Goal: Communication & Community: Answer question/provide support

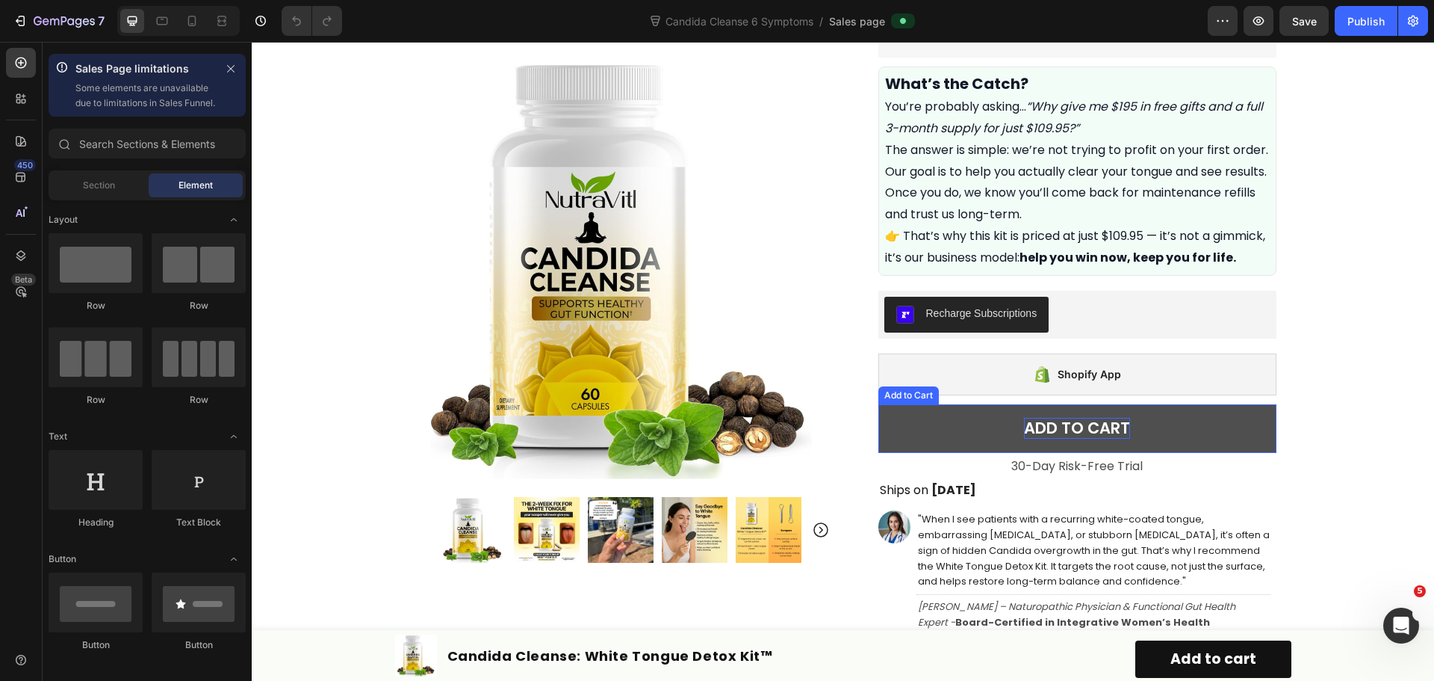
scroll to position [747, 0]
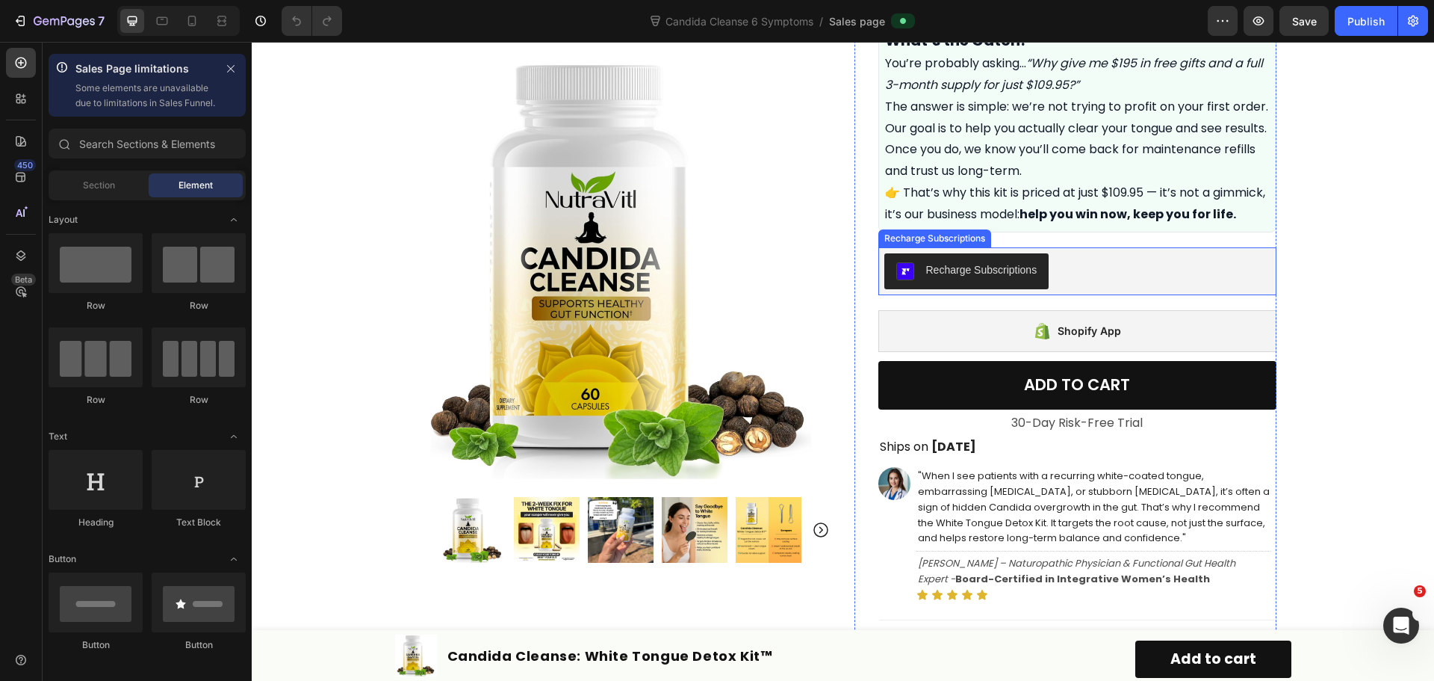
click at [1118, 288] on div "Recharge Subscriptions" at bounding box center [1078, 271] width 386 height 36
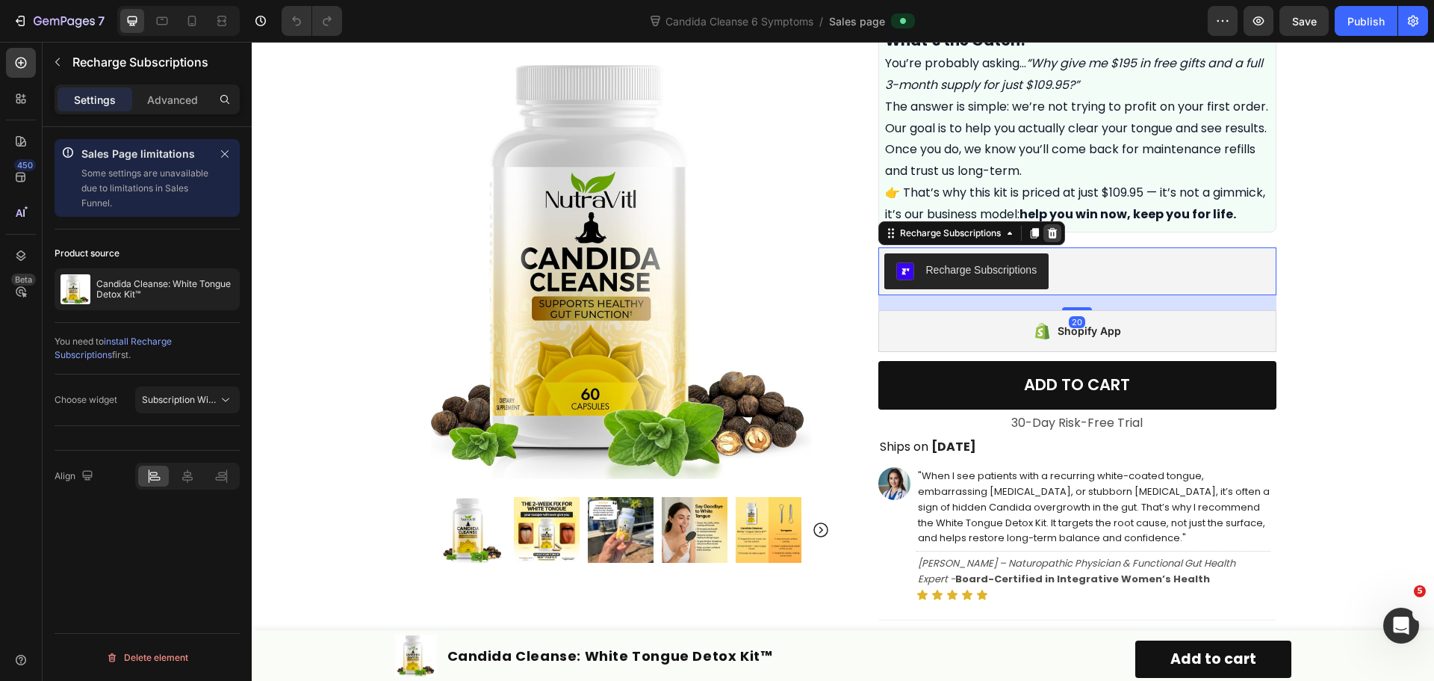
click at [1054, 242] on div at bounding box center [1053, 233] width 18 height 18
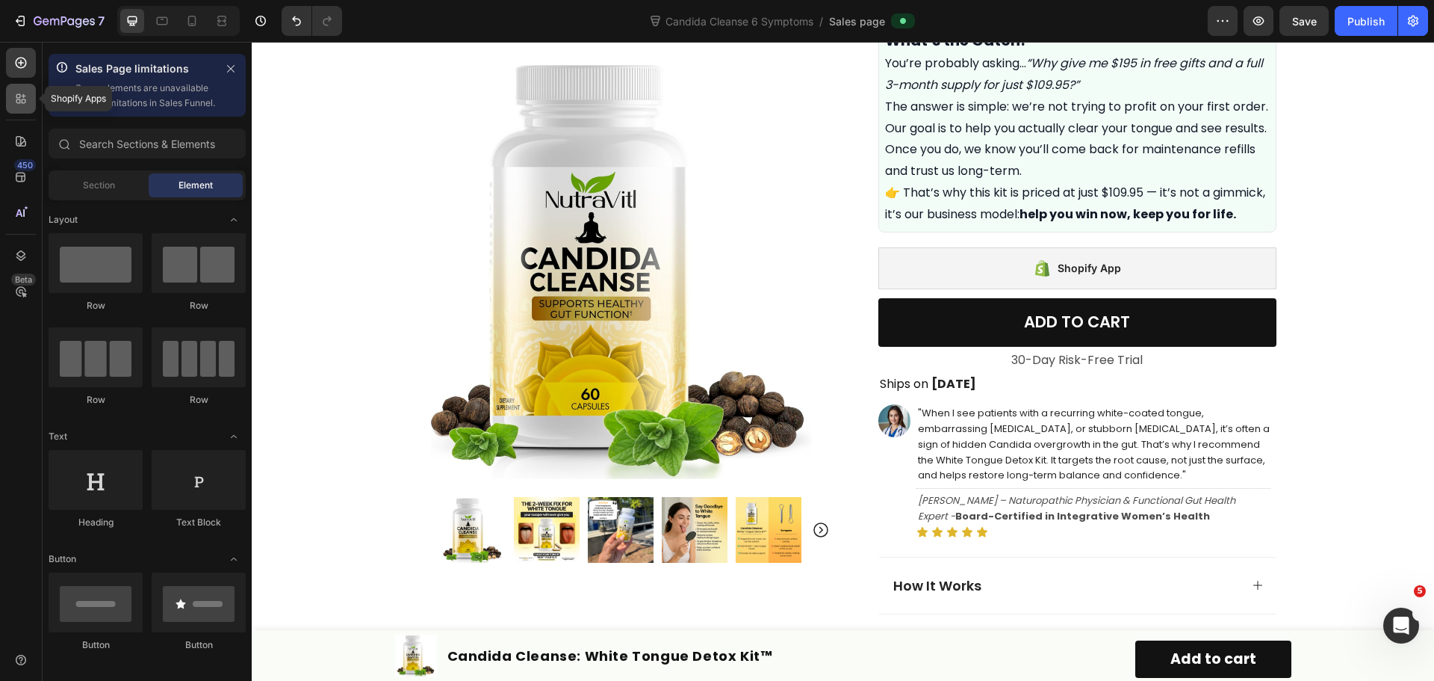
click at [22, 102] on icon at bounding box center [24, 101] width 4 height 4
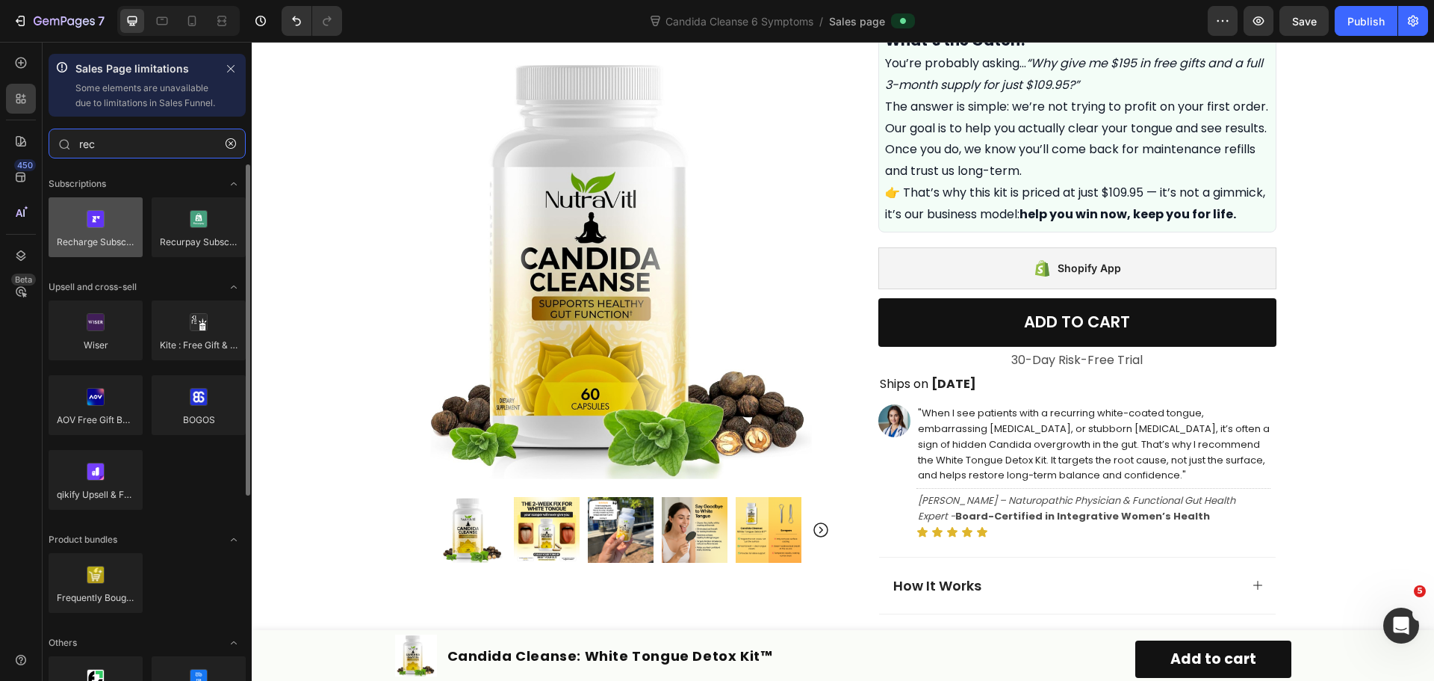
type input "rec"
click at [81, 244] on div at bounding box center [96, 227] width 94 height 60
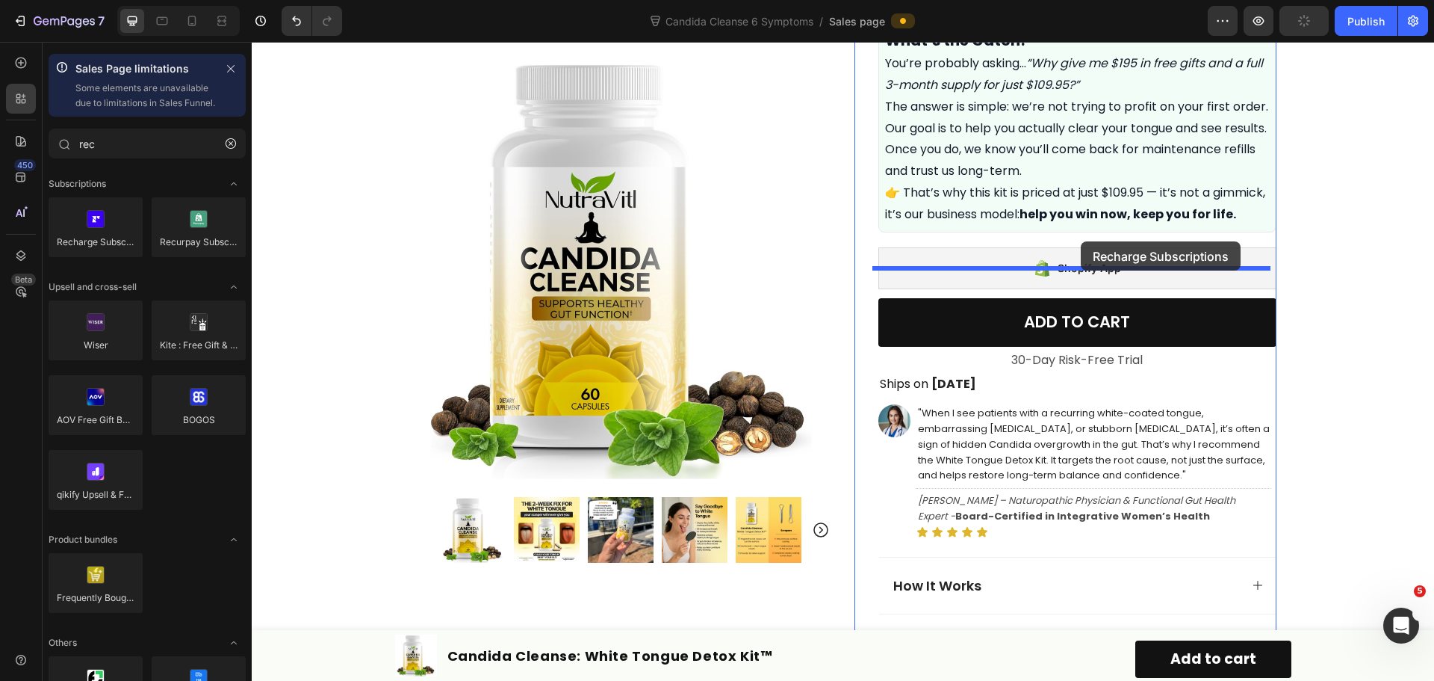
drag, startPoint x: 340, startPoint y: 285, endPoint x: 1081, endPoint y: 241, distance: 742.4
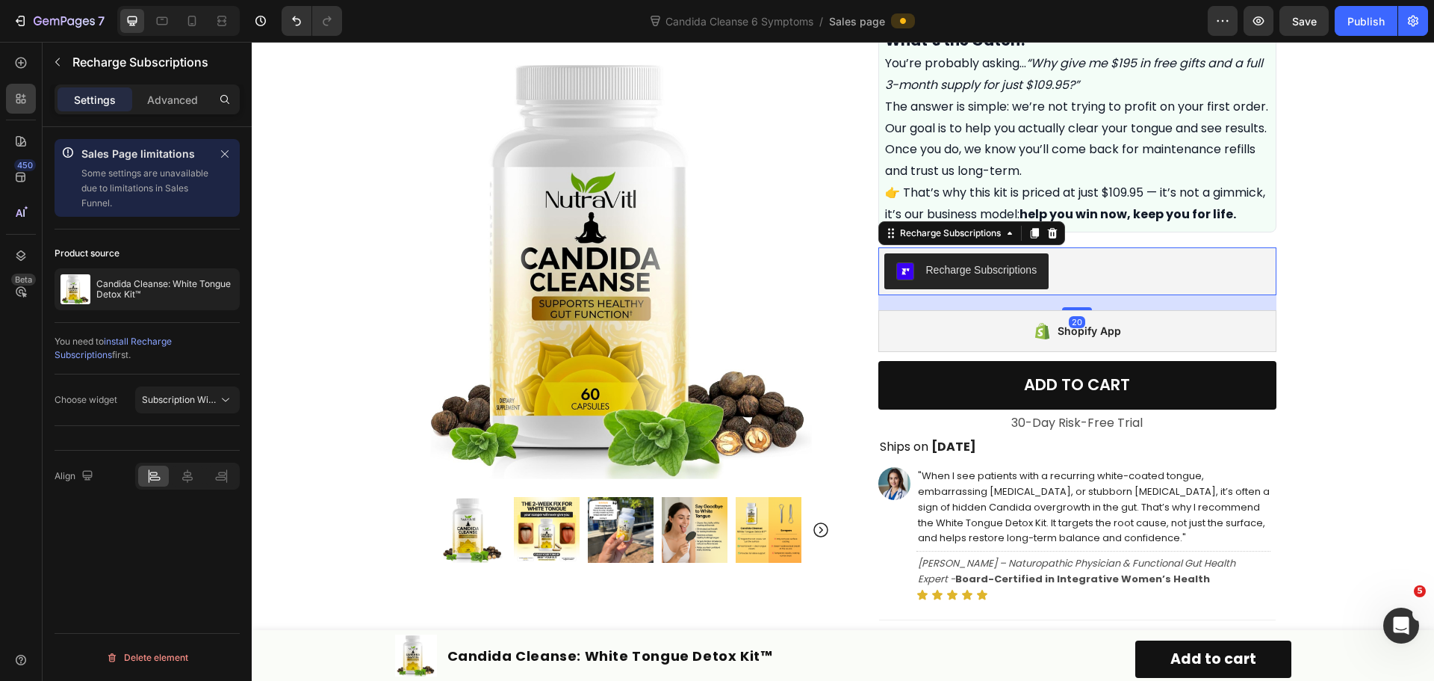
click at [1184, 280] on div "Recharge Subscriptions" at bounding box center [1078, 271] width 386 height 36
click at [198, 404] on span "Subscription Widget" at bounding box center [184, 399] width 85 height 11
click at [197, 465] on span "Subscription Widget 2.0" at bounding box center [176, 464] width 101 height 13
click at [176, 541] on div "Sales Page limitations Some settings are unavailable due to limitations in Sale…" at bounding box center [147, 425] width 209 height 596
click at [211, 397] on span "Subscription Widget 2.0" at bounding box center [192, 399] width 101 height 11
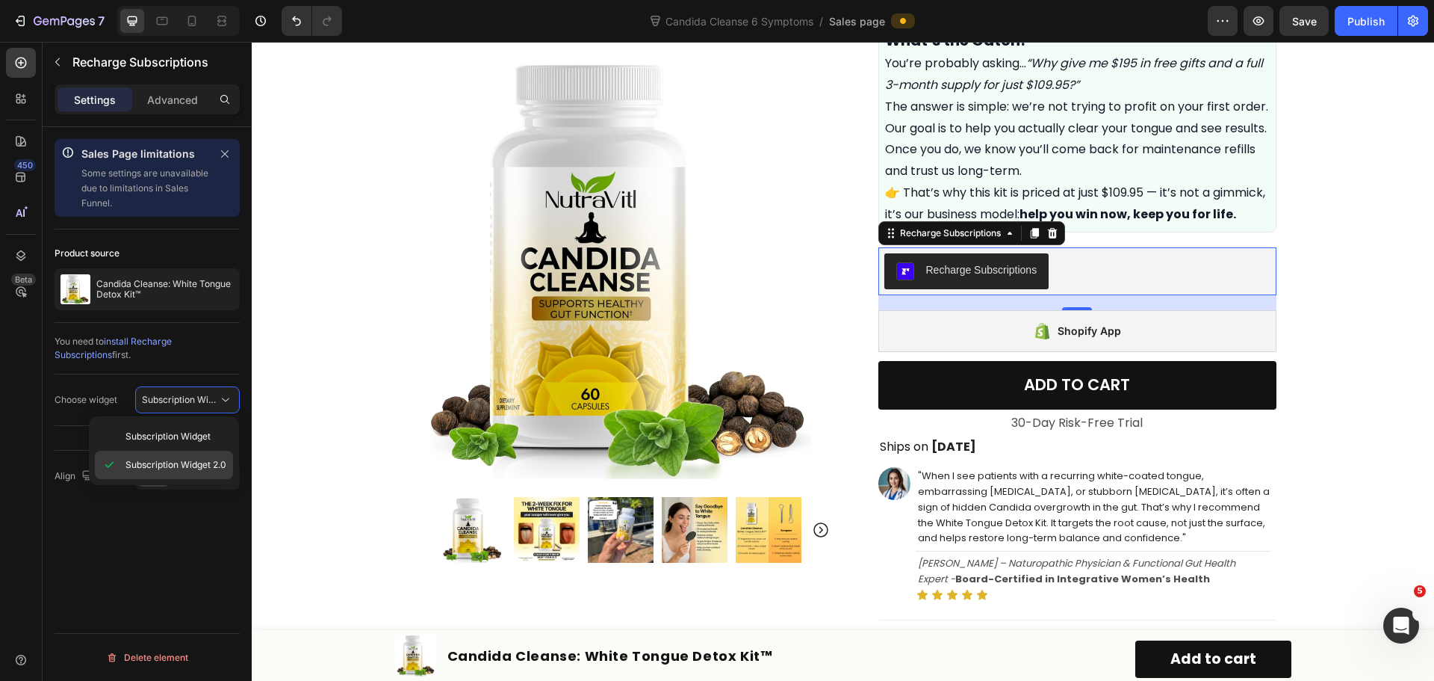
click at [198, 465] on span "Subscription Widget 2.0" at bounding box center [176, 464] width 101 height 13
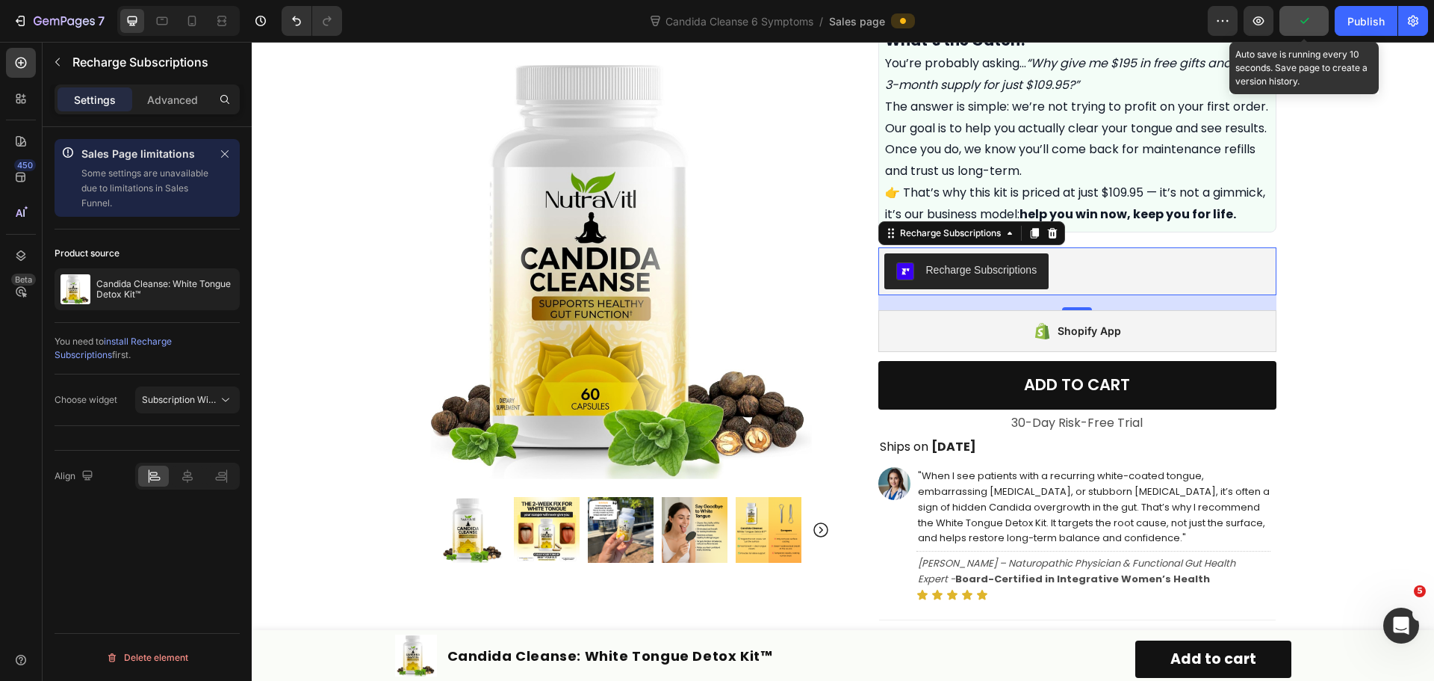
click at [1304, 26] on icon "button" at bounding box center [1304, 20] width 15 height 15
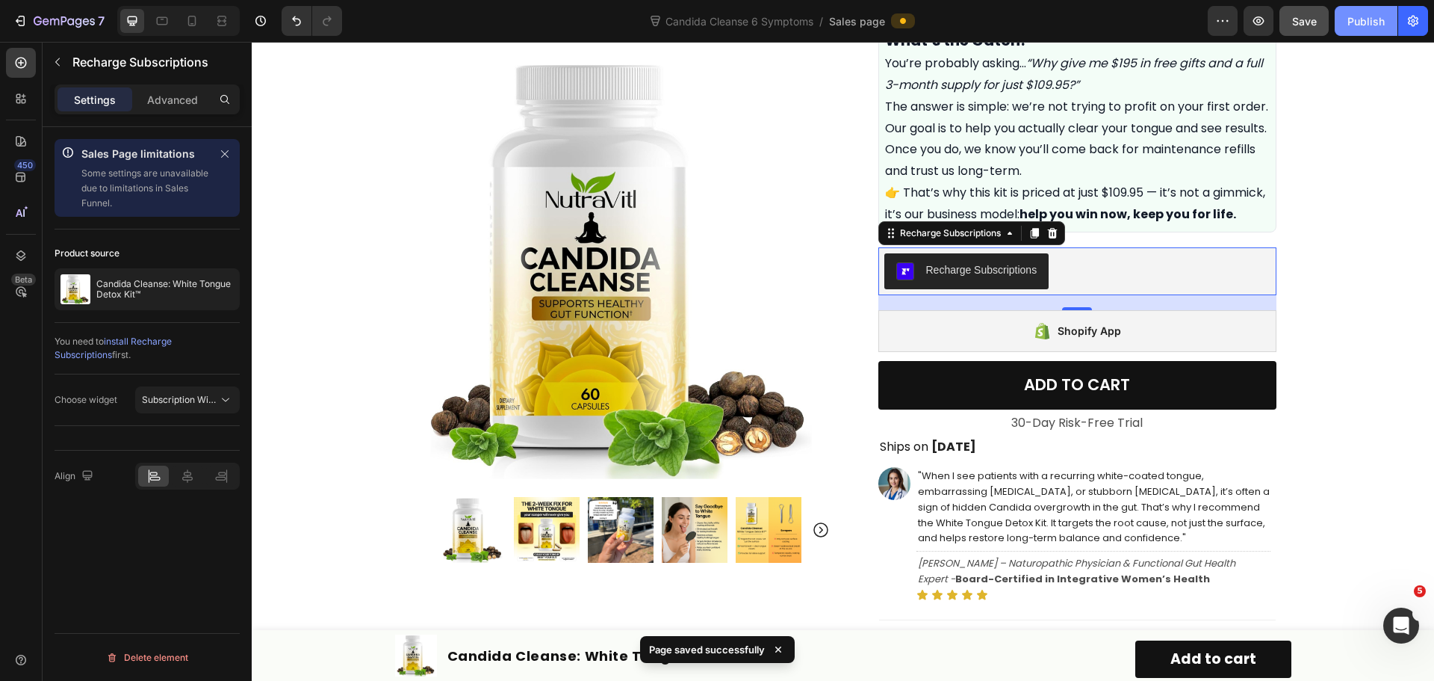
click at [1351, 27] on div "Publish" at bounding box center [1366, 21] width 37 height 16
click at [1255, 17] on icon "button" at bounding box center [1258, 20] width 15 height 15
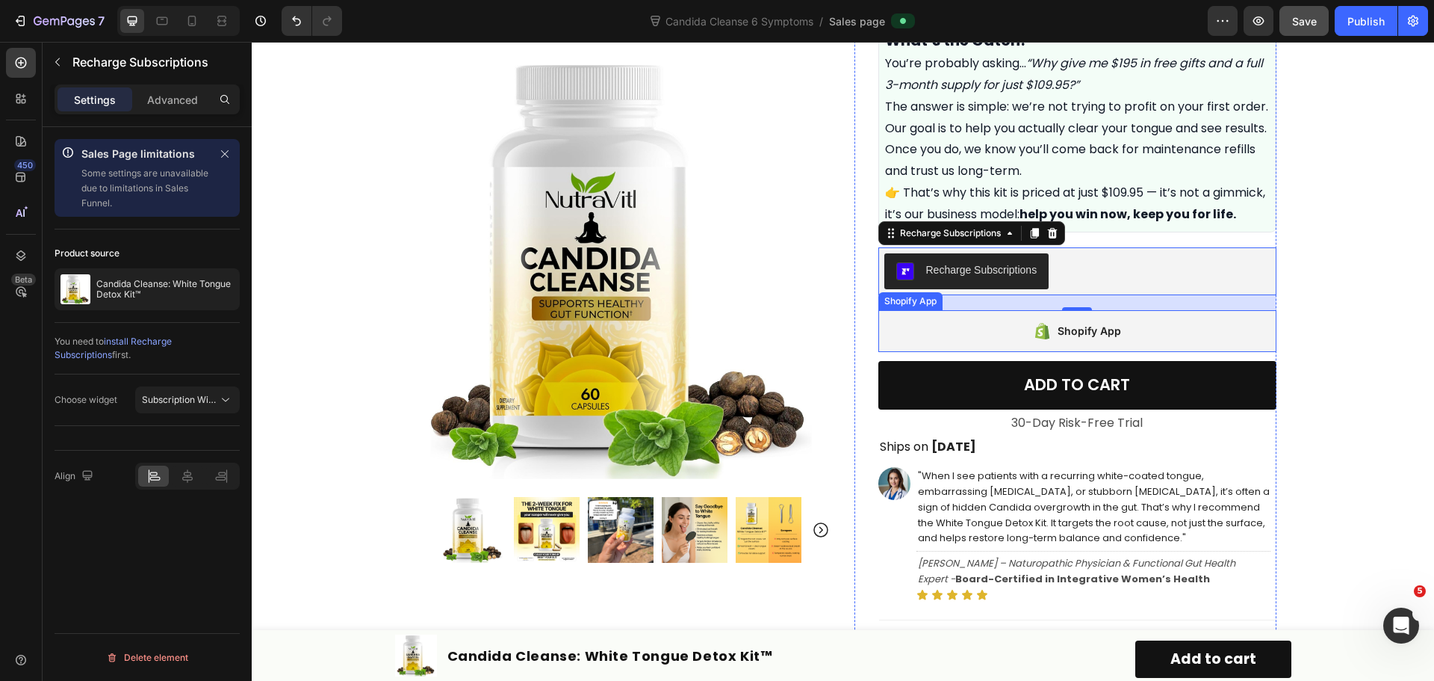
click at [1064, 340] on div "Shopify App" at bounding box center [1090, 331] width 64 height 18
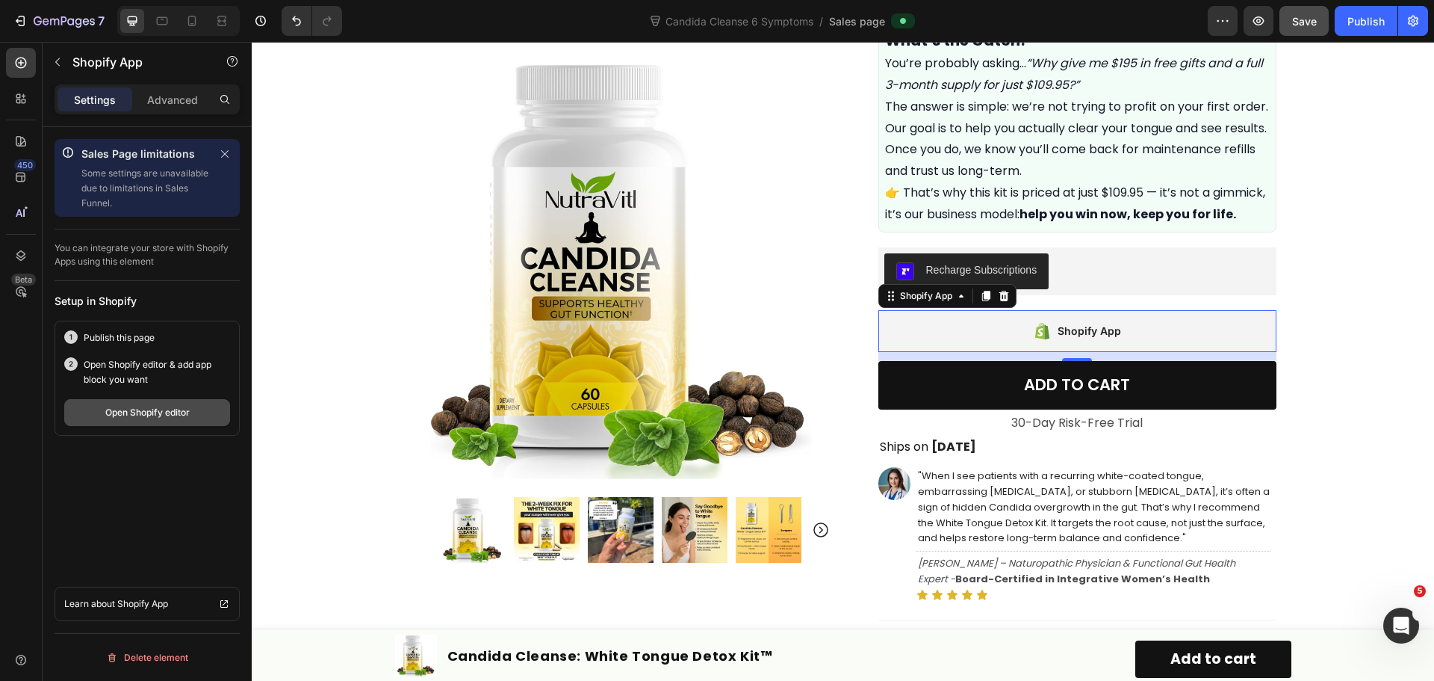
click at [153, 413] on div "Open Shopify editor" at bounding box center [147, 412] width 84 height 13
click at [1156, 289] on div "Recharge Subscriptions" at bounding box center [1078, 271] width 386 height 36
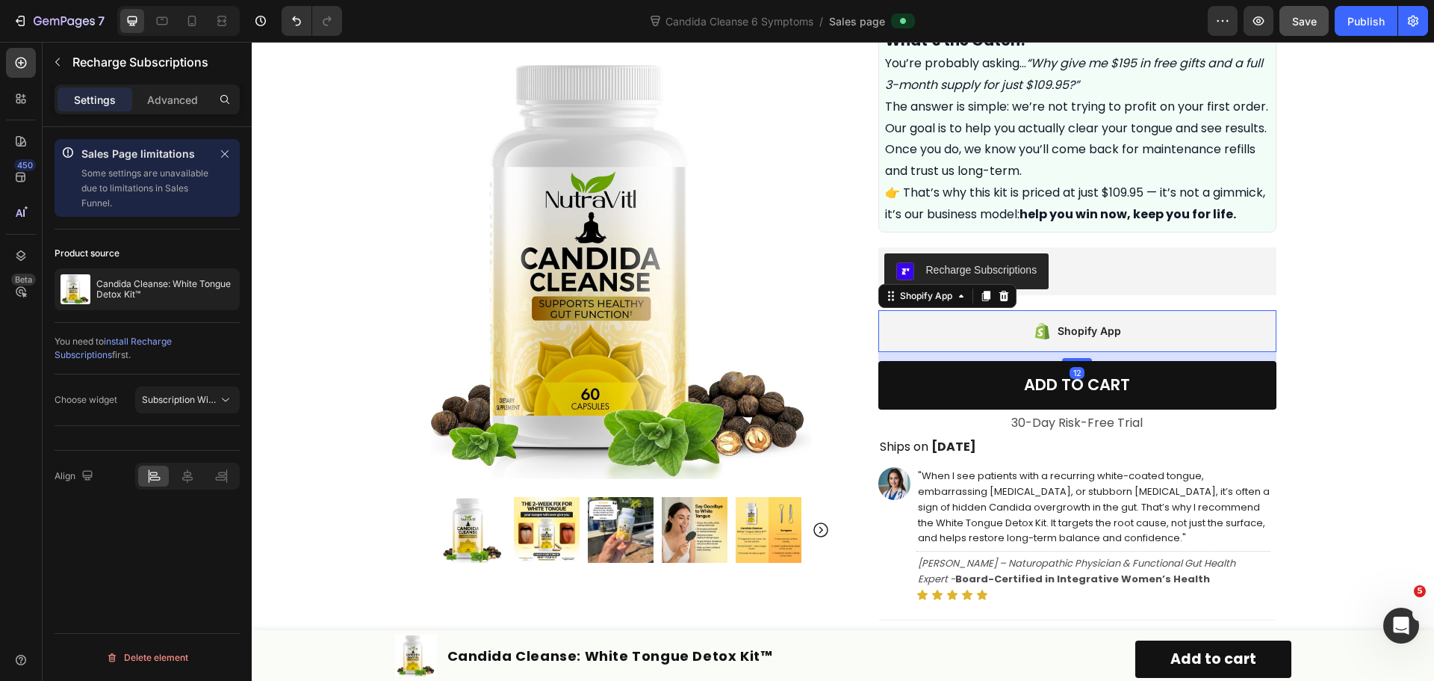
click at [1109, 340] on div "Shopify App" at bounding box center [1090, 331] width 64 height 18
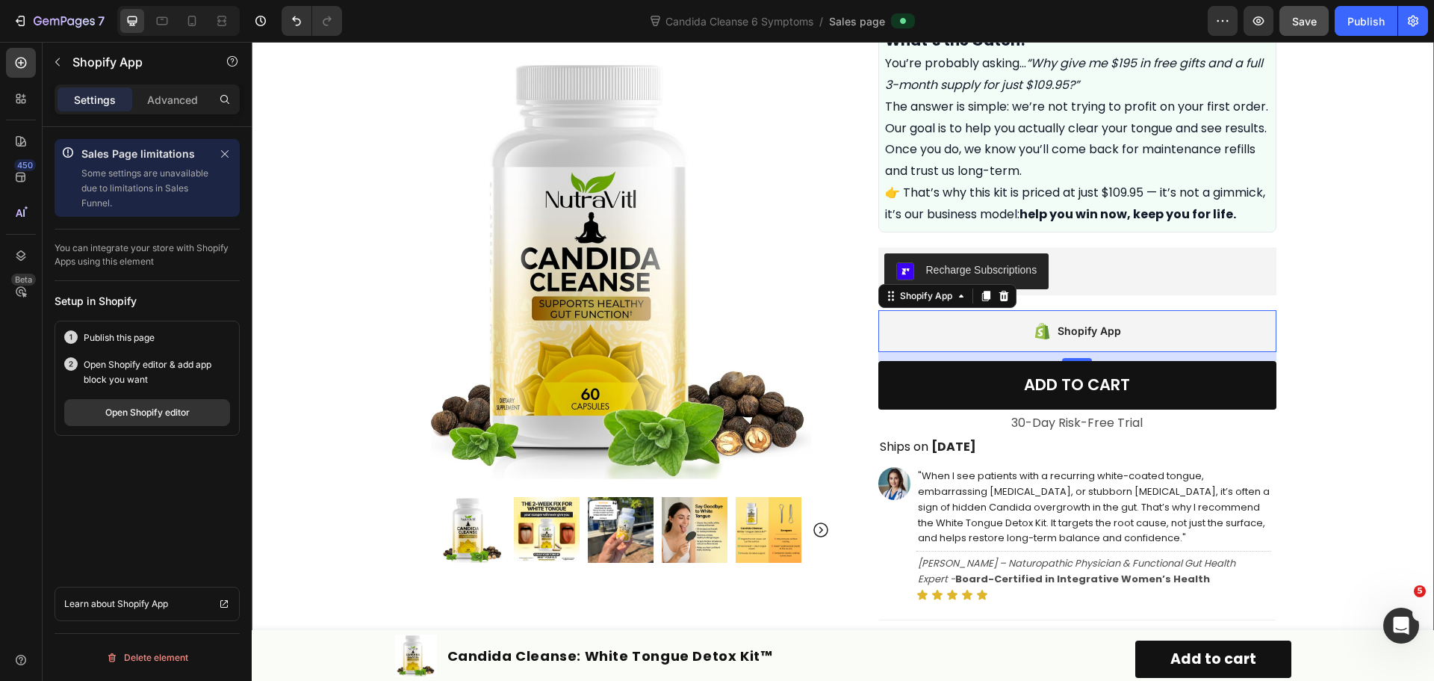
click at [1376, 263] on div "Product Images Row Icon Icon Icon Icon Icon Icon List Rated 4.7/5 based on 345 …" at bounding box center [843, 234] width 1183 height 1819
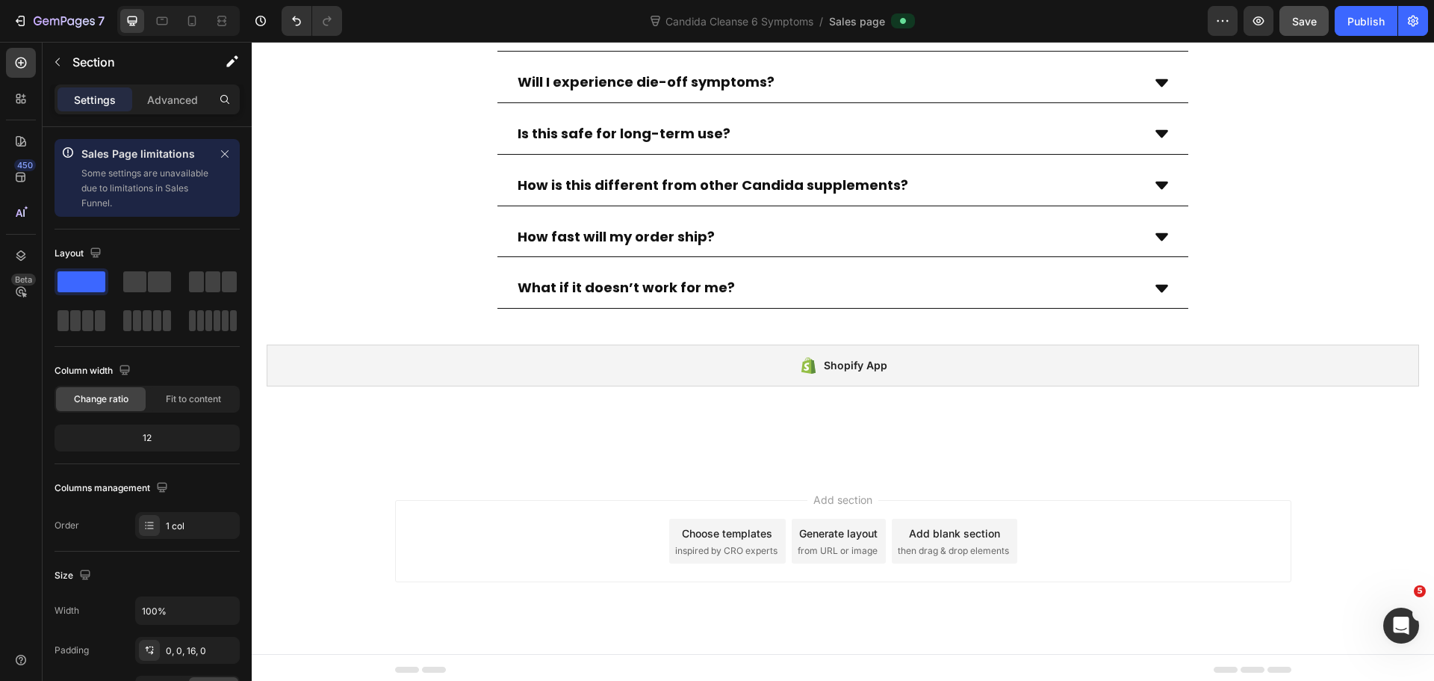
scroll to position [8519, 0]
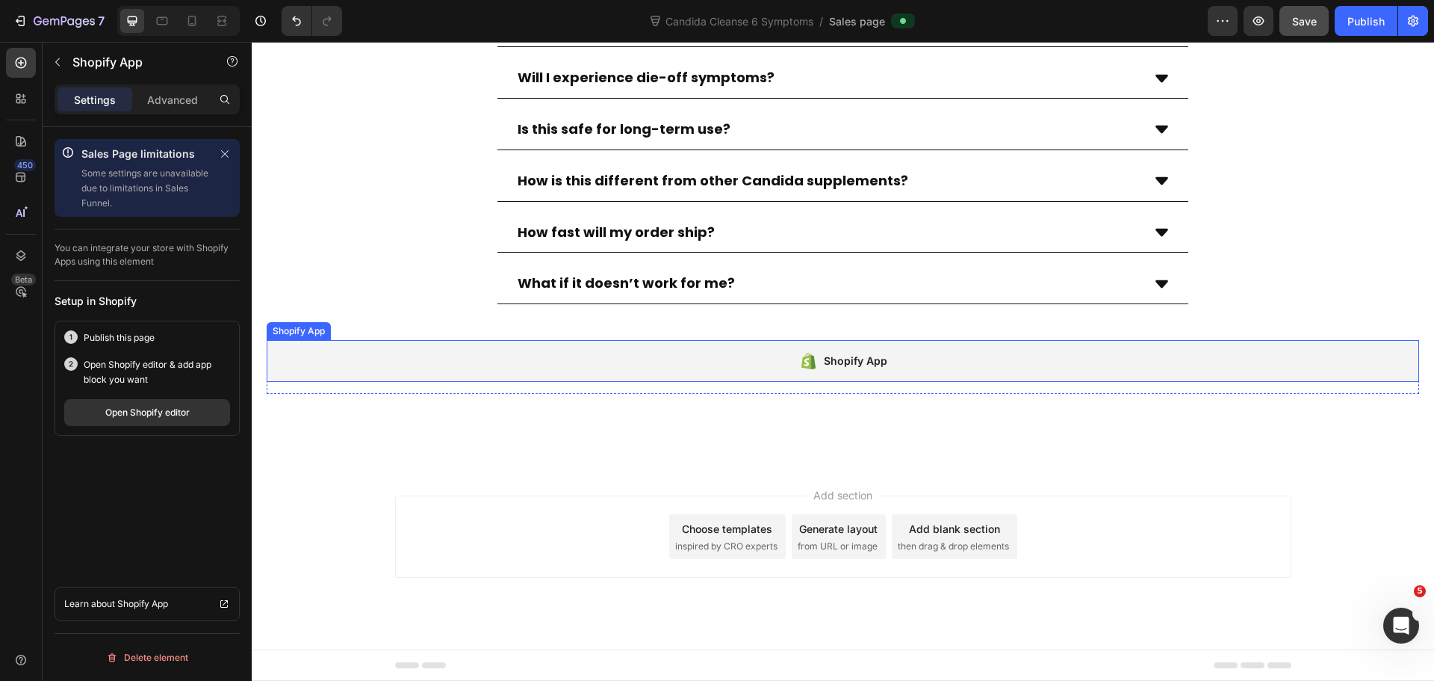
click at [781, 366] on div "Shopify App" at bounding box center [843, 361] width 1153 height 42
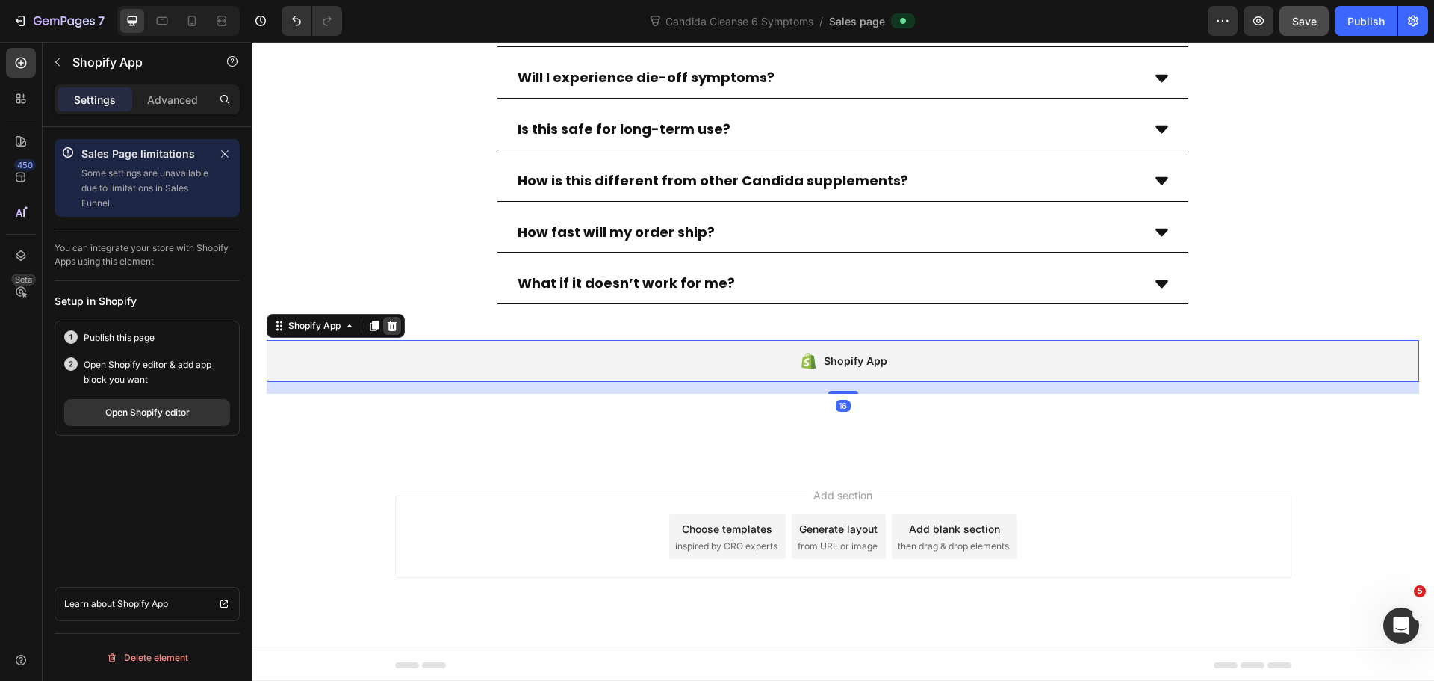
click at [391, 327] on icon at bounding box center [392, 326] width 12 height 12
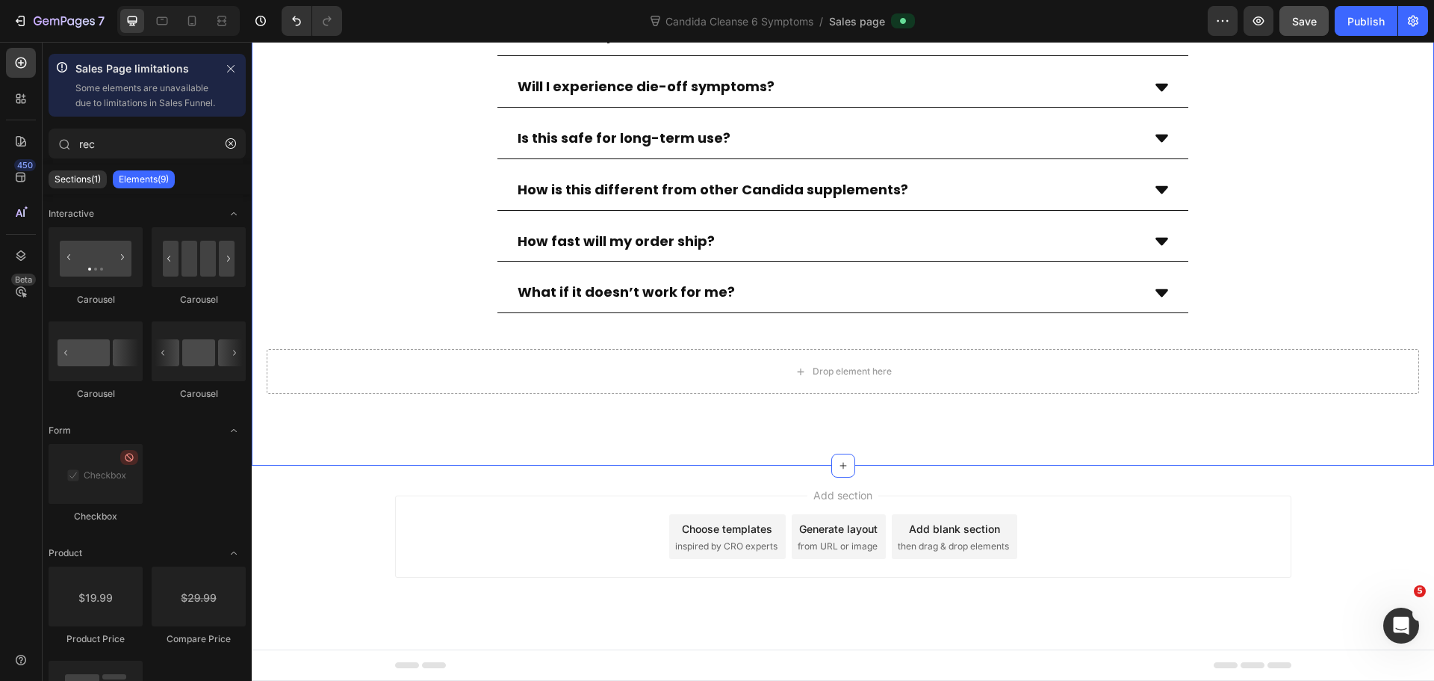
scroll to position [8510, 0]
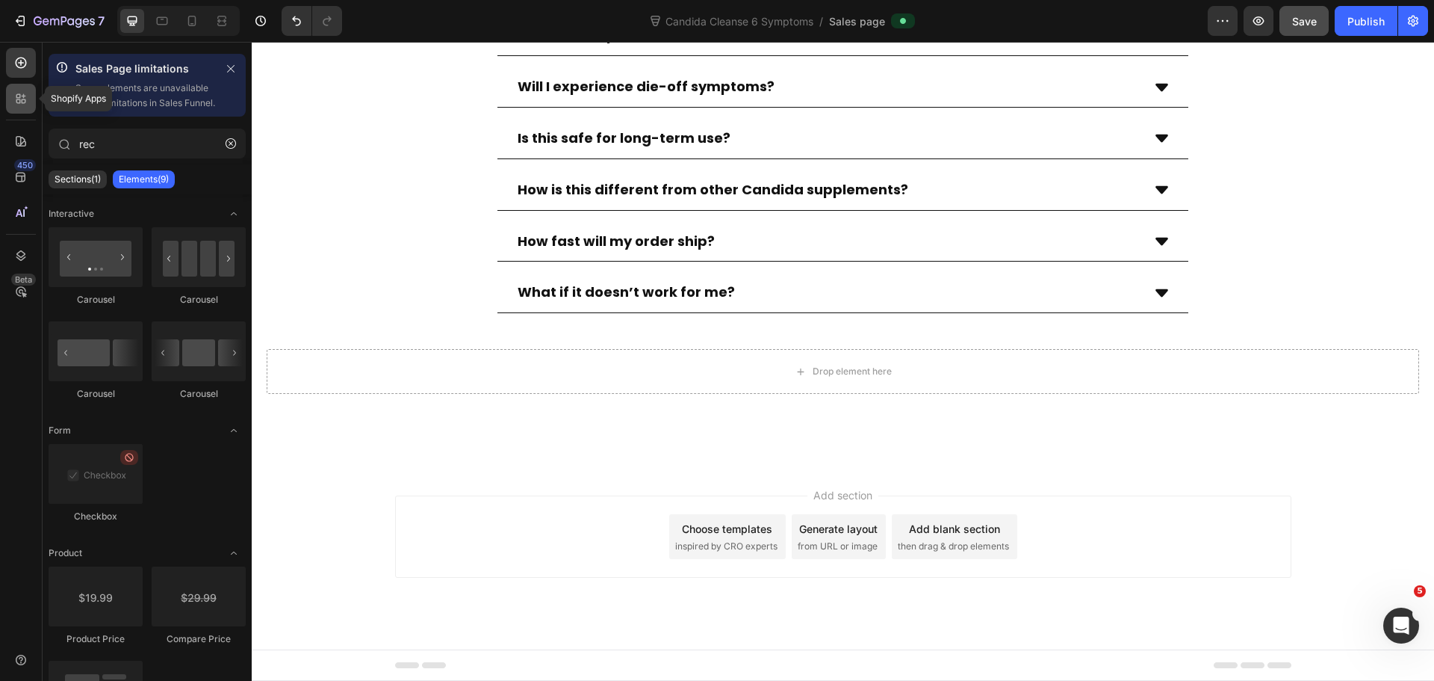
click at [18, 102] on icon at bounding box center [18, 101] width 4 height 4
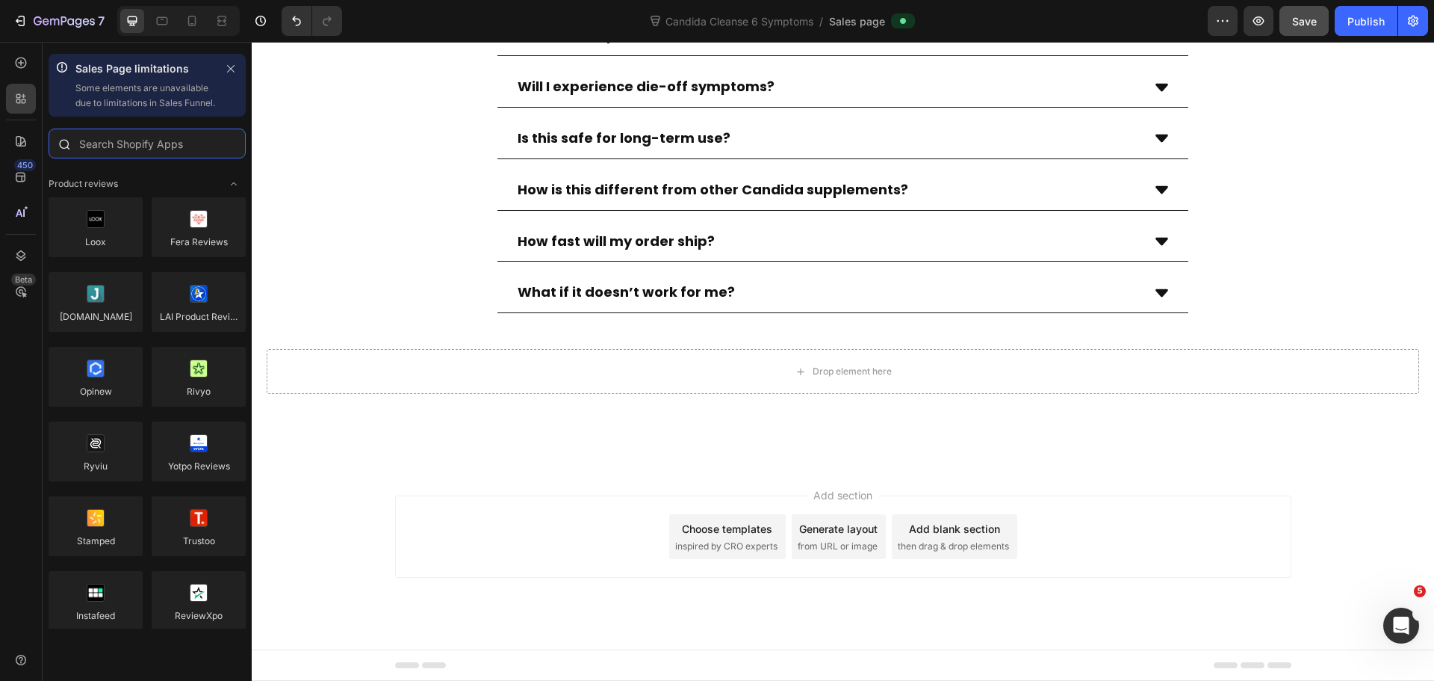
click at [162, 158] on input "text" at bounding box center [147, 143] width 197 height 30
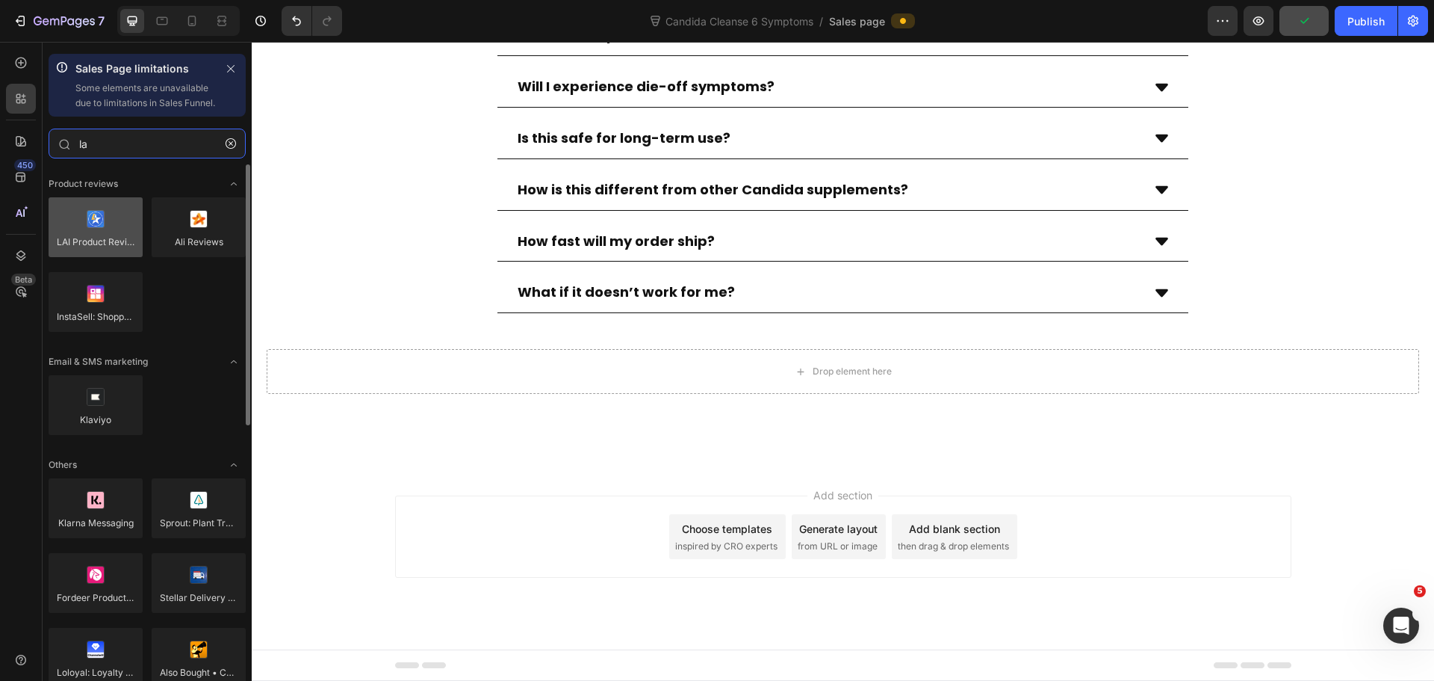
type input "la"
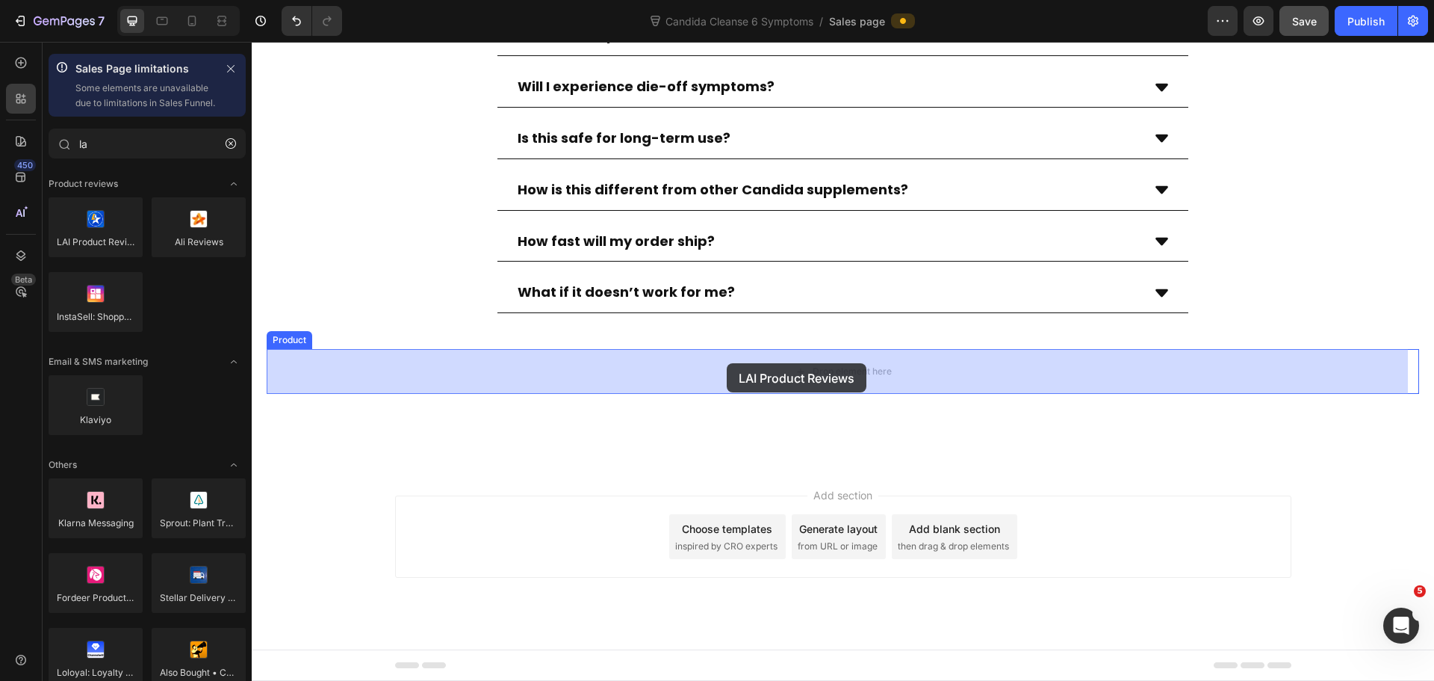
drag, startPoint x: 345, startPoint y: 290, endPoint x: 727, endPoint y: 363, distance: 388.7
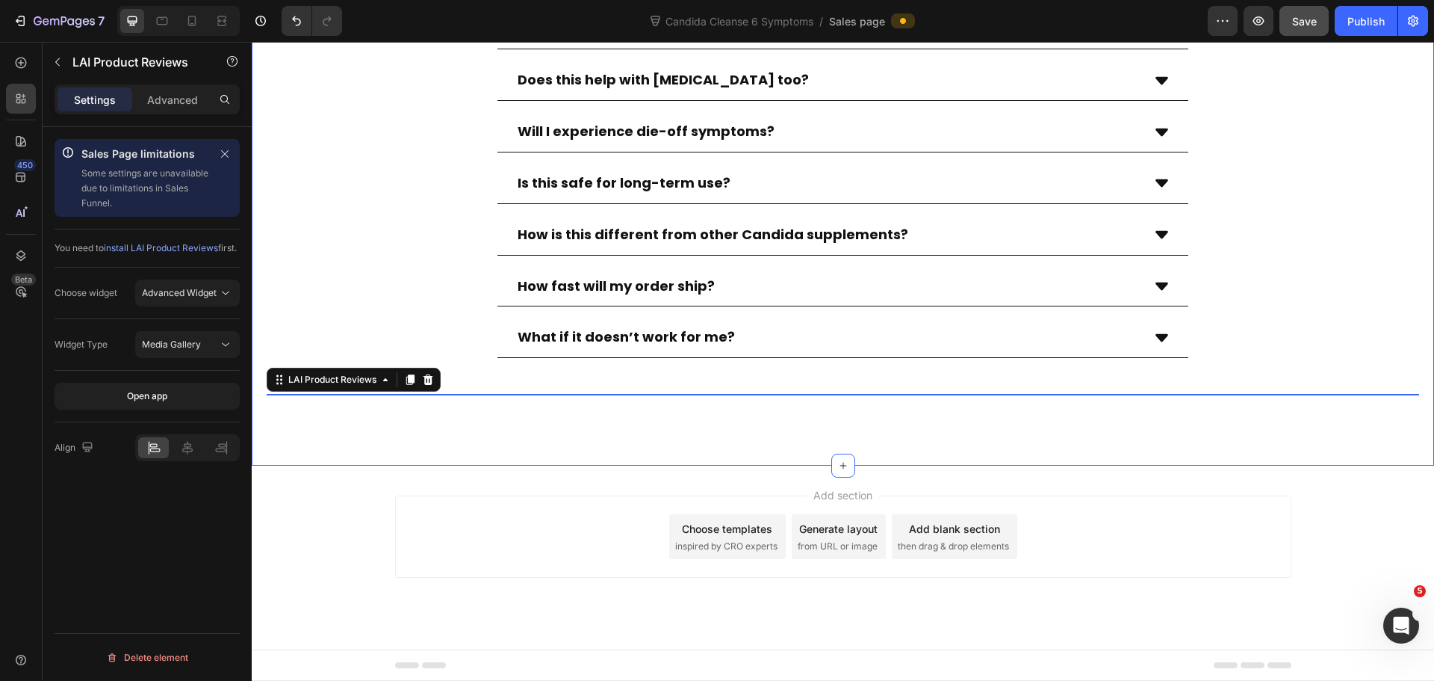
scroll to position [8513, 0]
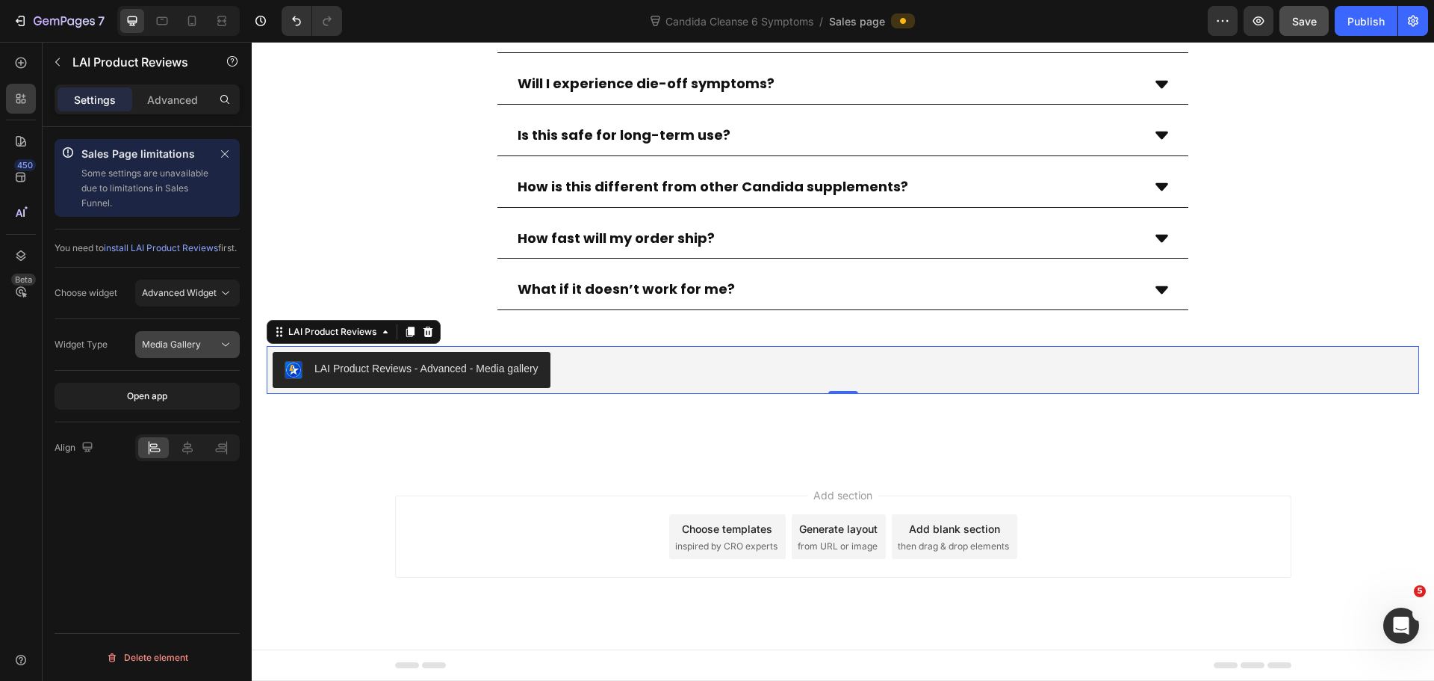
click at [189, 350] on button "Media Gallery" at bounding box center [187, 344] width 105 height 27
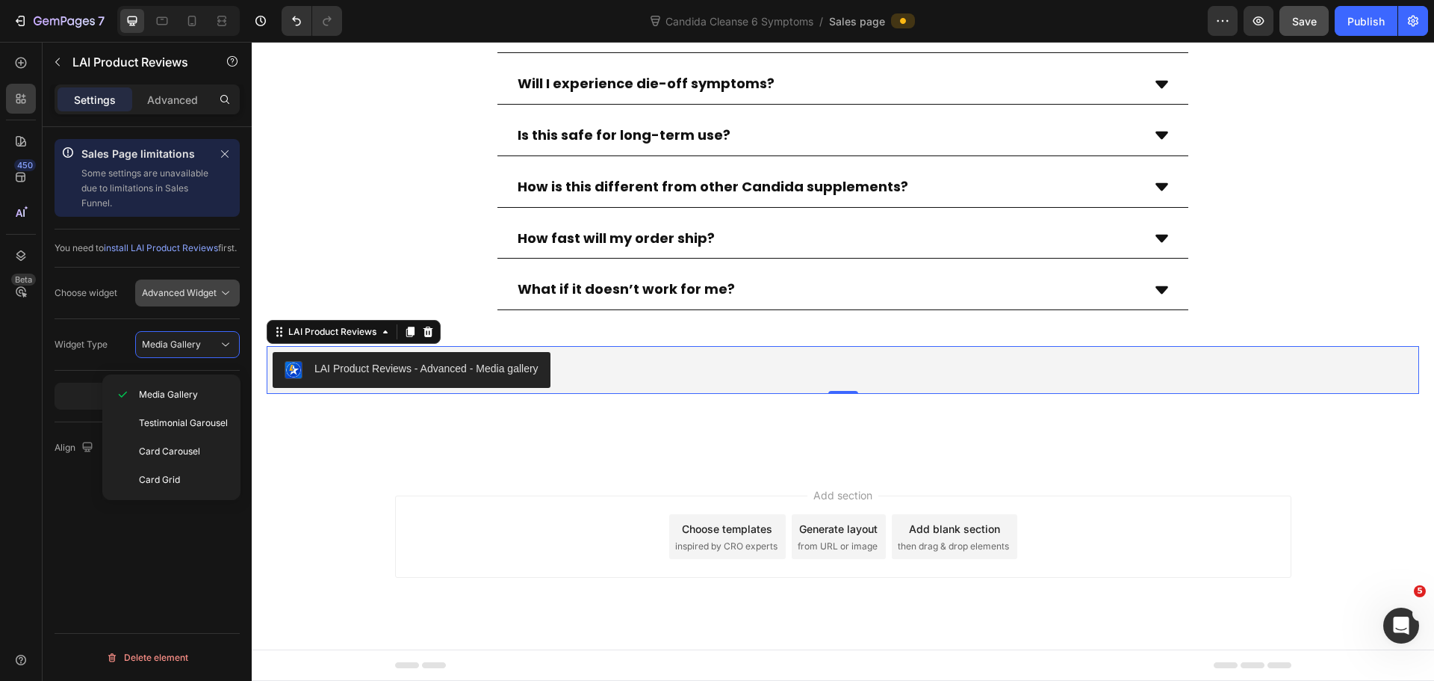
click at [186, 298] on span "Advanced Widget" at bounding box center [179, 292] width 75 height 11
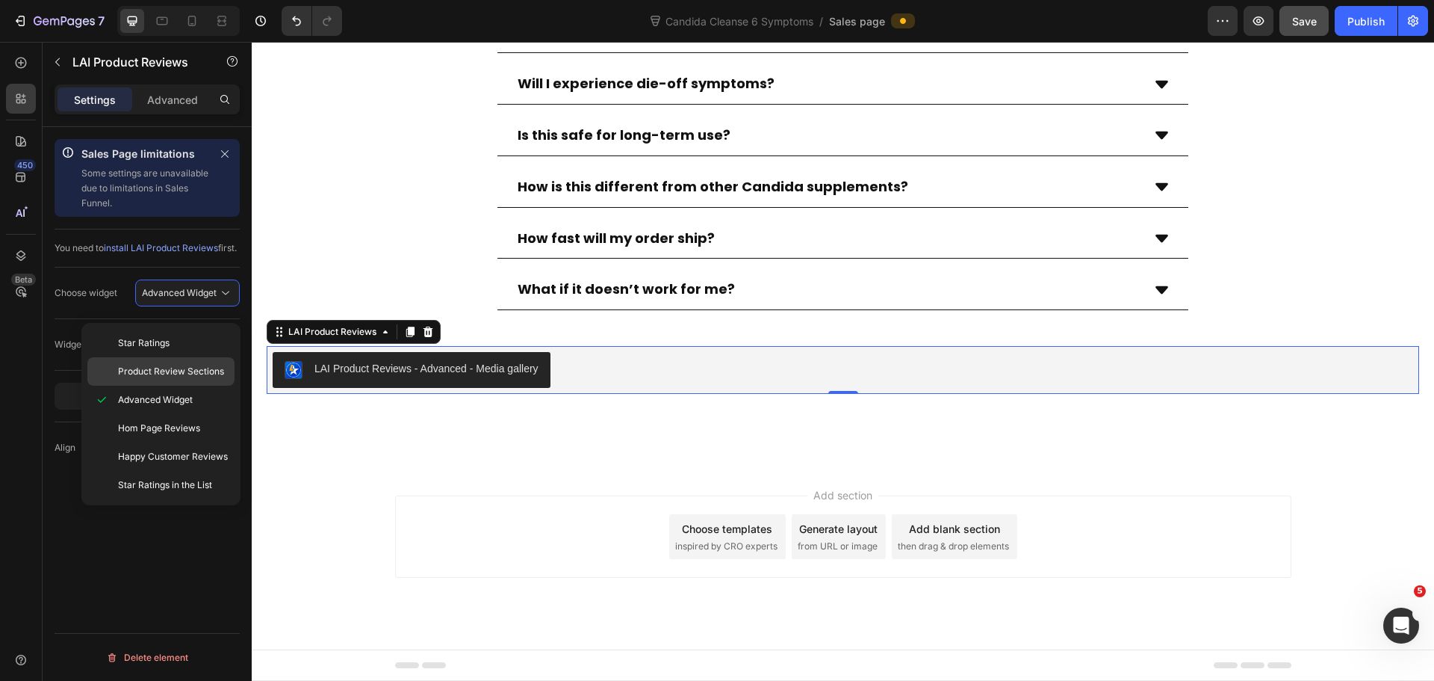
click at [181, 368] on span "Product Review Sections" at bounding box center [171, 371] width 106 height 13
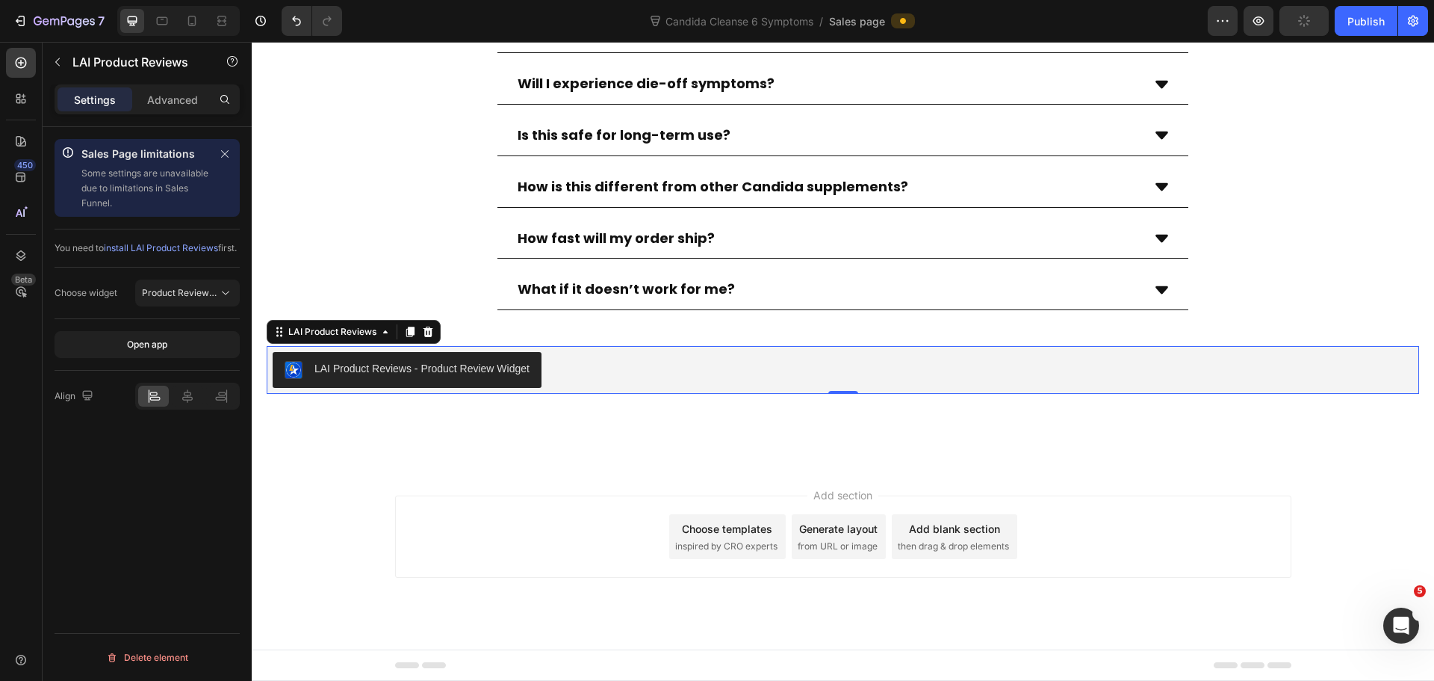
click at [729, 377] on div "LAI Product Reviews - Product Review Widget" at bounding box center [843, 370] width 1141 height 36
click at [1353, 19] on div "Publish" at bounding box center [1366, 21] width 37 height 16
click at [1385, 617] on div "Open Intercom Messenger" at bounding box center [1399, 622] width 49 height 49
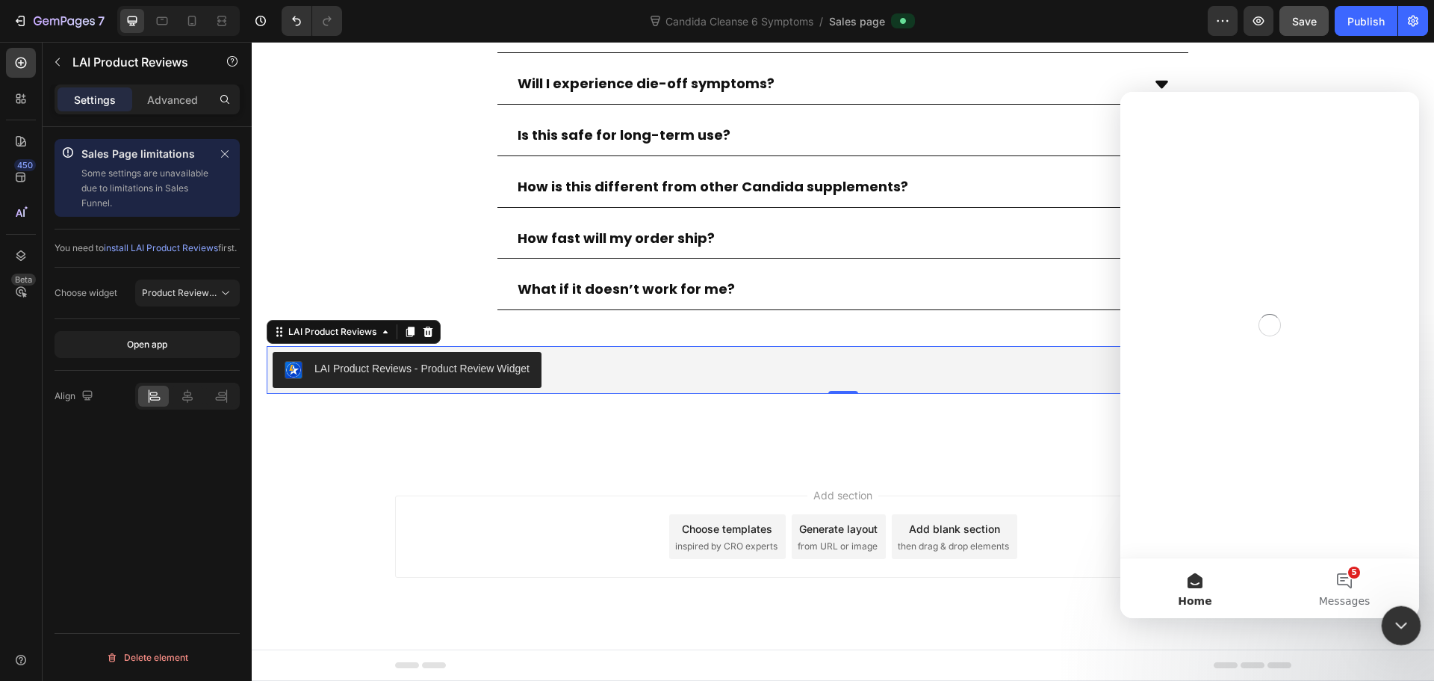
scroll to position [0, 0]
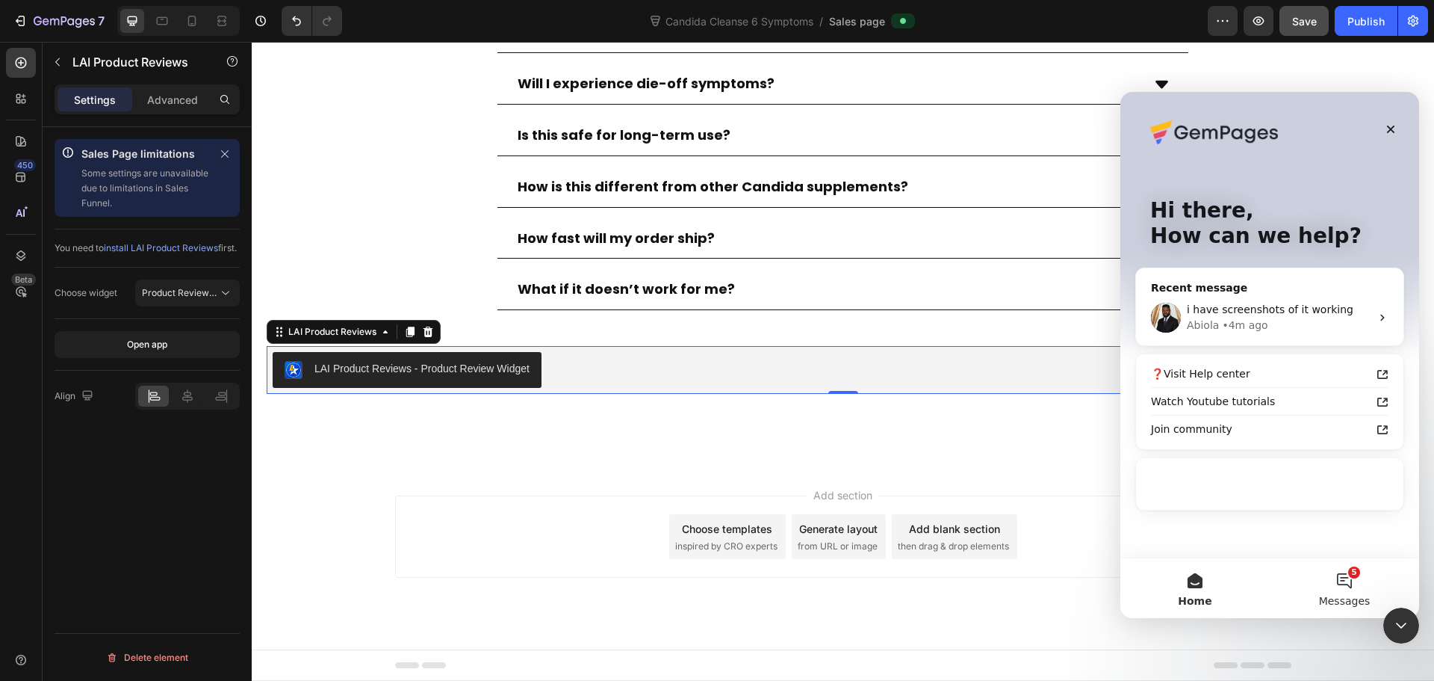
click at [1369, 566] on button "5 Messages" at bounding box center [1344, 588] width 149 height 60
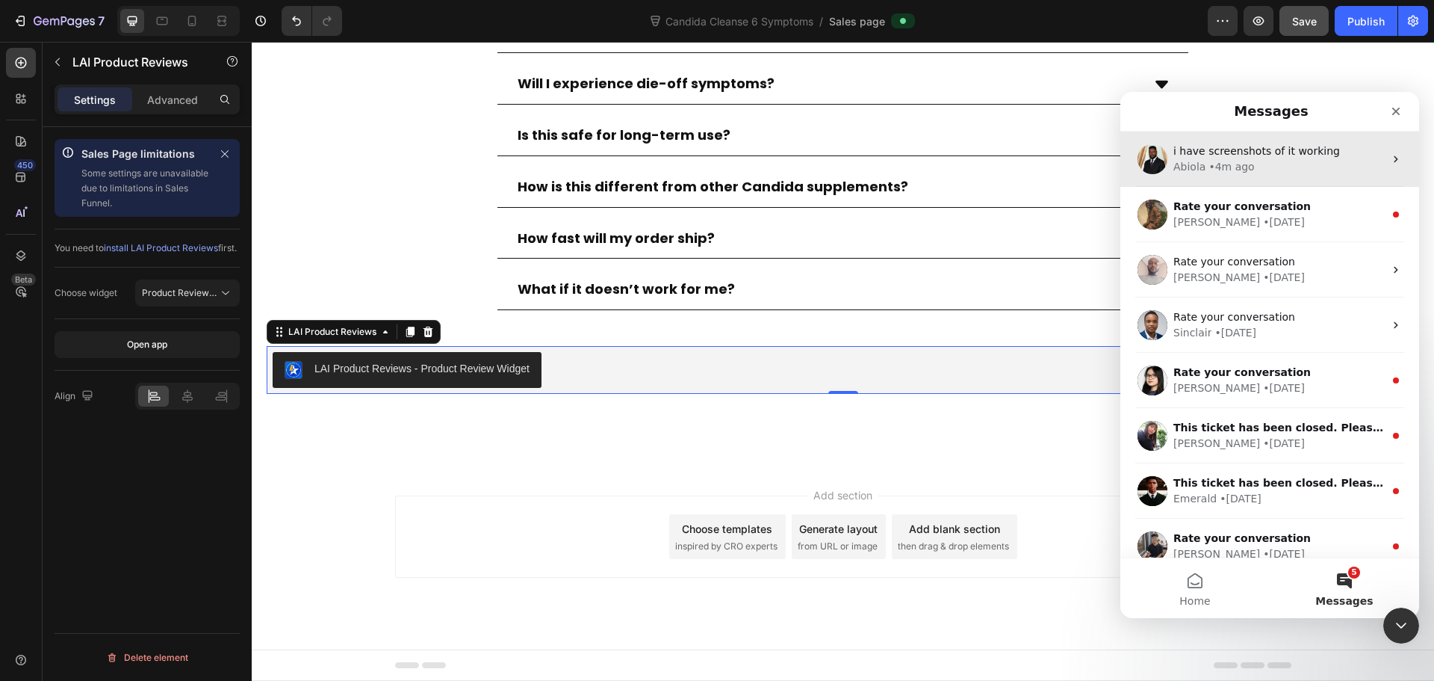
click at [1268, 167] on div "Abiola • 4m ago" at bounding box center [1279, 167] width 211 height 16
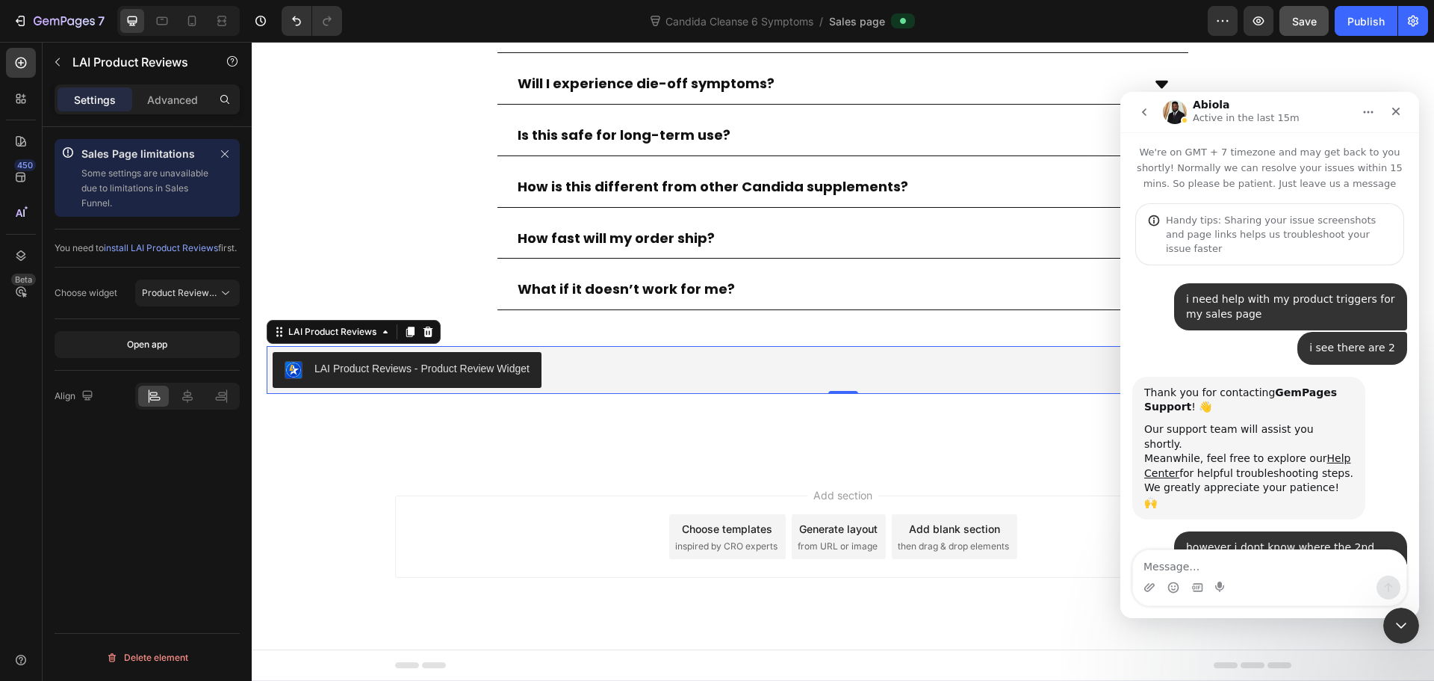
scroll to position [6442, 0]
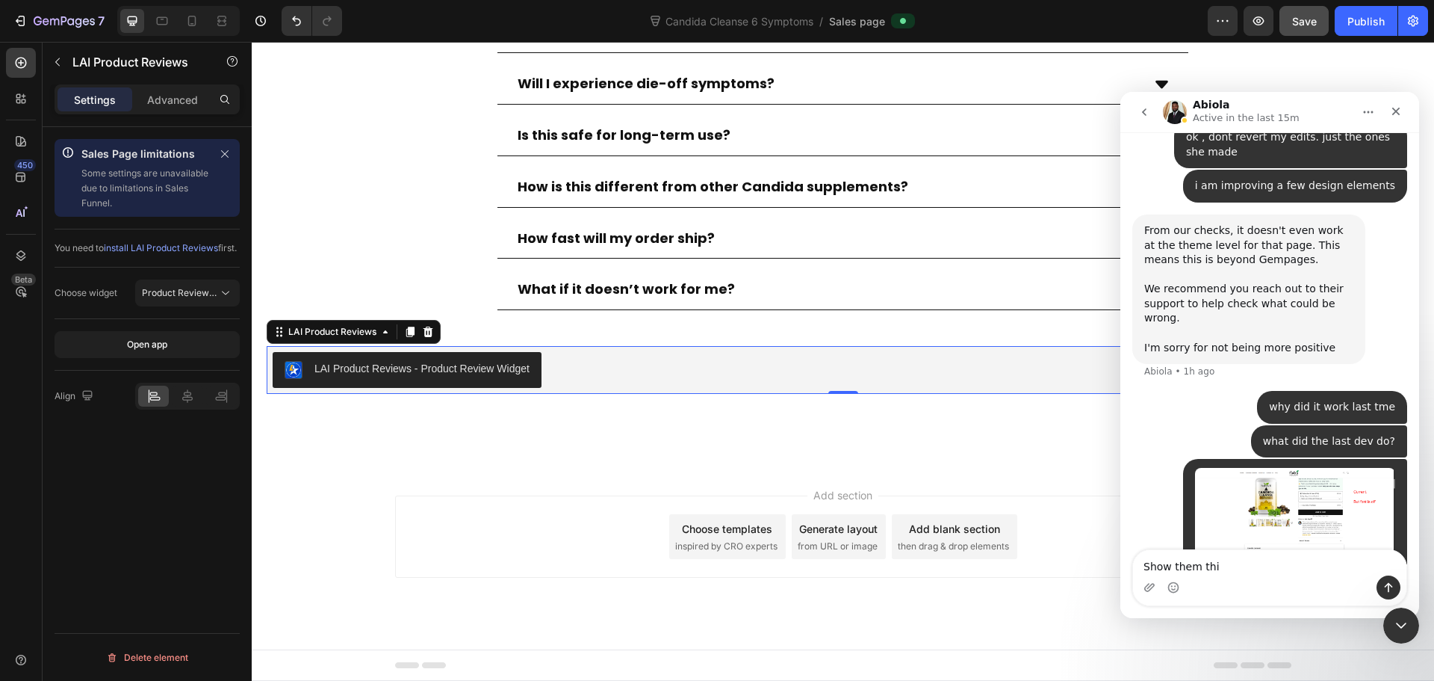
type textarea "Show them this"
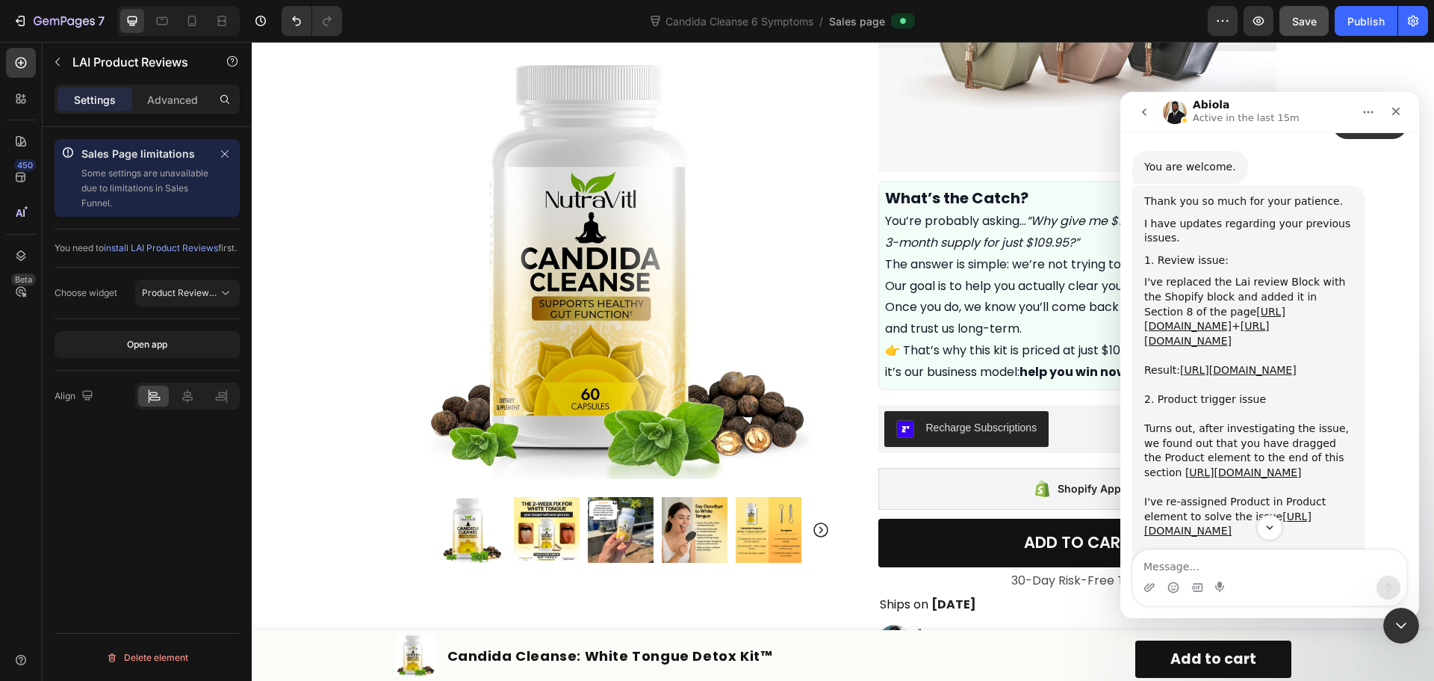
scroll to position [686, 0]
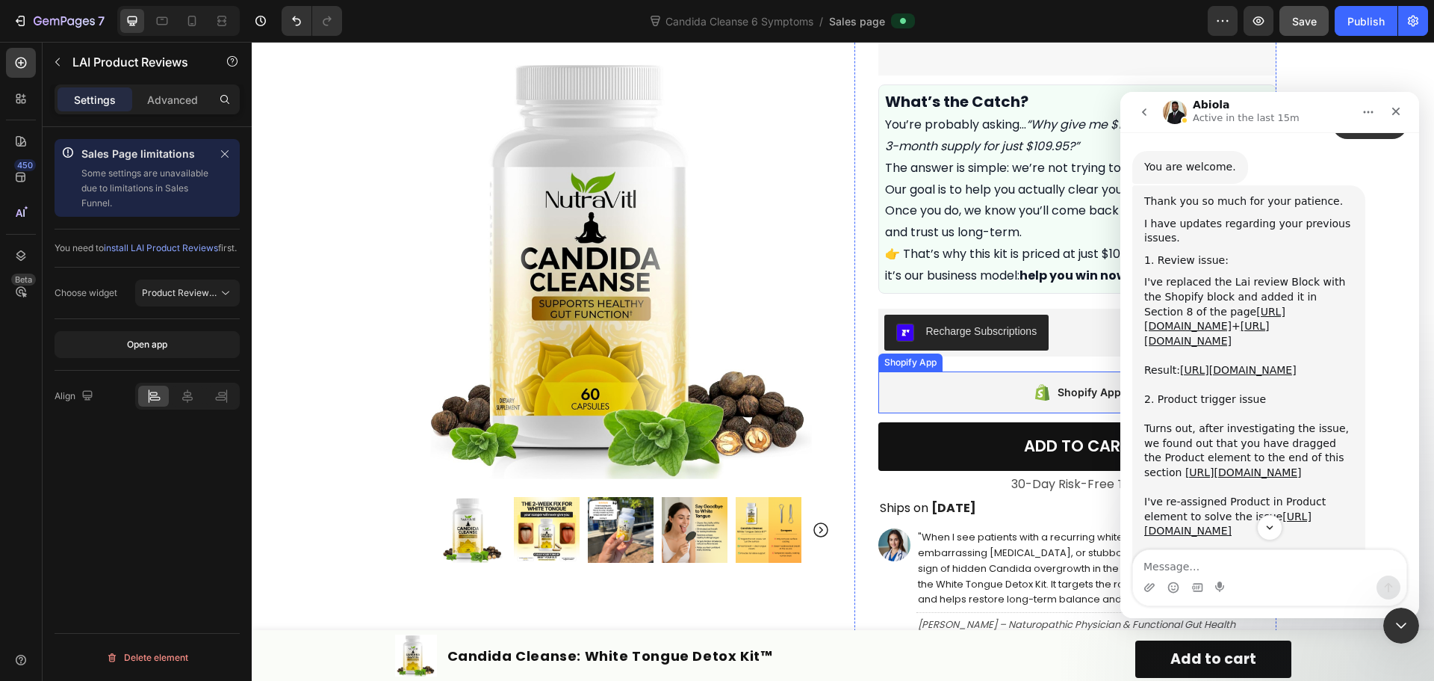
click at [967, 412] on div "Shopify App" at bounding box center [1078, 392] width 398 height 42
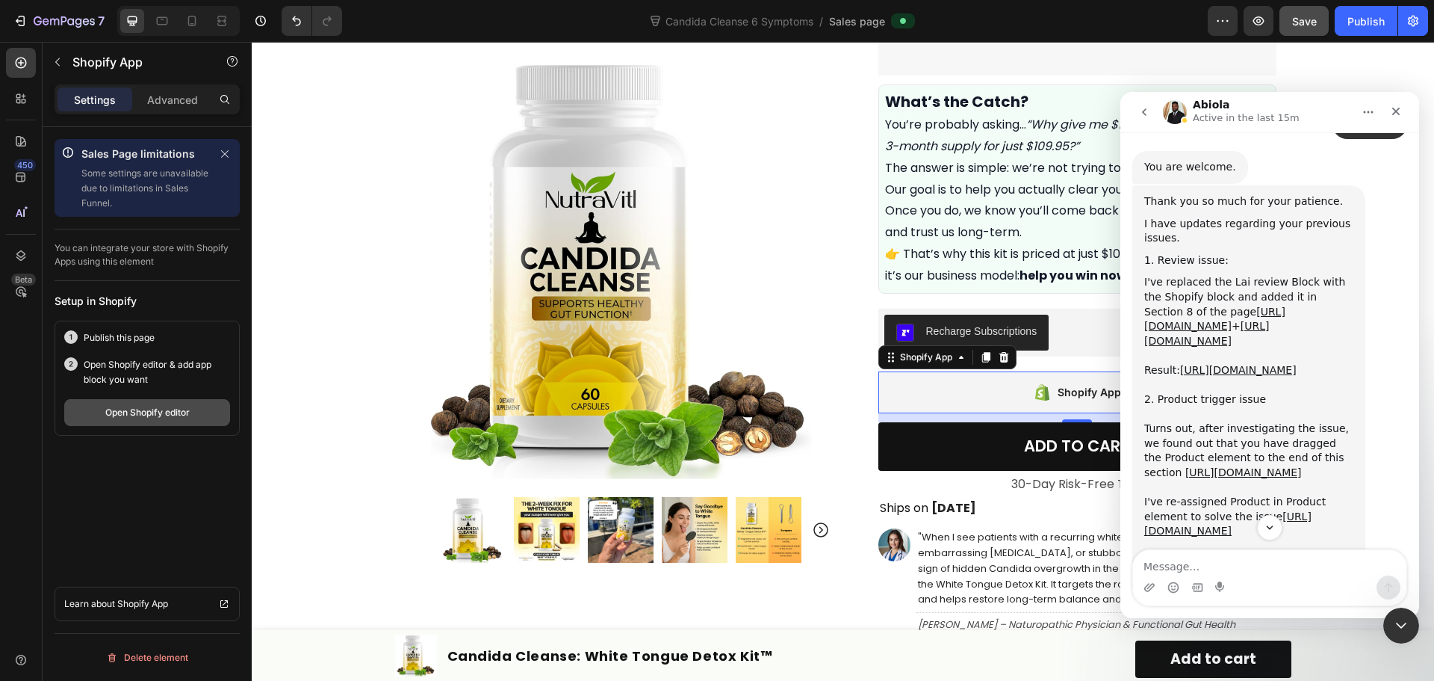
click at [168, 415] on div "Open Shopify editor" at bounding box center [147, 412] width 84 height 13
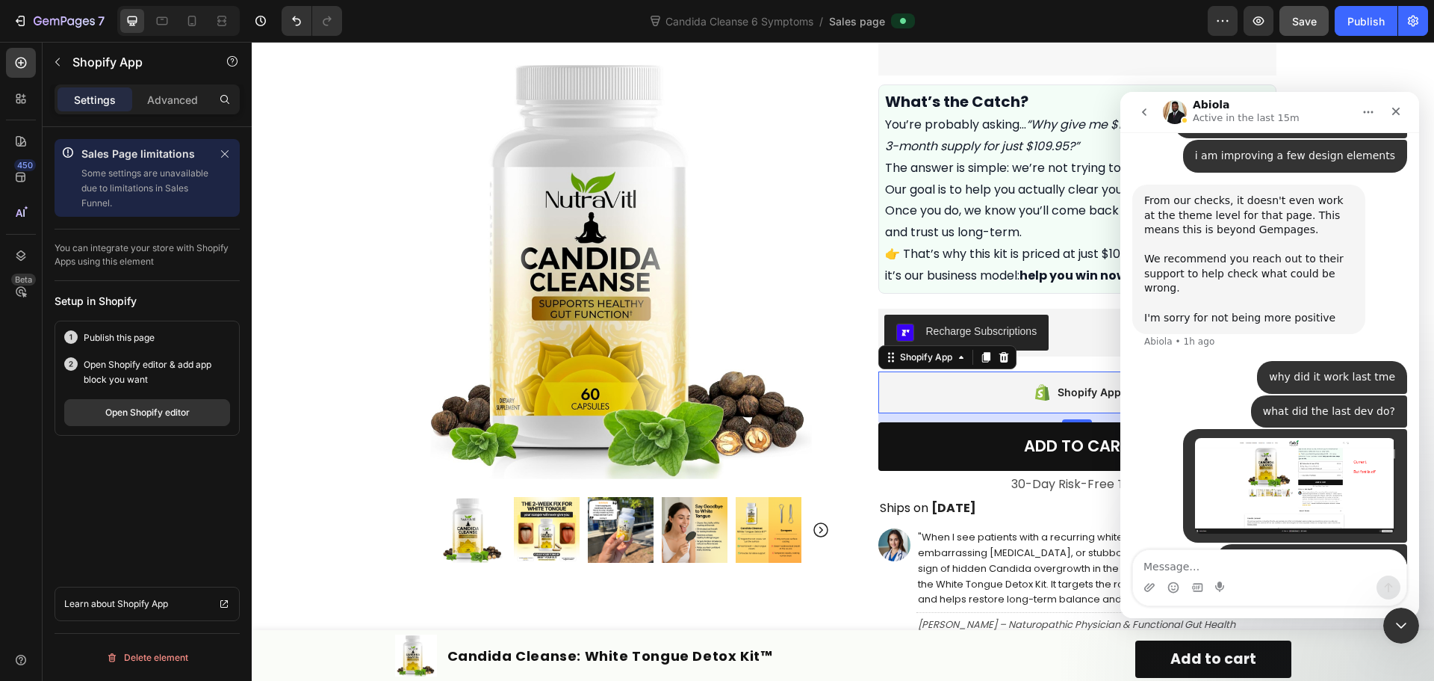
scroll to position [6476, 0]
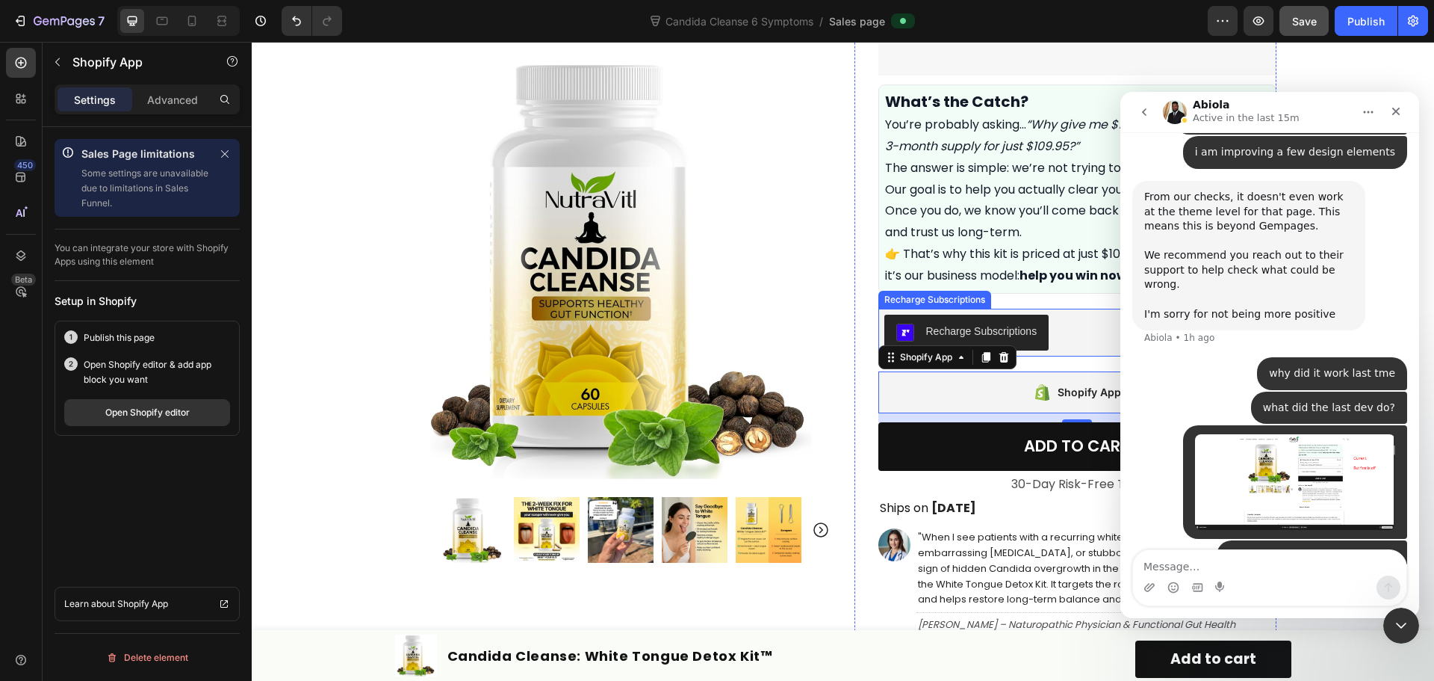
click at [1080, 350] on div "Recharge Subscriptions" at bounding box center [1078, 333] width 386 height 36
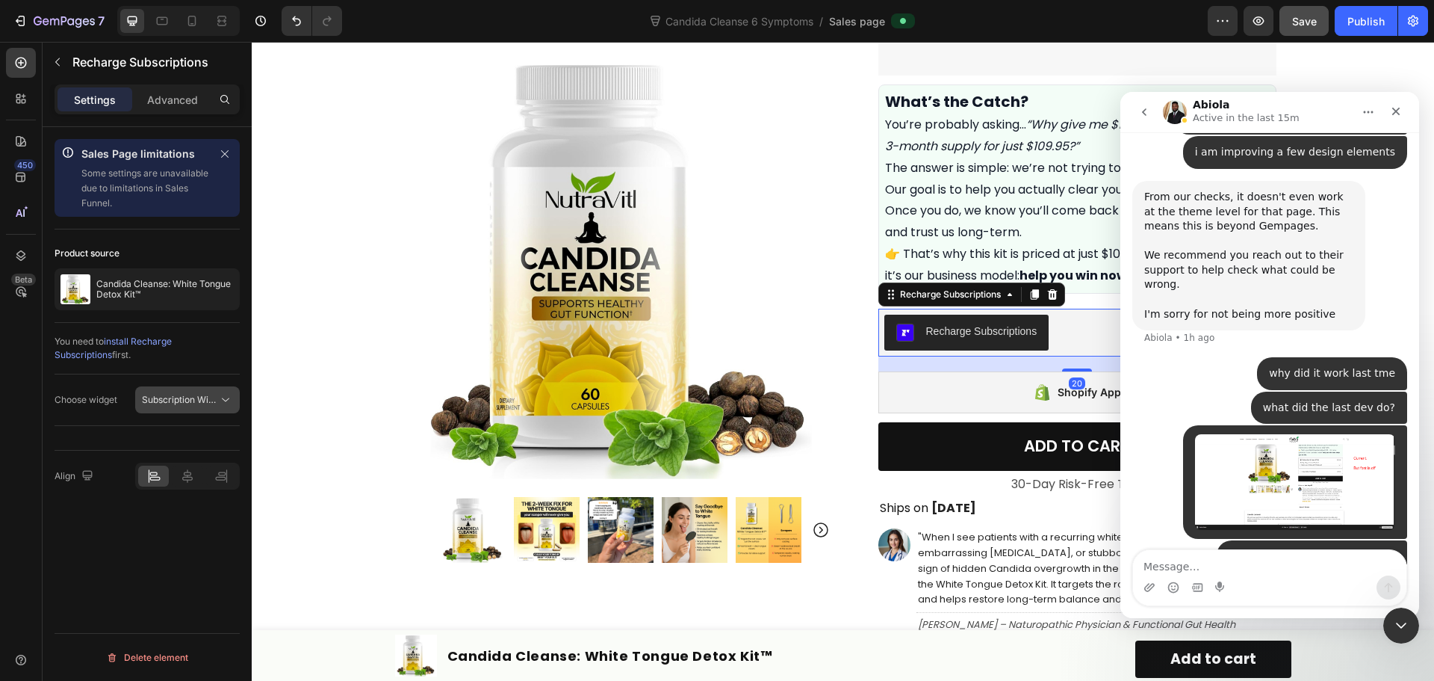
click at [195, 389] on button "Subscription Widget 2.0" at bounding box center [187, 399] width 105 height 27
click at [176, 468] on span "Subscription Widget 2.0" at bounding box center [176, 464] width 101 height 13
click at [181, 106] on p "Advanced" at bounding box center [172, 100] width 51 height 16
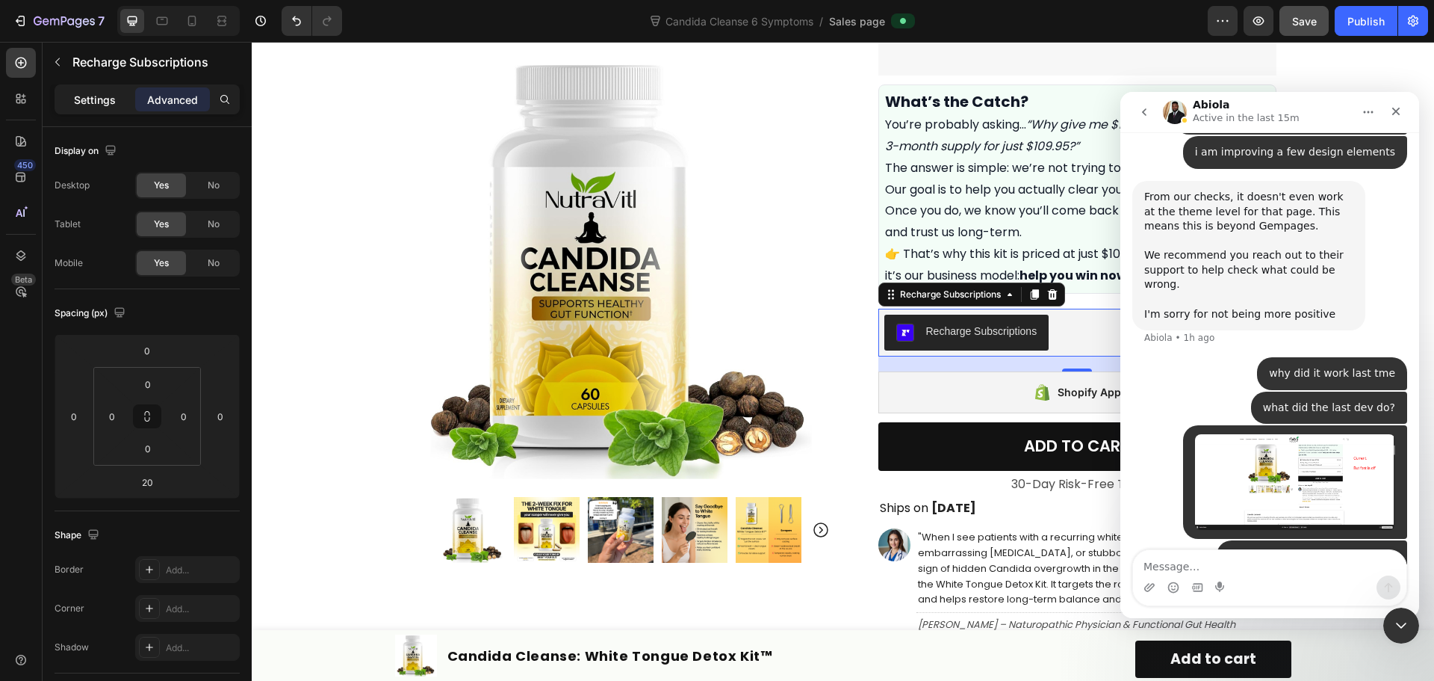
click at [102, 96] on p "Settings" at bounding box center [95, 100] width 42 height 16
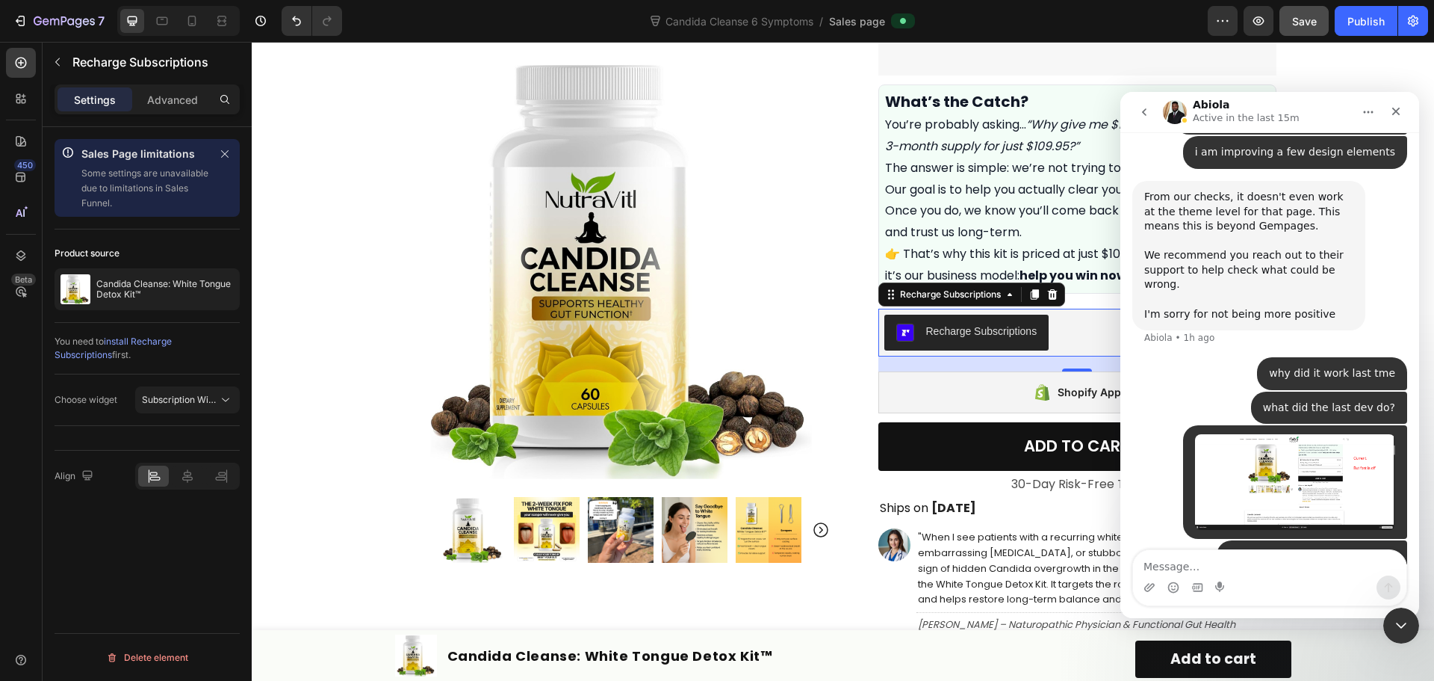
click at [1075, 350] on div "Recharge Subscriptions" at bounding box center [1078, 333] width 386 height 36
click at [1397, 620] on icon "Close Intercom Messenger" at bounding box center [1399, 623] width 18 height 18
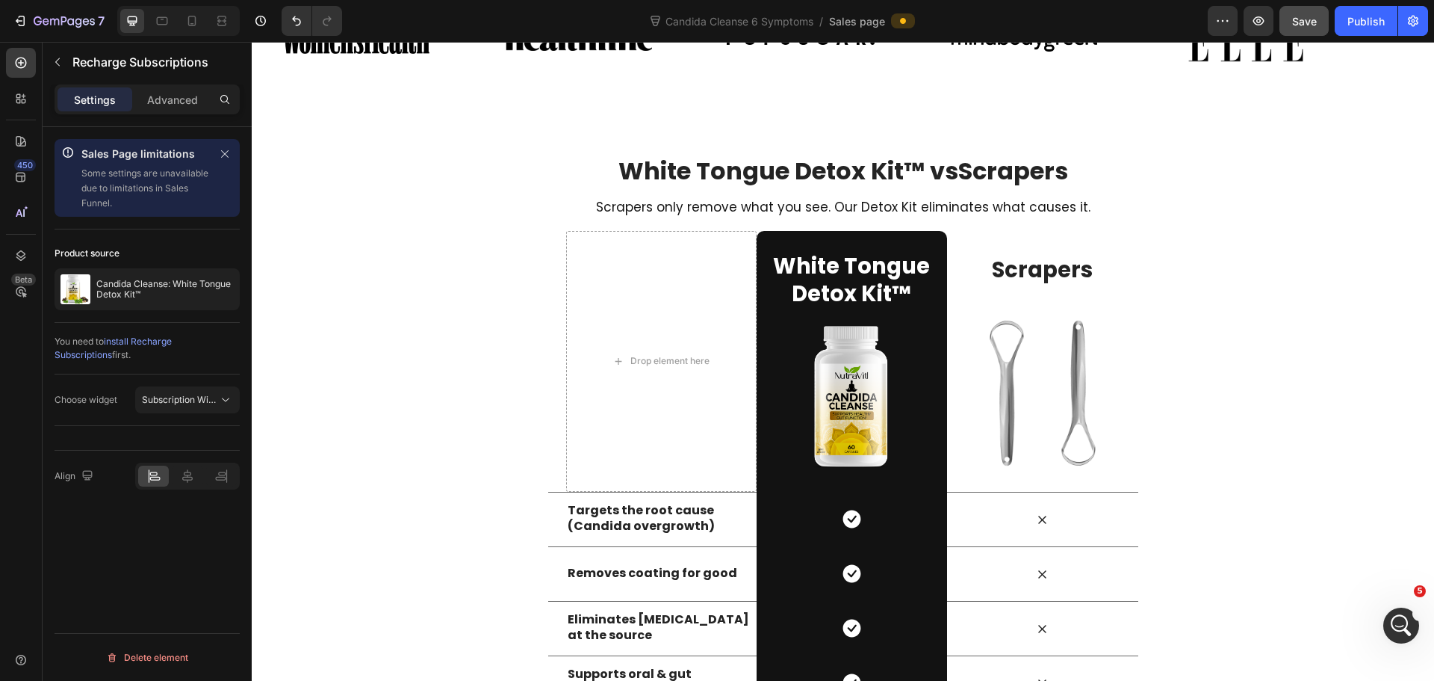
scroll to position [2154, 0]
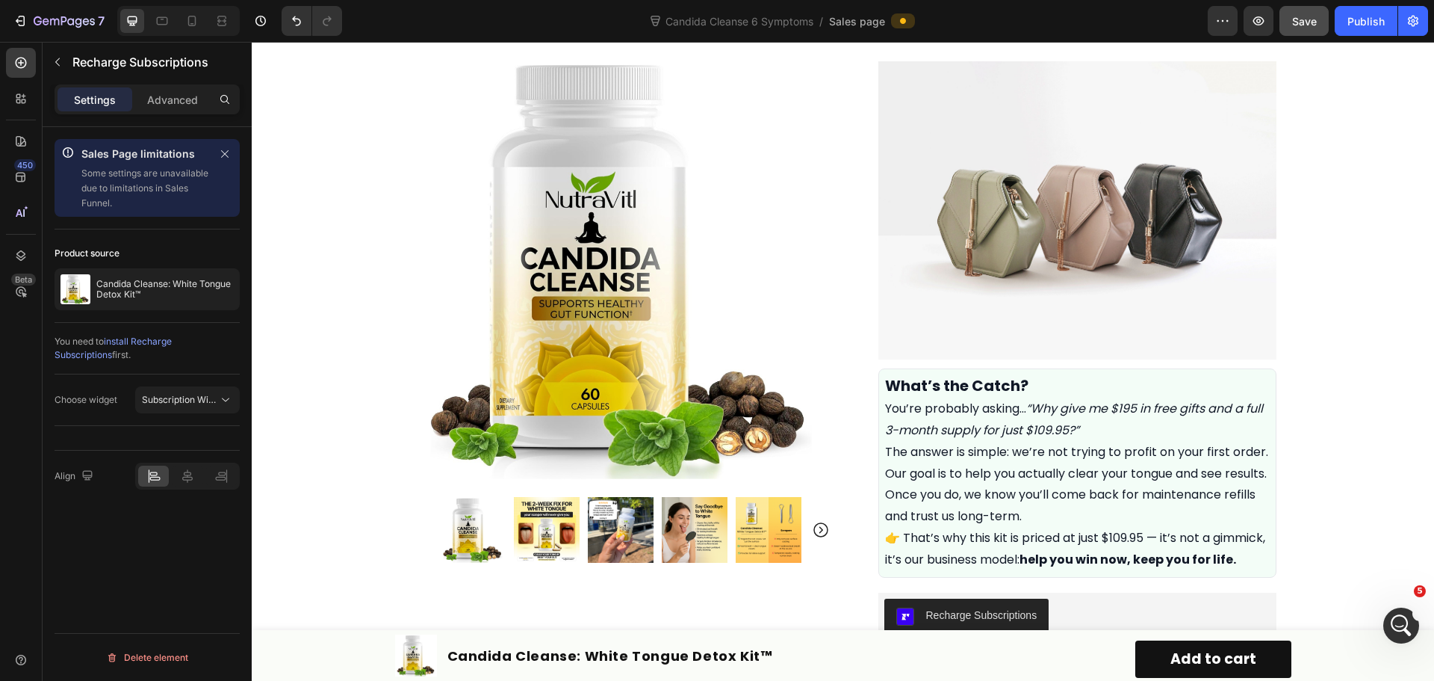
click at [1114, 570] on div "Icon Icon Icon Icon Icon Icon List Rated 4.7/5 based on 345 Reviews Text Block …" at bounding box center [1078, 597] width 398 height 1783
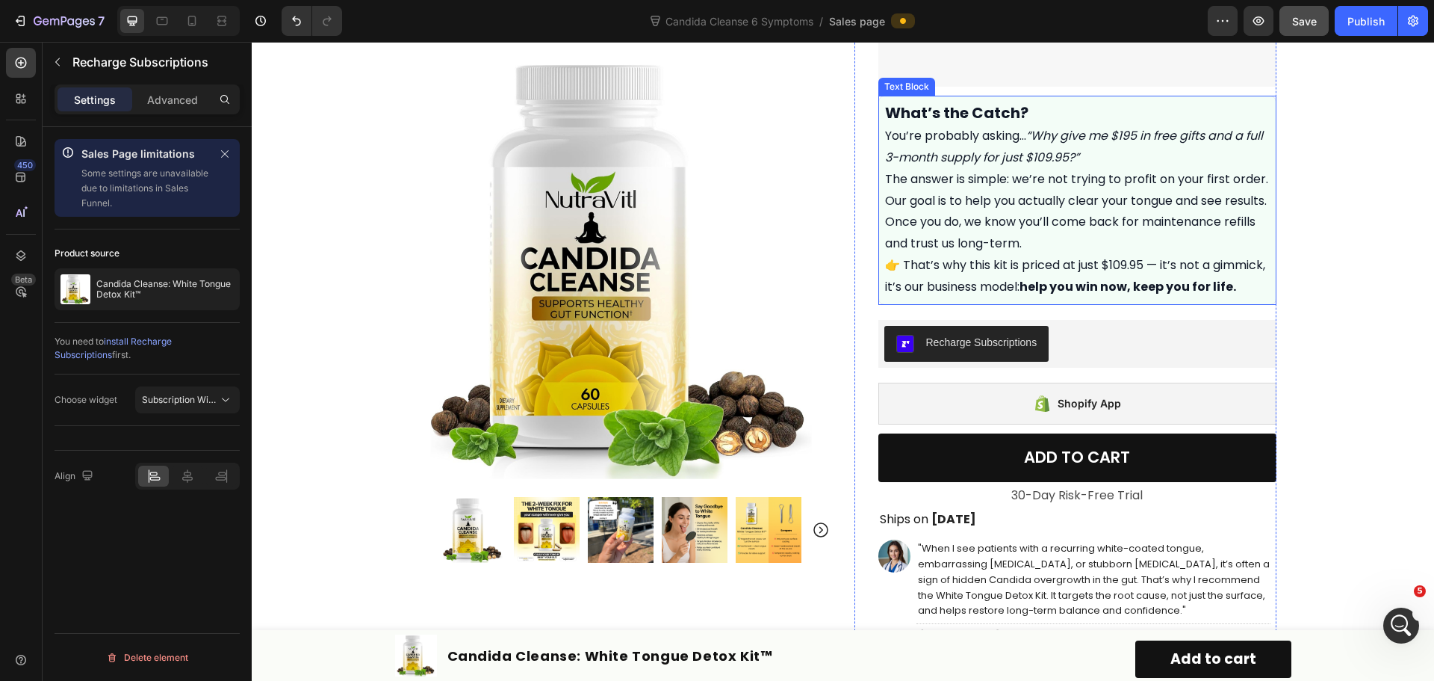
scroll to position [686, 0]
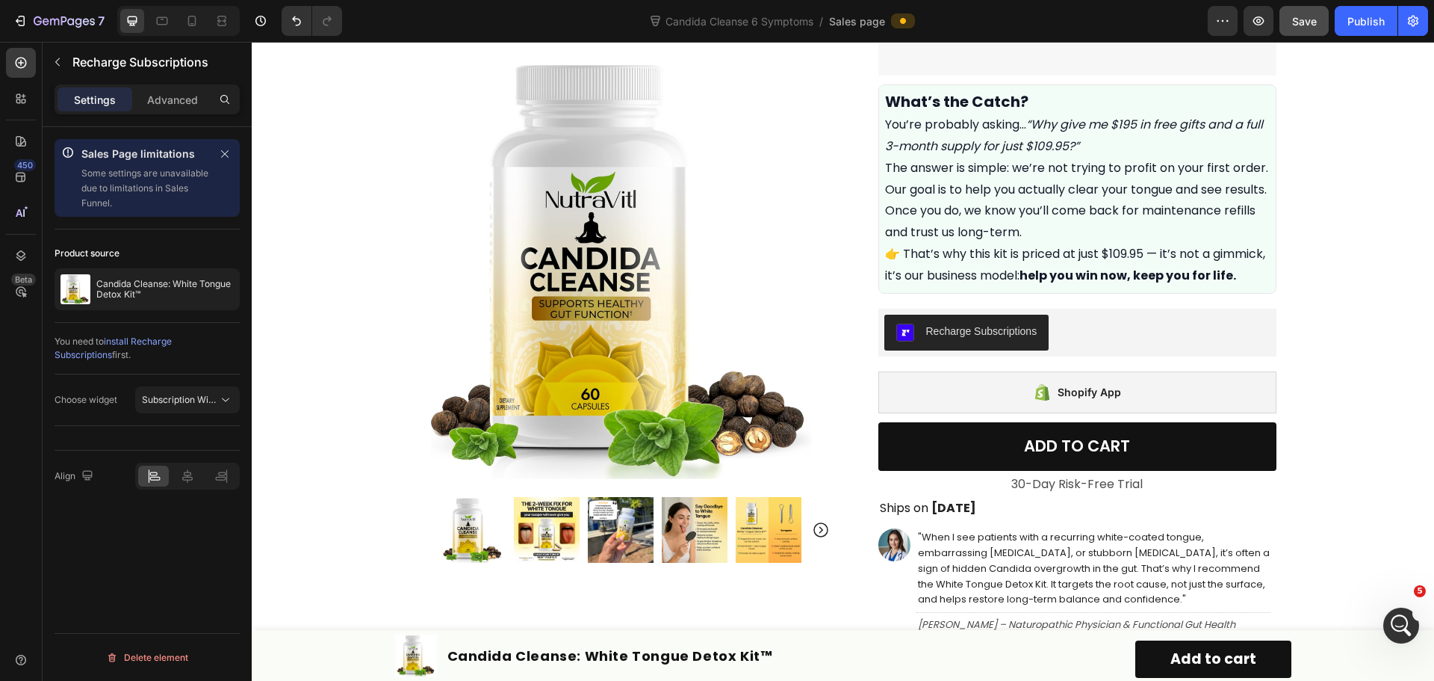
click at [1061, 350] on div "Recharge Subscriptions" at bounding box center [1078, 333] width 386 height 36
click at [953, 342] on button "Recharge Subscriptions" at bounding box center [967, 333] width 165 height 36
click at [178, 391] on button "Subscription Widget 2.0" at bounding box center [187, 399] width 105 height 27
click at [1292, 33] on button "Save" at bounding box center [1304, 21] width 49 height 30
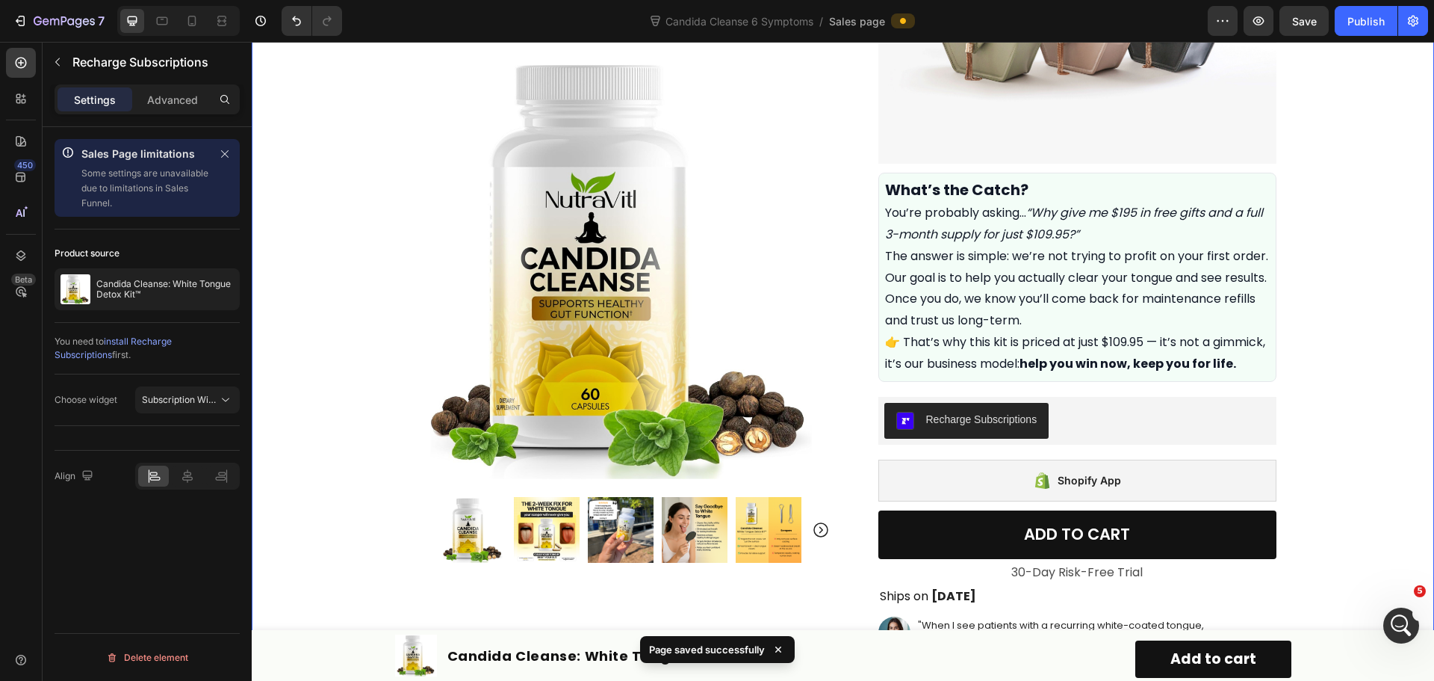
scroll to position [747, 0]
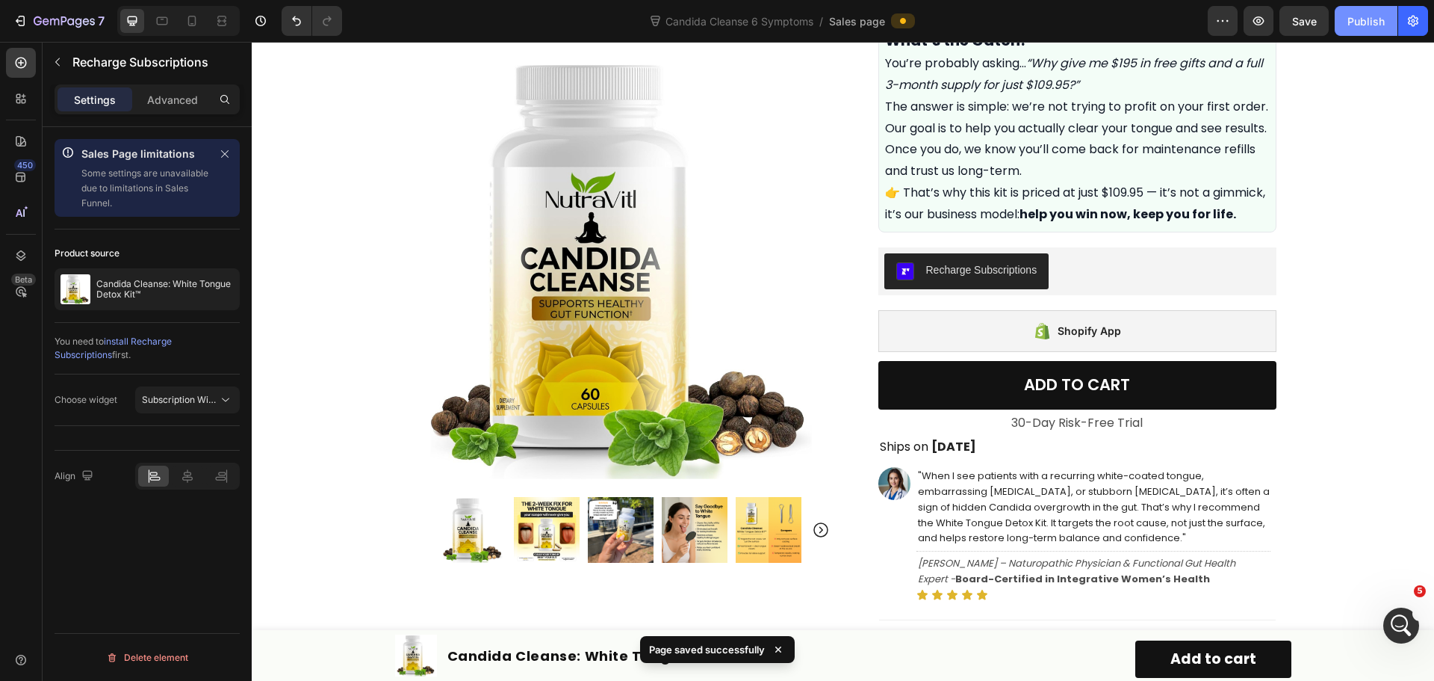
click at [1352, 27] on div "Publish" at bounding box center [1366, 21] width 37 height 16
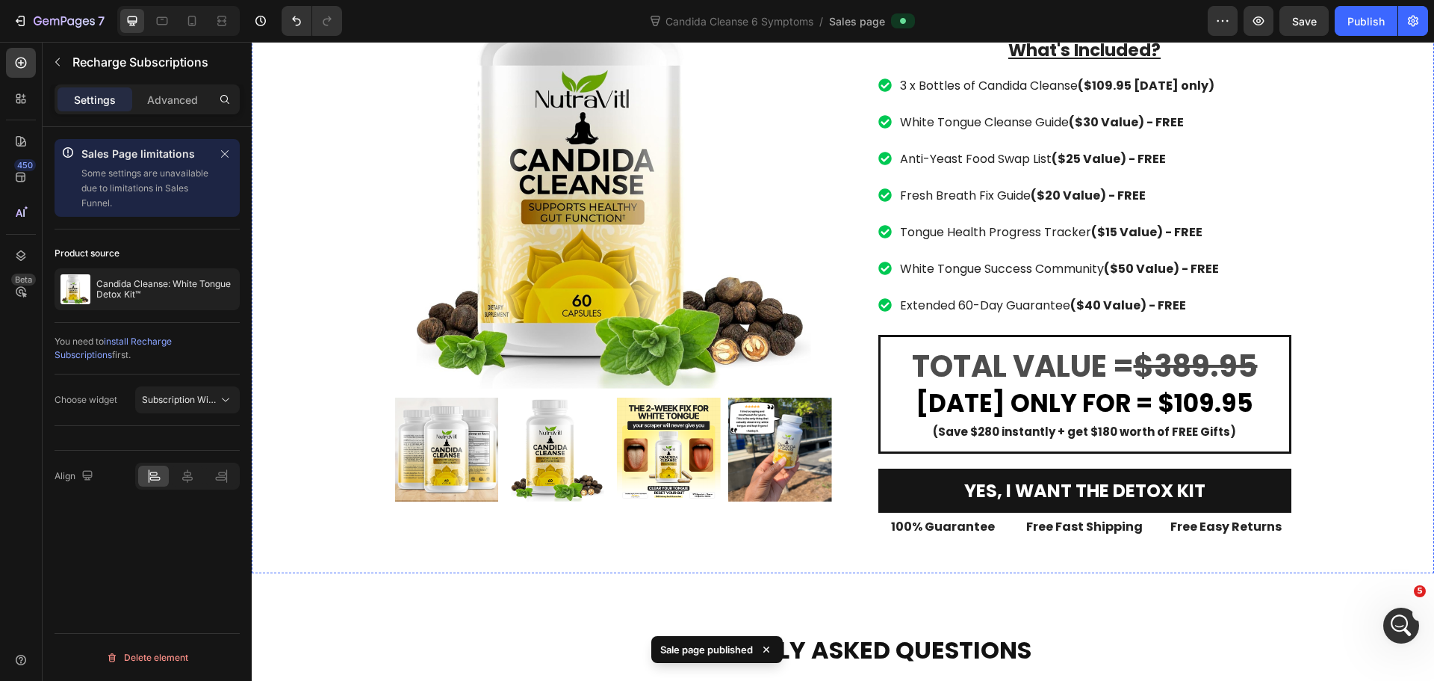
scroll to position [7769, 0]
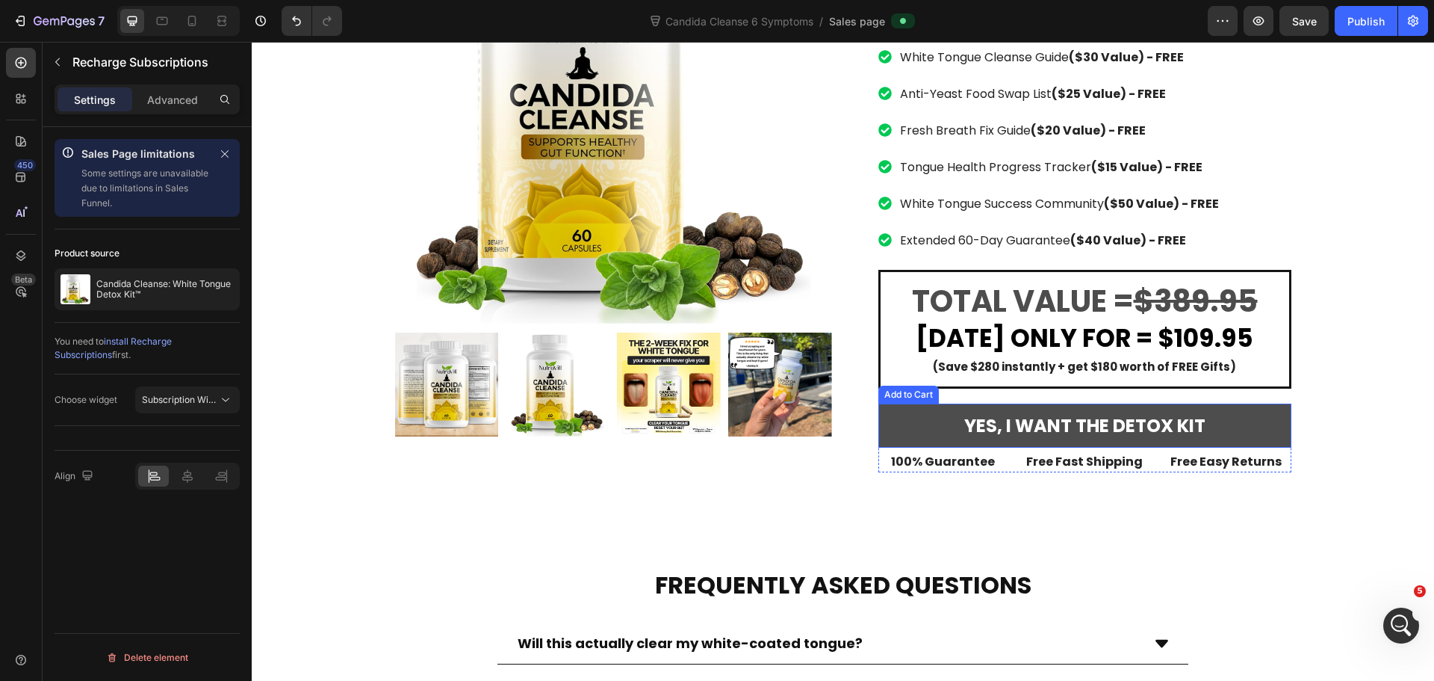
click at [1233, 403] on button "Yes, I Want the detox kit" at bounding box center [1085, 425] width 413 height 44
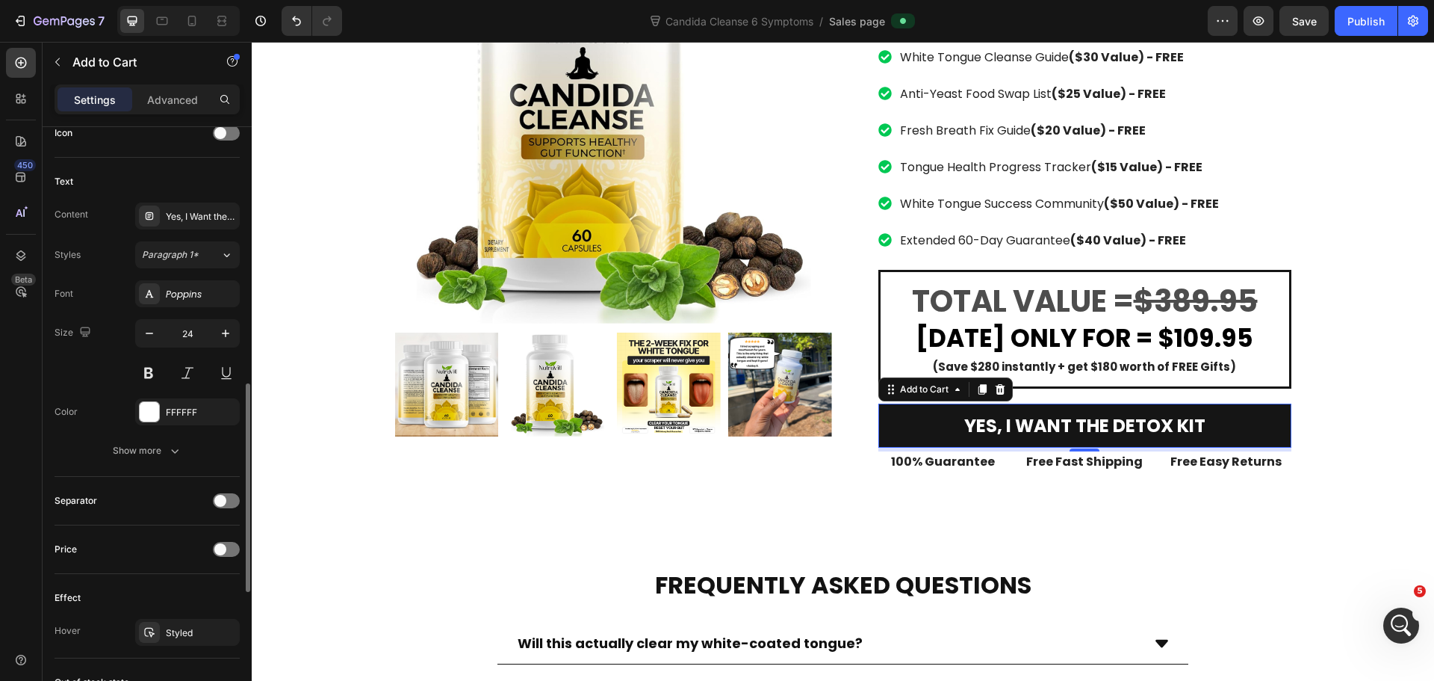
scroll to position [584, 0]
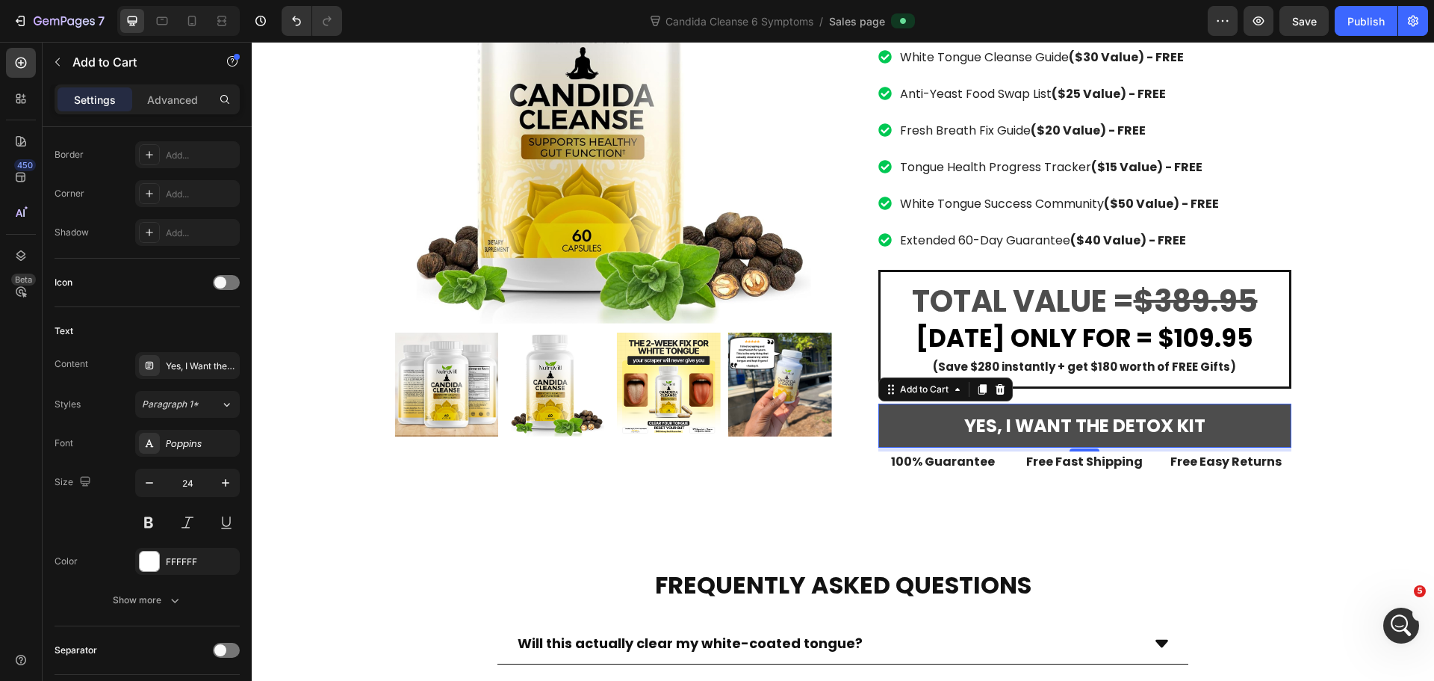
click at [1249, 403] on button "Yes, I Want the detox kit" at bounding box center [1085, 425] width 413 height 44
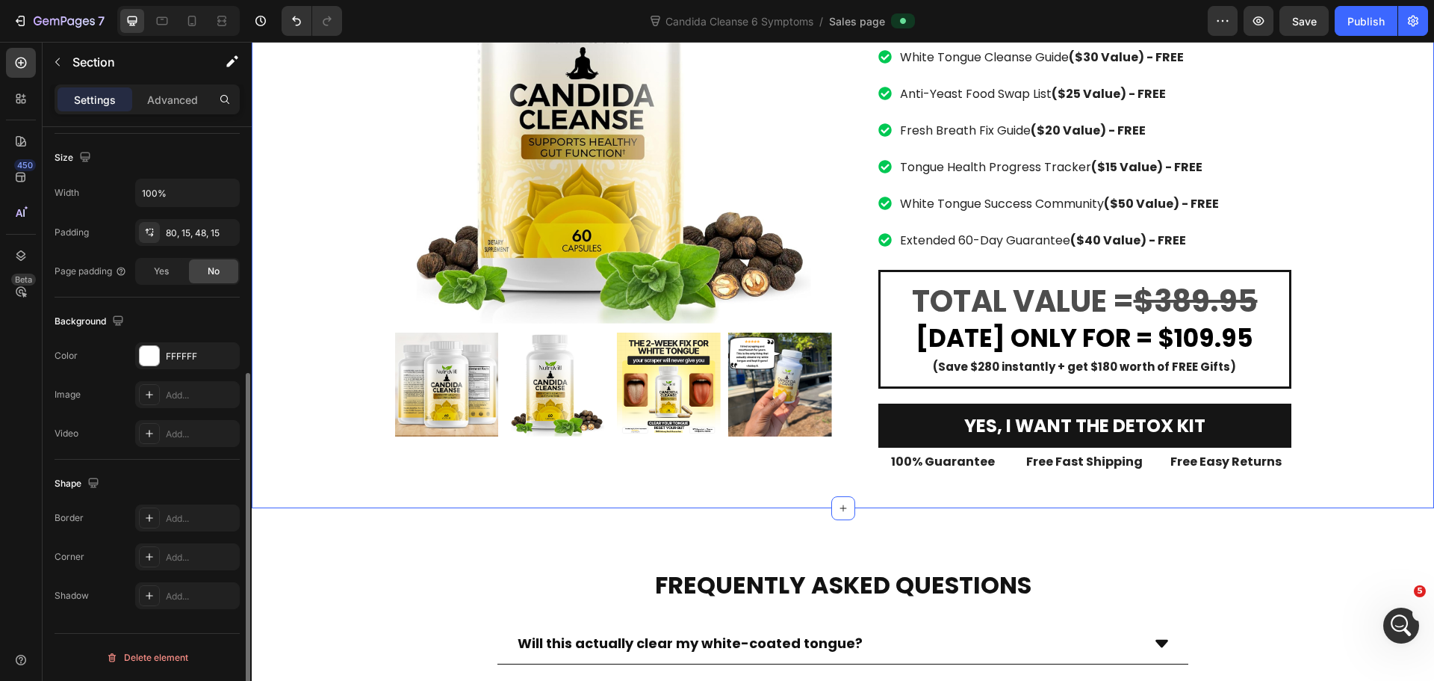
scroll to position [0, 0]
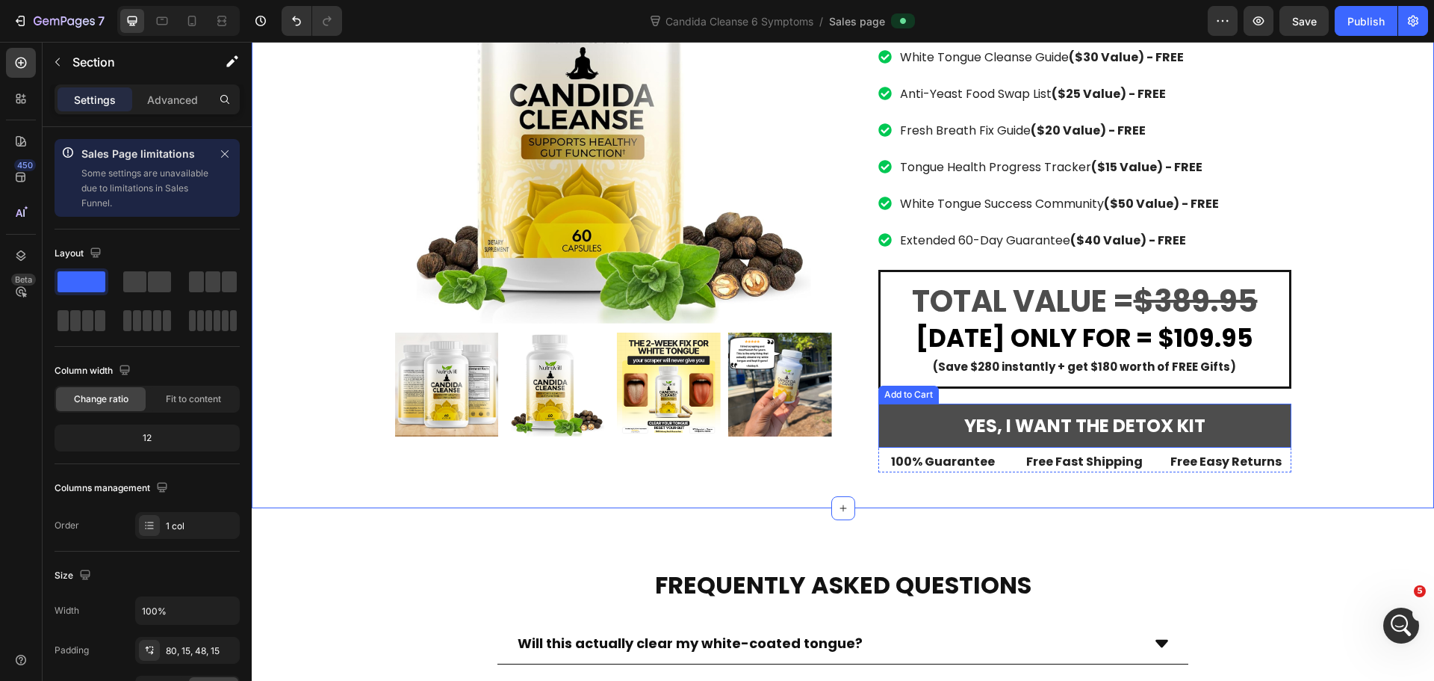
click at [1223, 403] on button "Yes, I Want the detox kit" at bounding box center [1085, 425] width 413 height 44
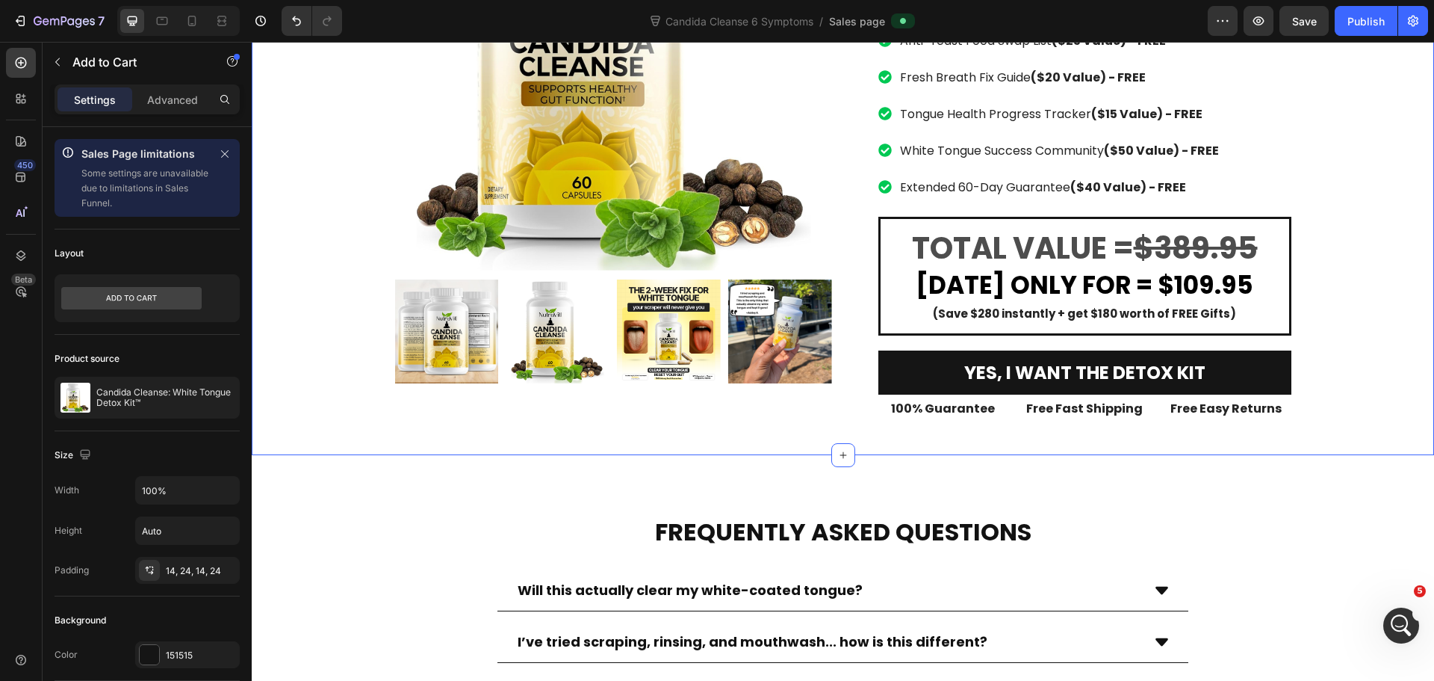
scroll to position [7869, 0]
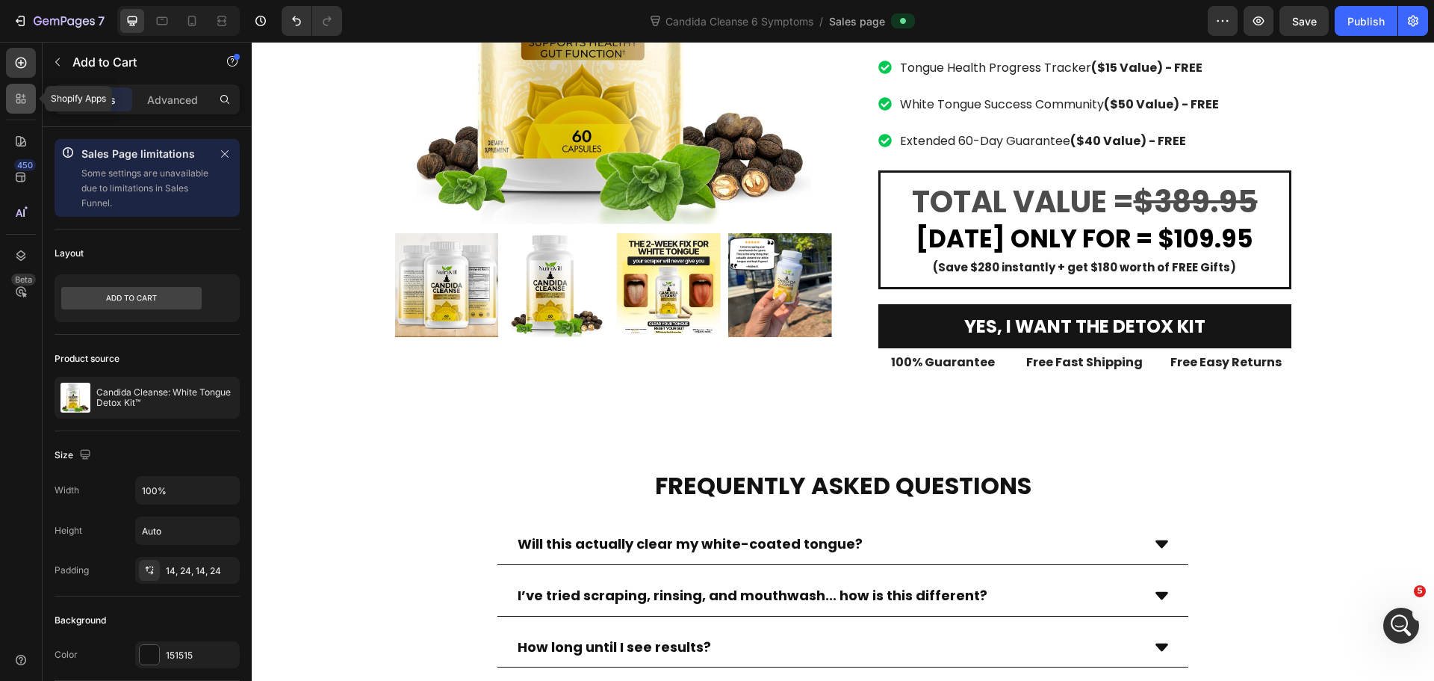
click at [24, 107] on div at bounding box center [21, 99] width 30 height 30
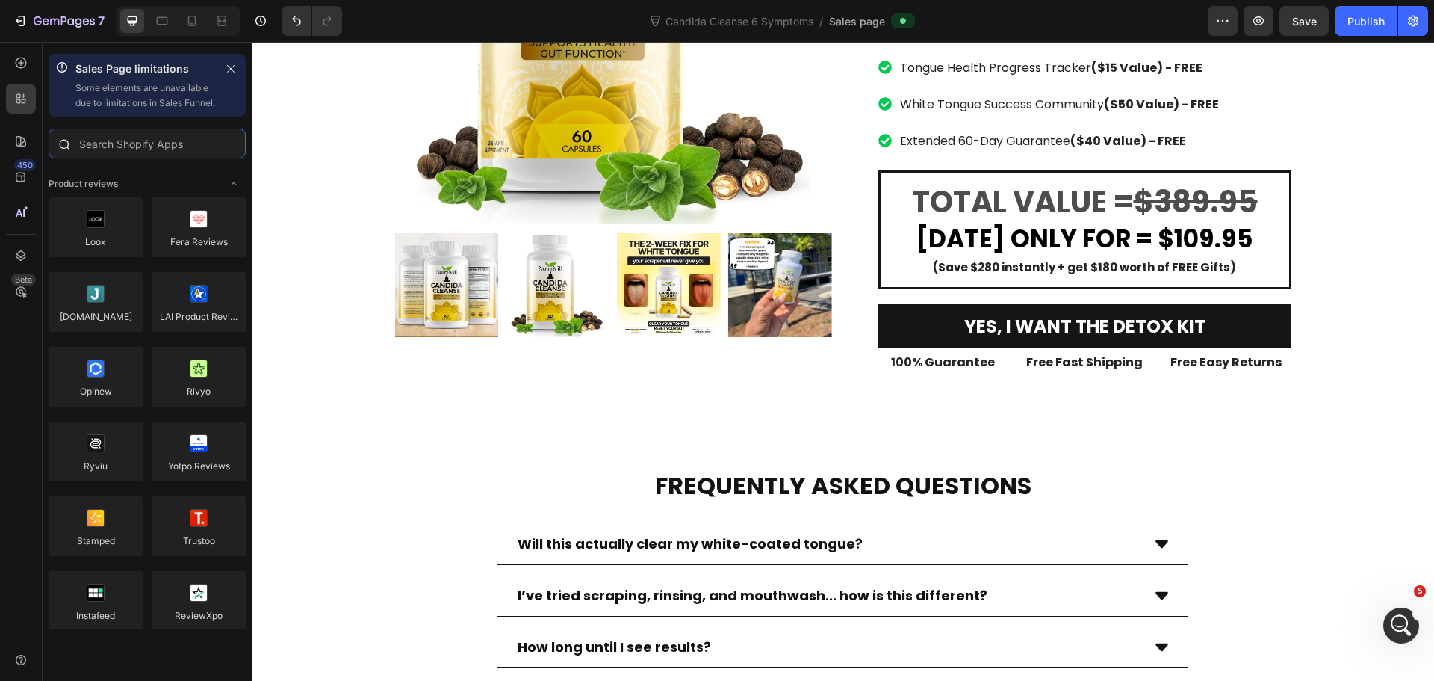
click at [176, 158] on input "text" at bounding box center [147, 143] width 197 height 30
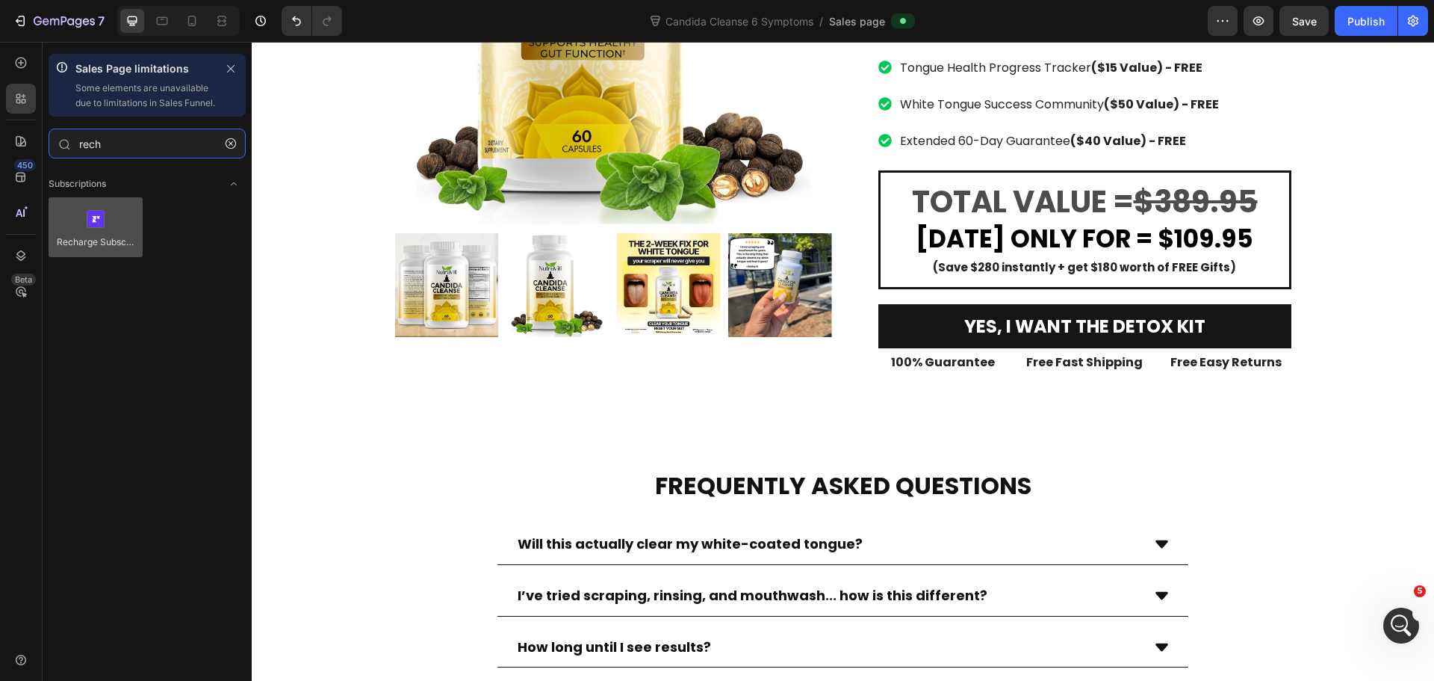
type input "rech"
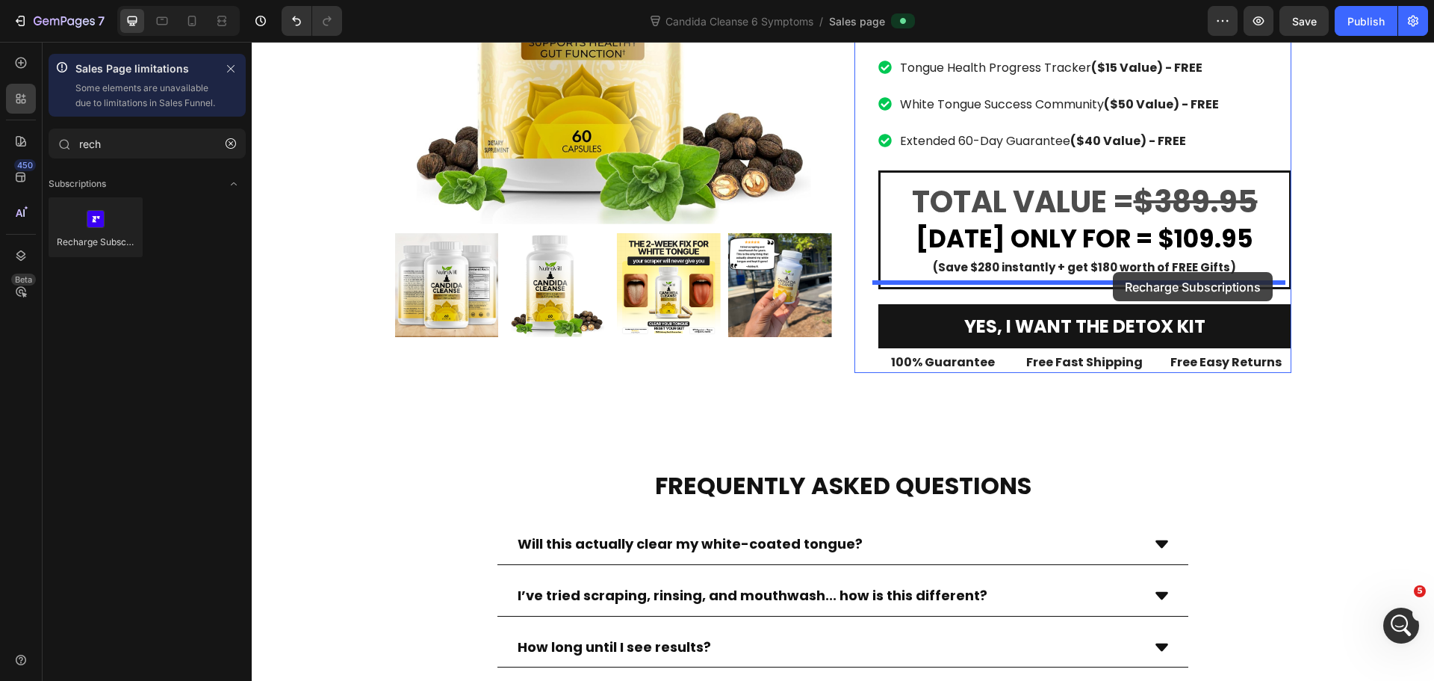
drag, startPoint x: 347, startPoint y: 291, endPoint x: 1113, endPoint y: 272, distance: 766.7
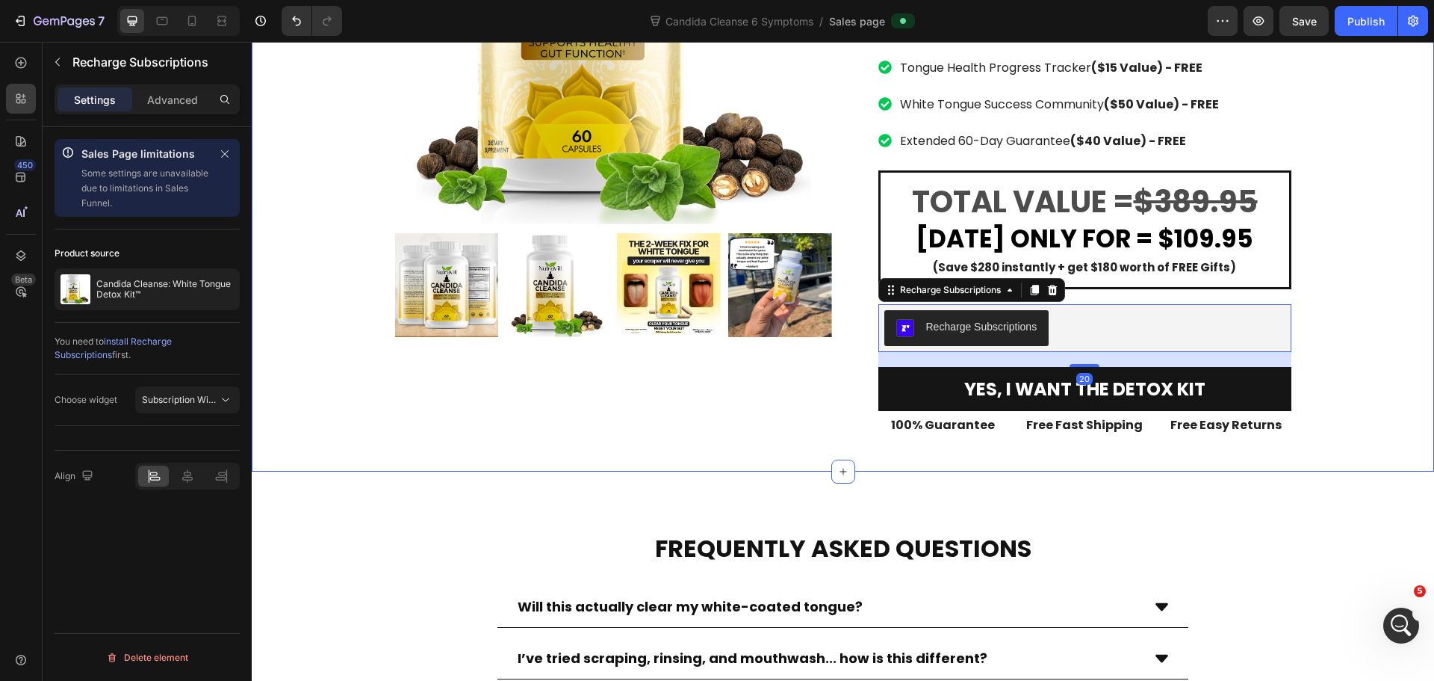
drag, startPoint x: 1313, startPoint y: 302, endPoint x: 1298, endPoint y: 257, distance: 47.2
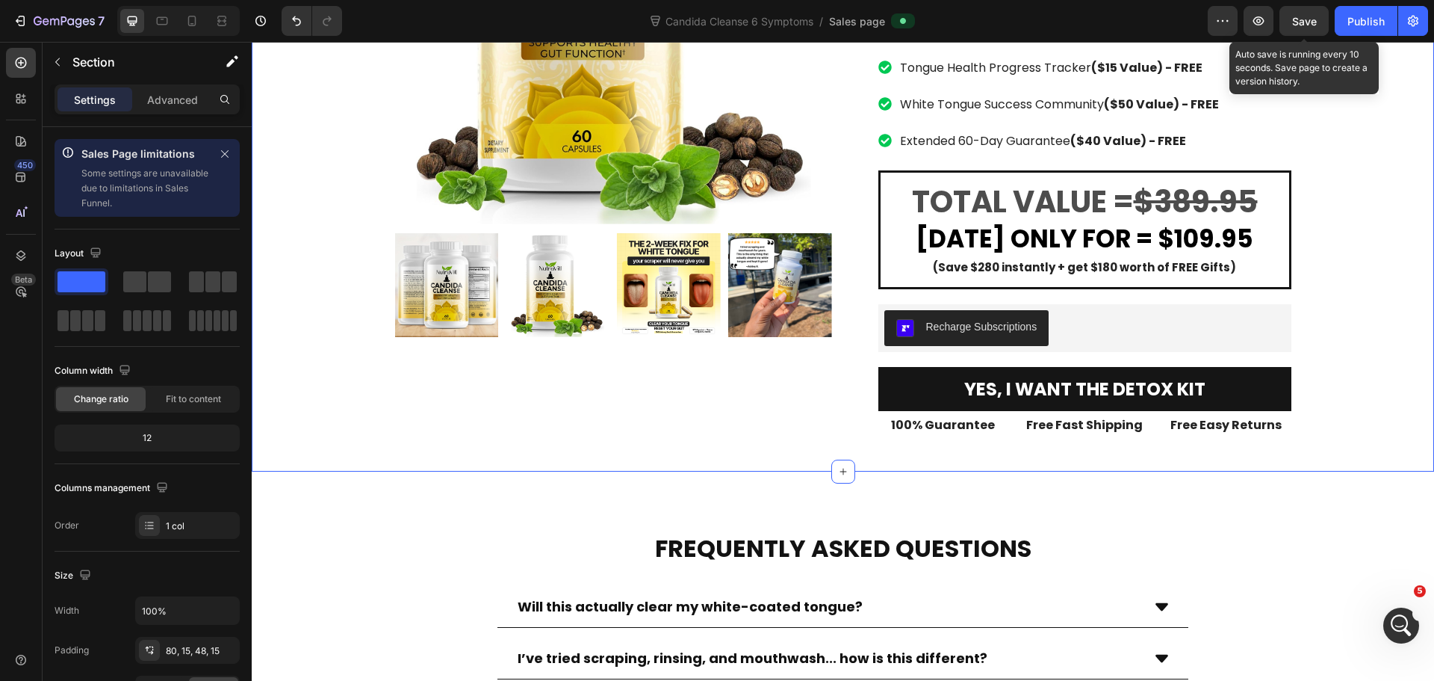
click at [1305, 27] on span "Save" at bounding box center [1304, 21] width 25 height 13
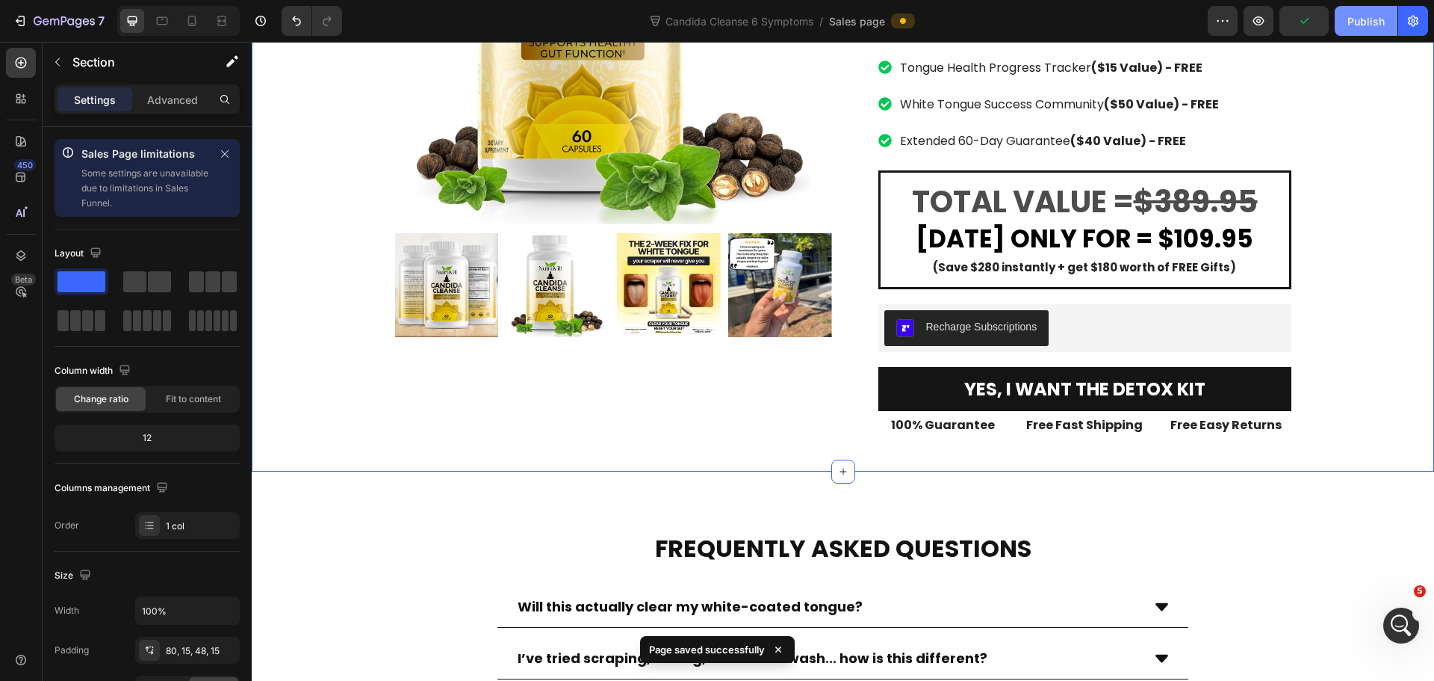
click at [1361, 26] on div "Publish" at bounding box center [1366, 21] width 37 height 16
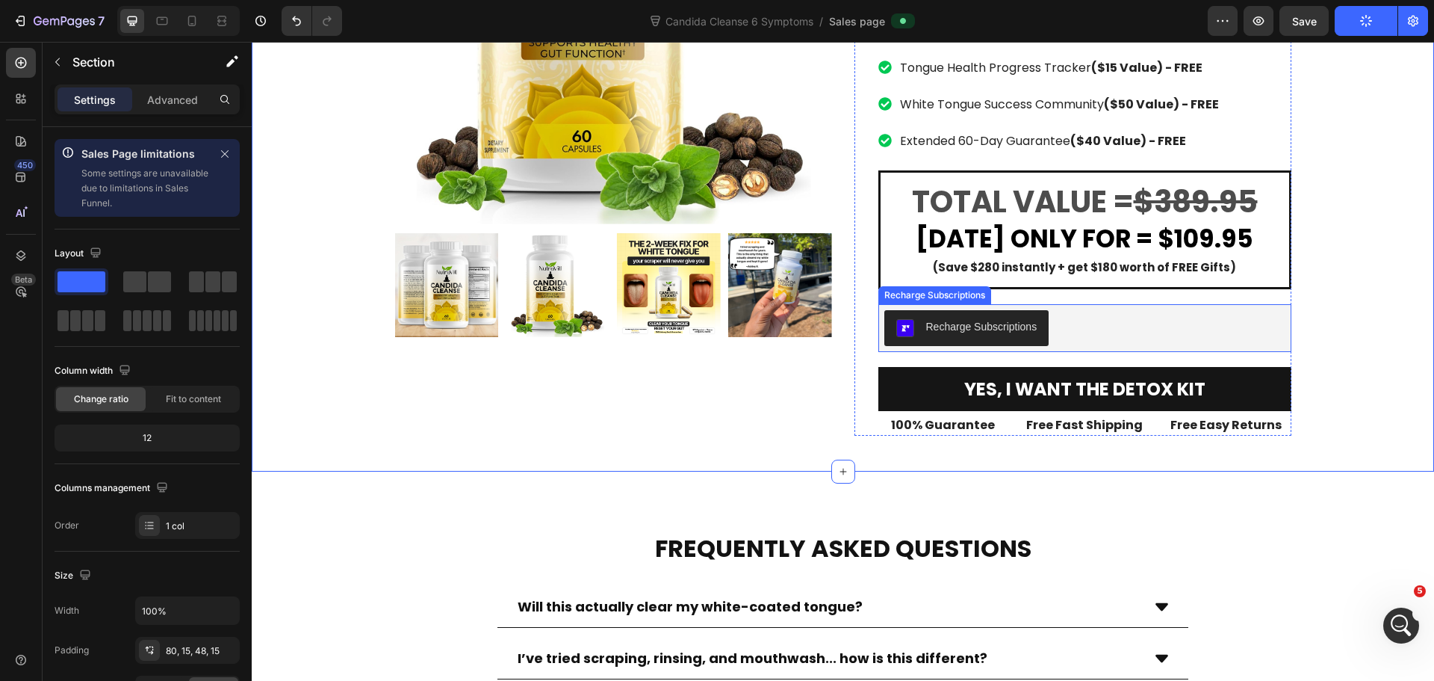
click at [947, 319] on div "Recharge Subscriptions" at bounding box center [981, 327] width 111 height 16
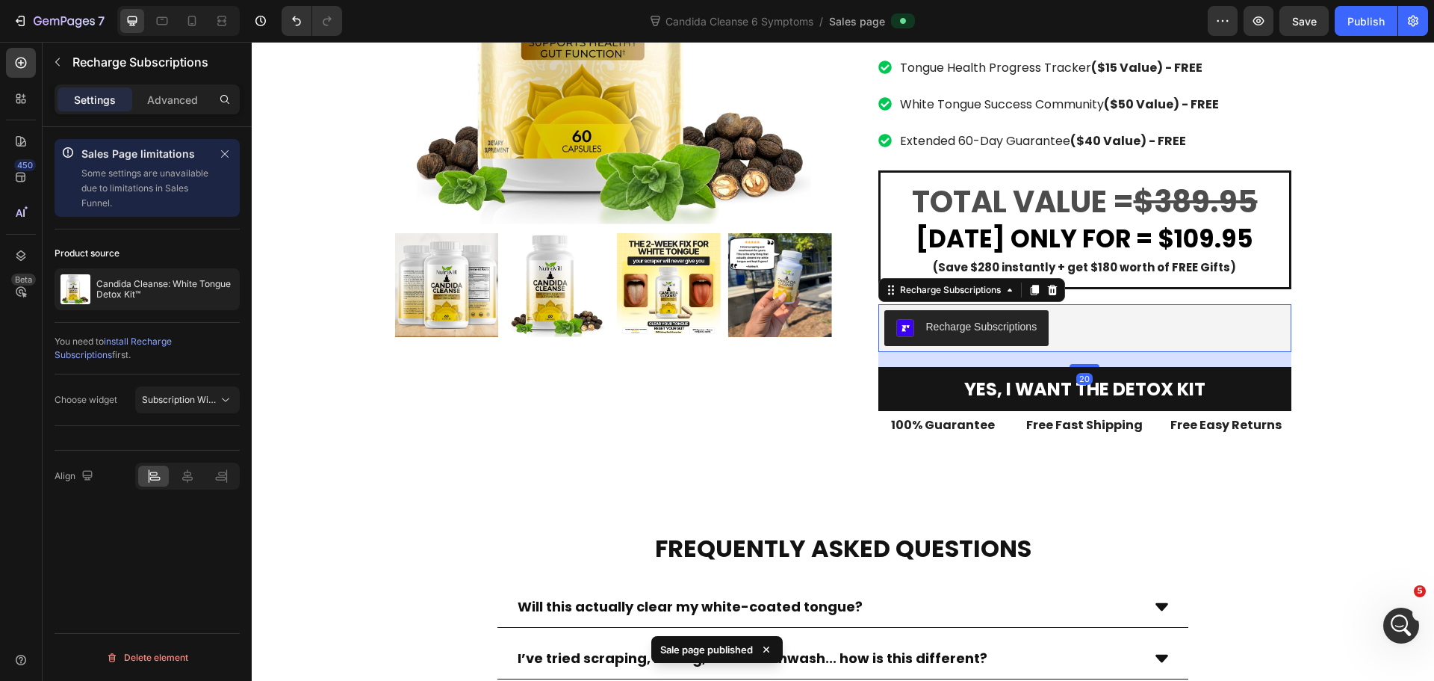
click at [165, 421] on div "Choose widget Subscription Widget" at bounding box center [147, 400] width 185 height 52
click at [180, 401] on span "Subscription Widget" at bounding box center [184, 399] width 85 height 11
click at [188, 463] on span "Subscription Widget 2.0" at bounding box center [176, 464] width 101 height 13
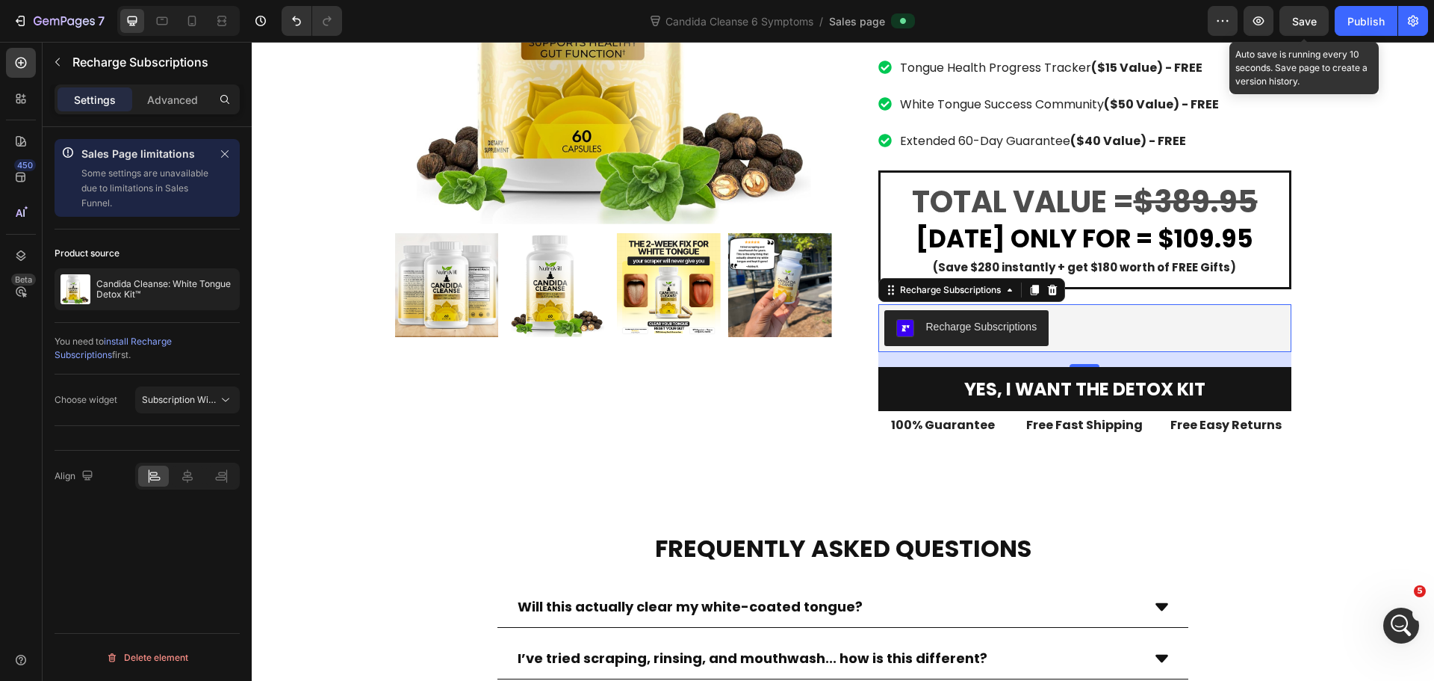
click at [1313, 15] on span "Save" at bounding box center [1304, 21] width 25 height 13
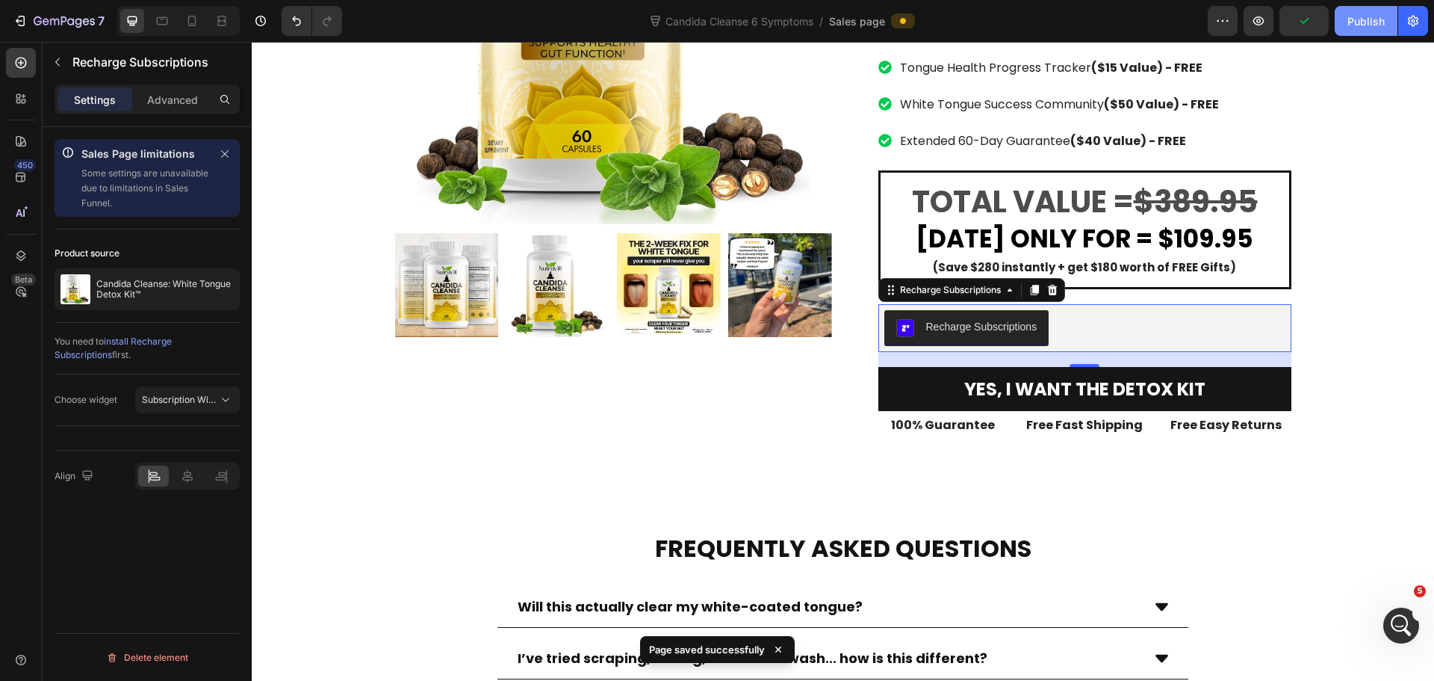
click at [1339, 19] on button "Publish" at bounding box center [1366, 21] width 63 height 30
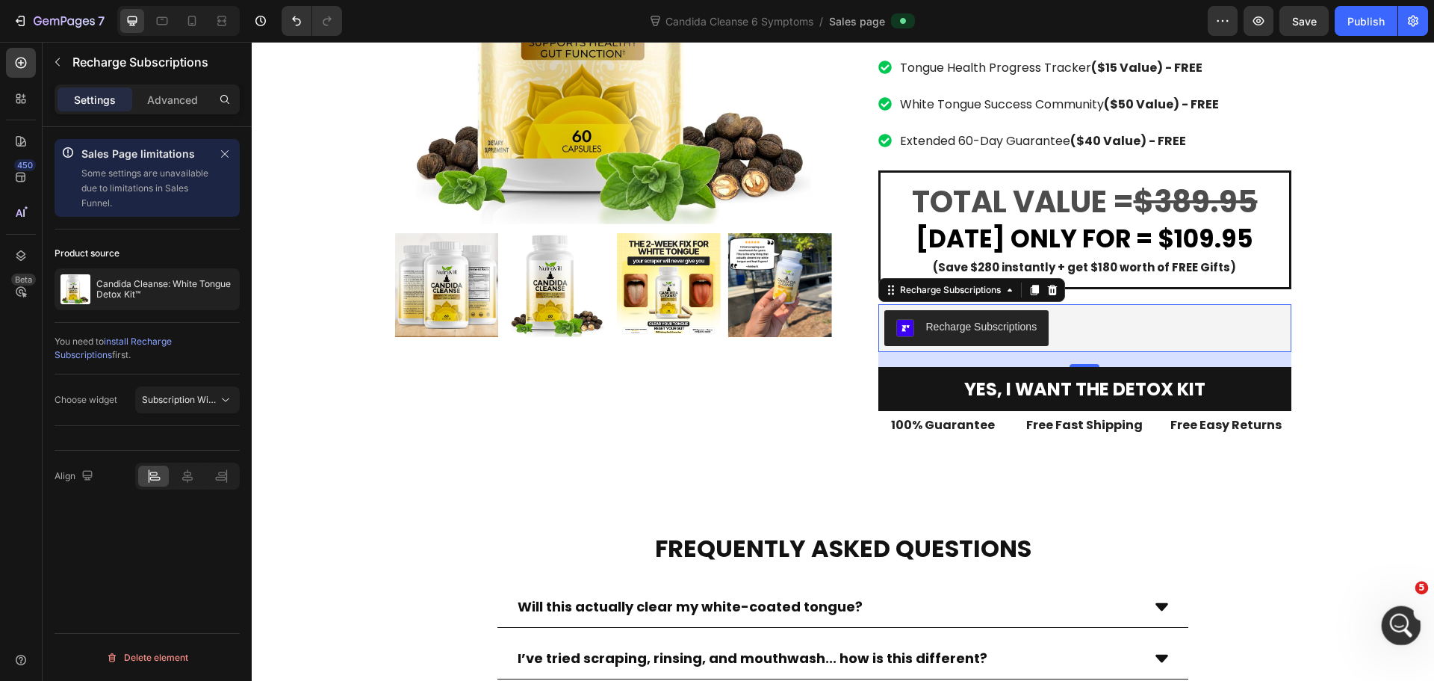
click at [1401, 616] on icon "Open Intercom Messenger" at bounding box center [1399, 623] width 25 height 25
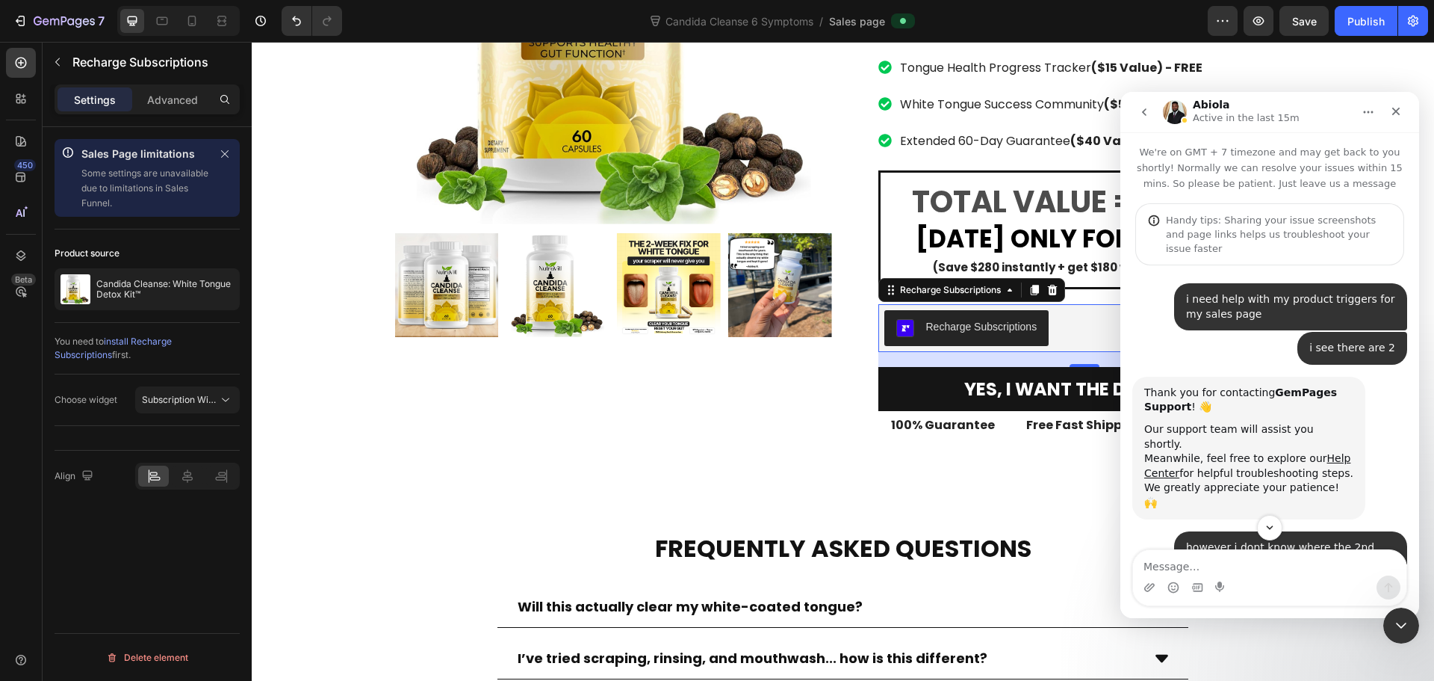
scroll to position [224, 0]
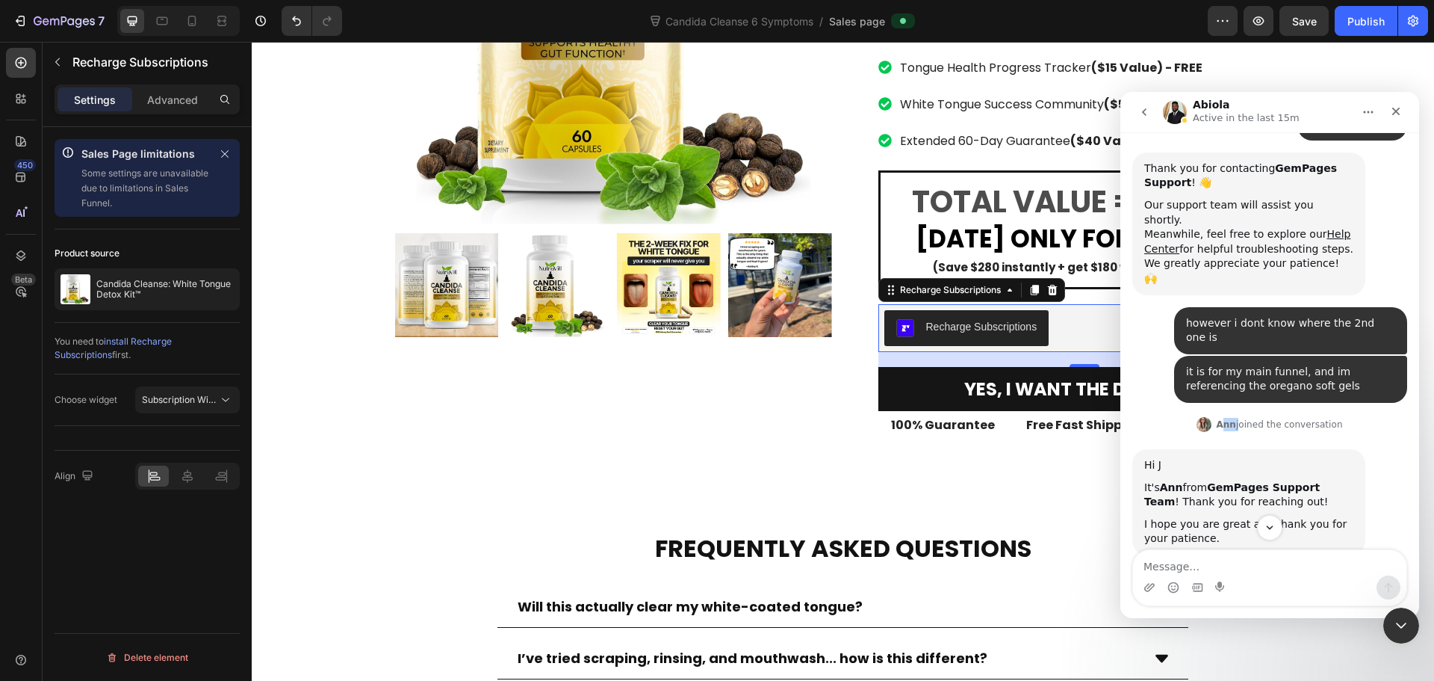
drag, startPoint x: 1224, startPoint y: 369, endPoint x: 1238, endPoint y: 372, distance: 13.8
click at [1238, 418] on div "[PERSON_NAME] joined the conversation" at bounding box center [1279, 424] width 126 height 13
click at [1224, 419] on b "Ann" at bounding box center [1226, 424] width 20 height 10
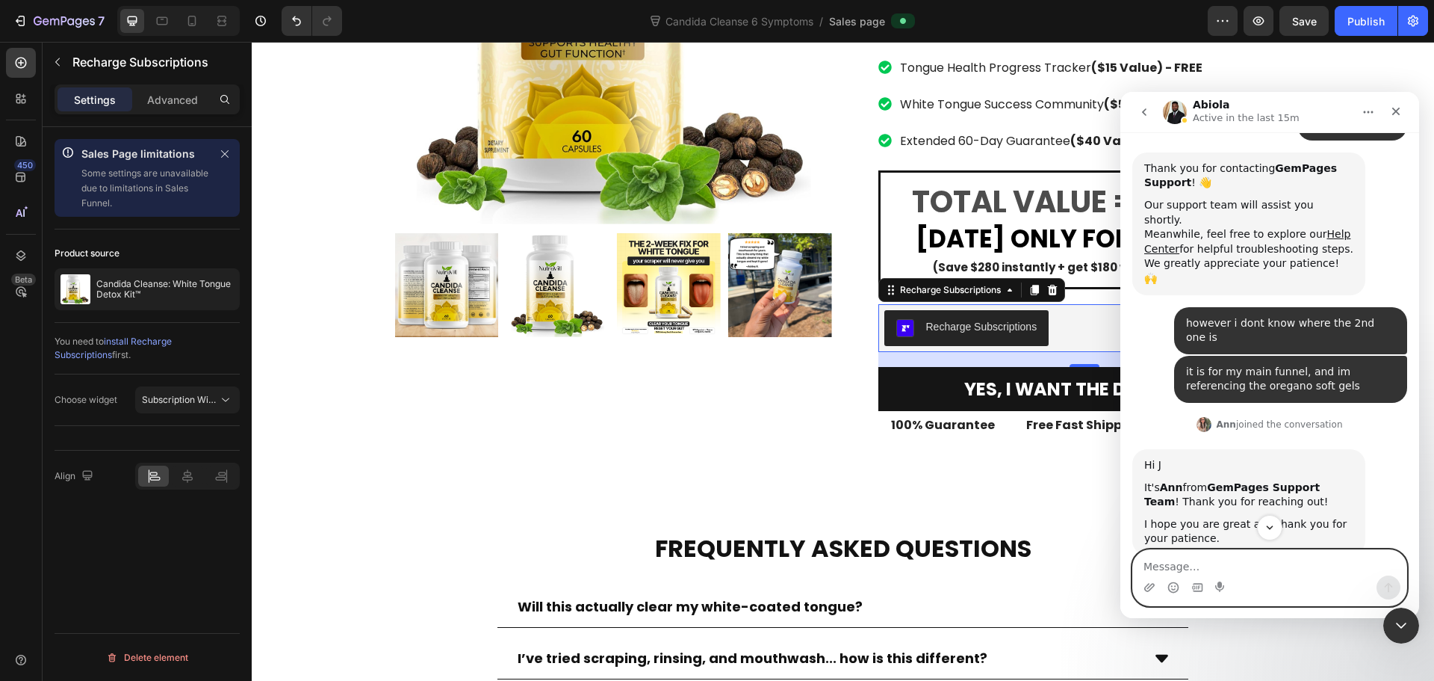
click at [1286, 569] on textarea "Message…" at bounding box center [1269, 562] width 273 height 25
type textarea "Is [PERSON_NAME] available"
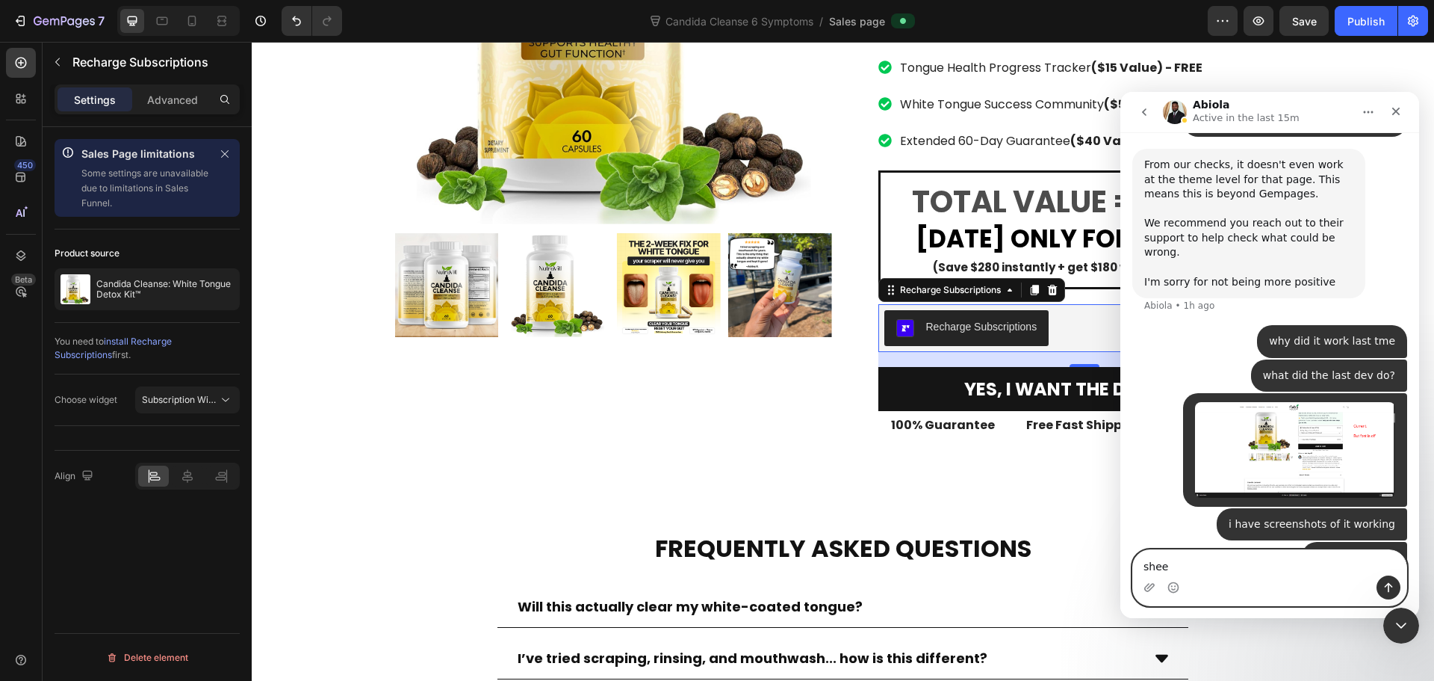
scroll to position [6510, 0]
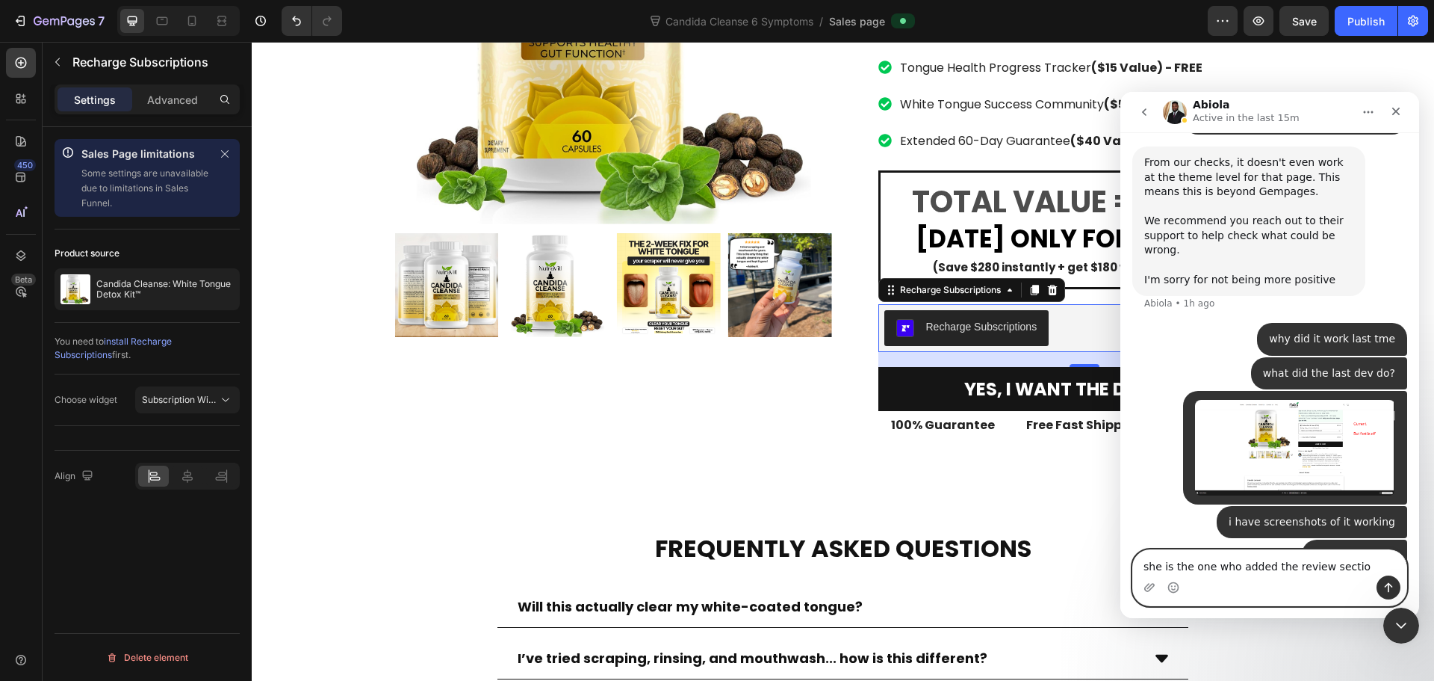
type textarea "she is the one who added the review section"
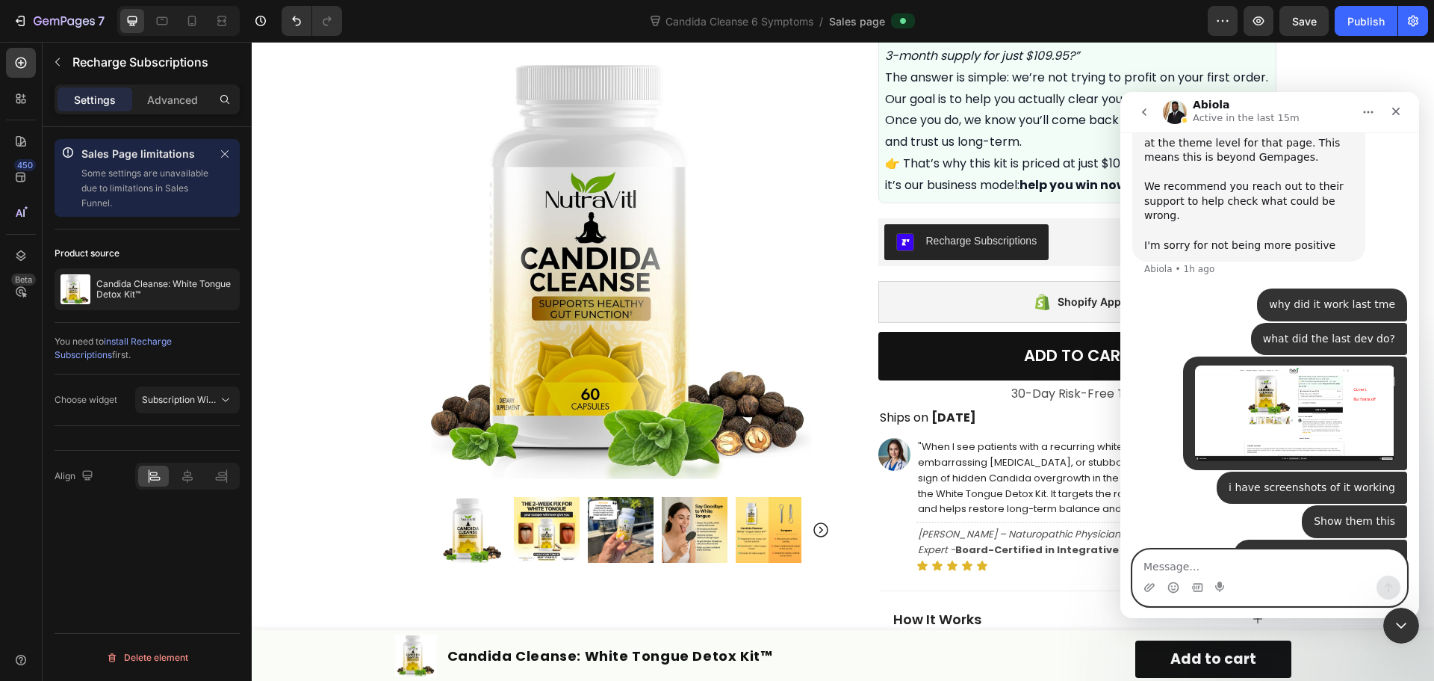
scroll to position [552, 0]
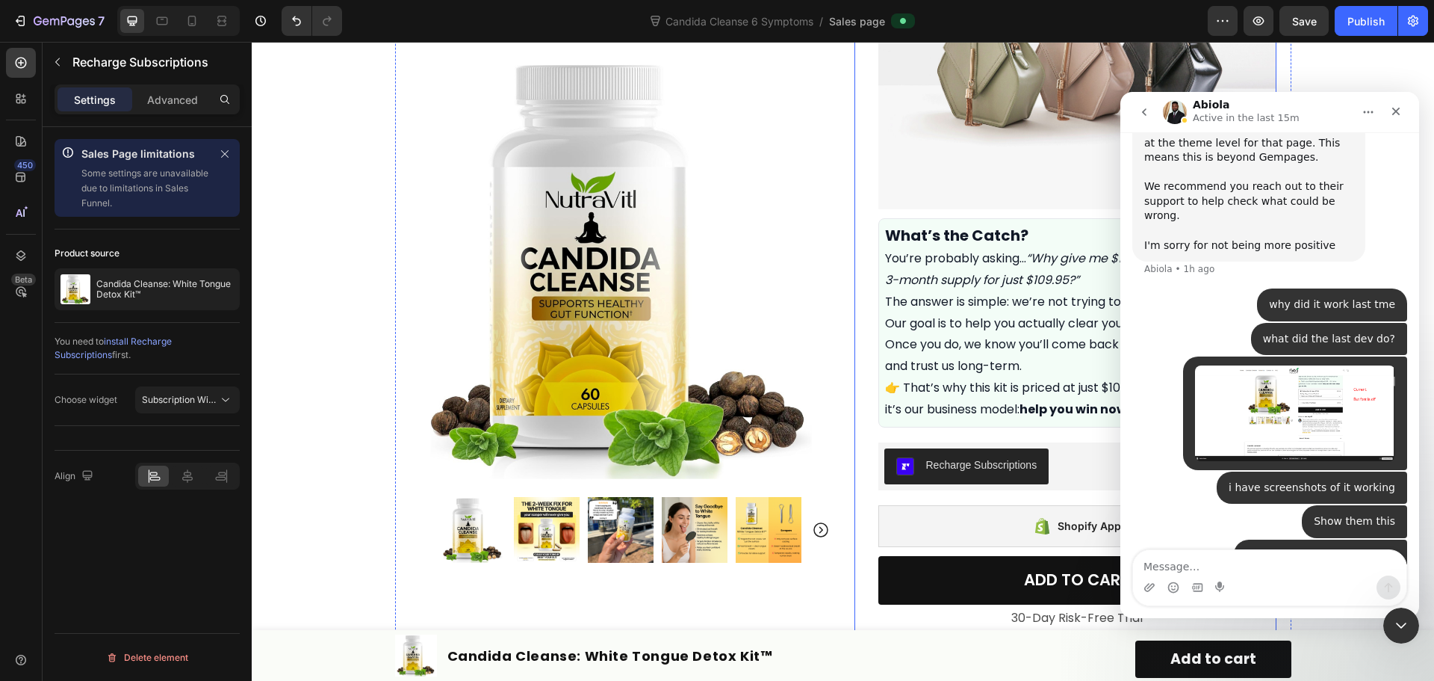
click at [984, 519] on div "Icon Icon Icon Icon Icon Icon List Rated 4.7/5 based on 345 Reviews Text Block …" at bounding box center [1078, 447] width 398 height 1783
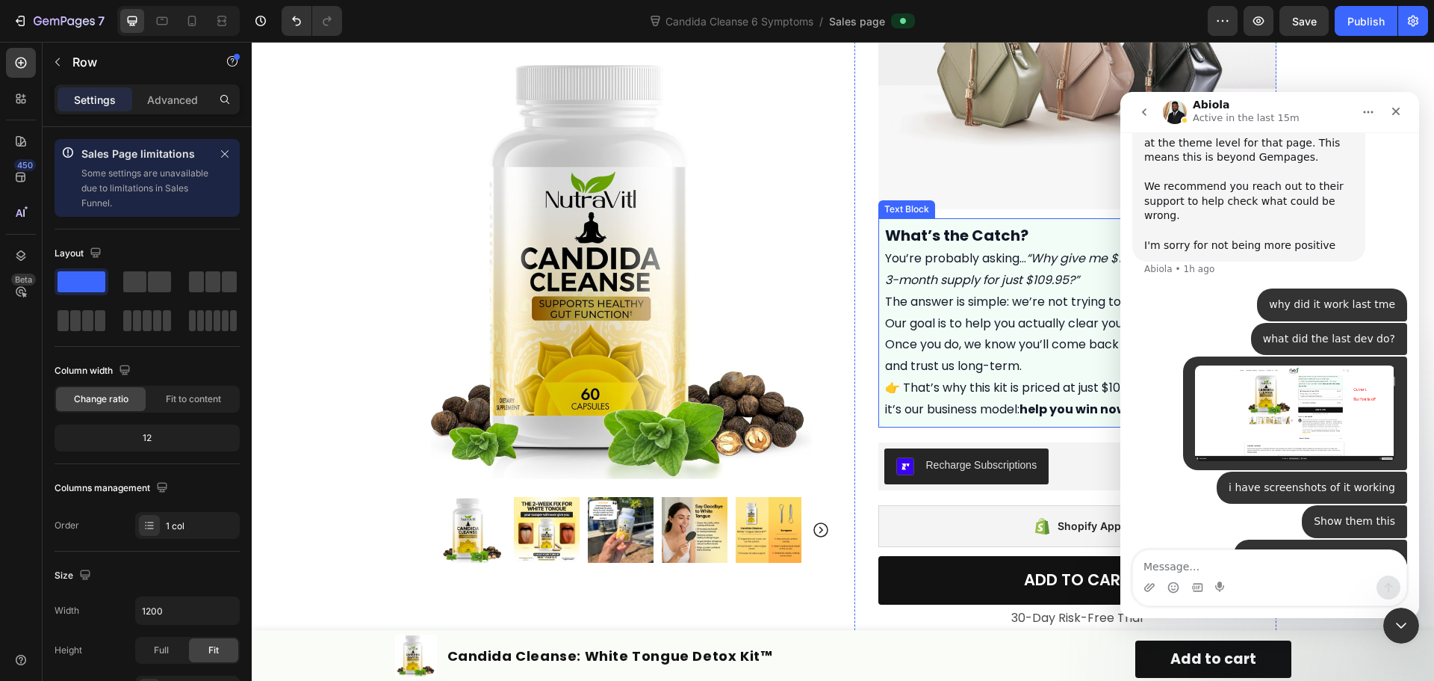
click at [1026, 421] on p "👉 That’s why this kit is priced at just $109.95 — it’s not a gimmick, it’s our …" at bounding box center [1077, 398] width 385 height 43
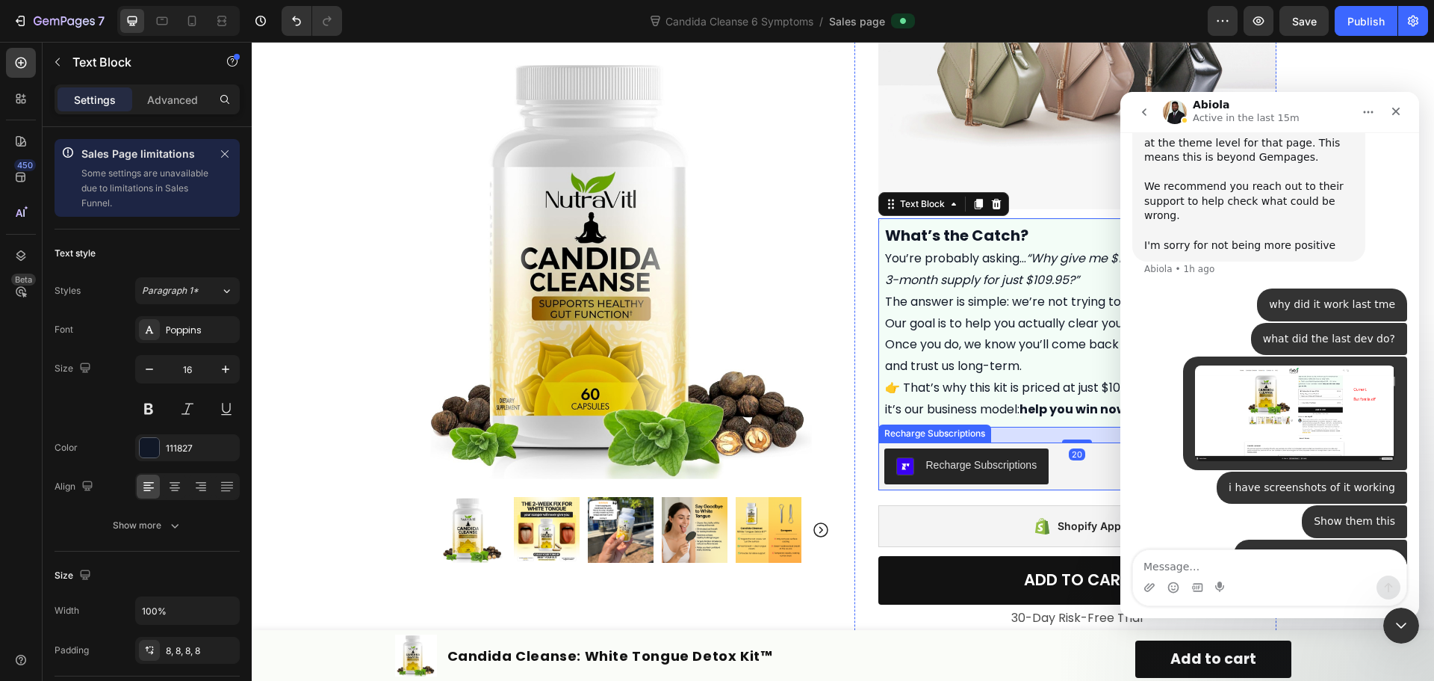
click at [1060, 484] on div "Recharge Subscriptions" at bounding box center [1078, 466] width 386 height 36
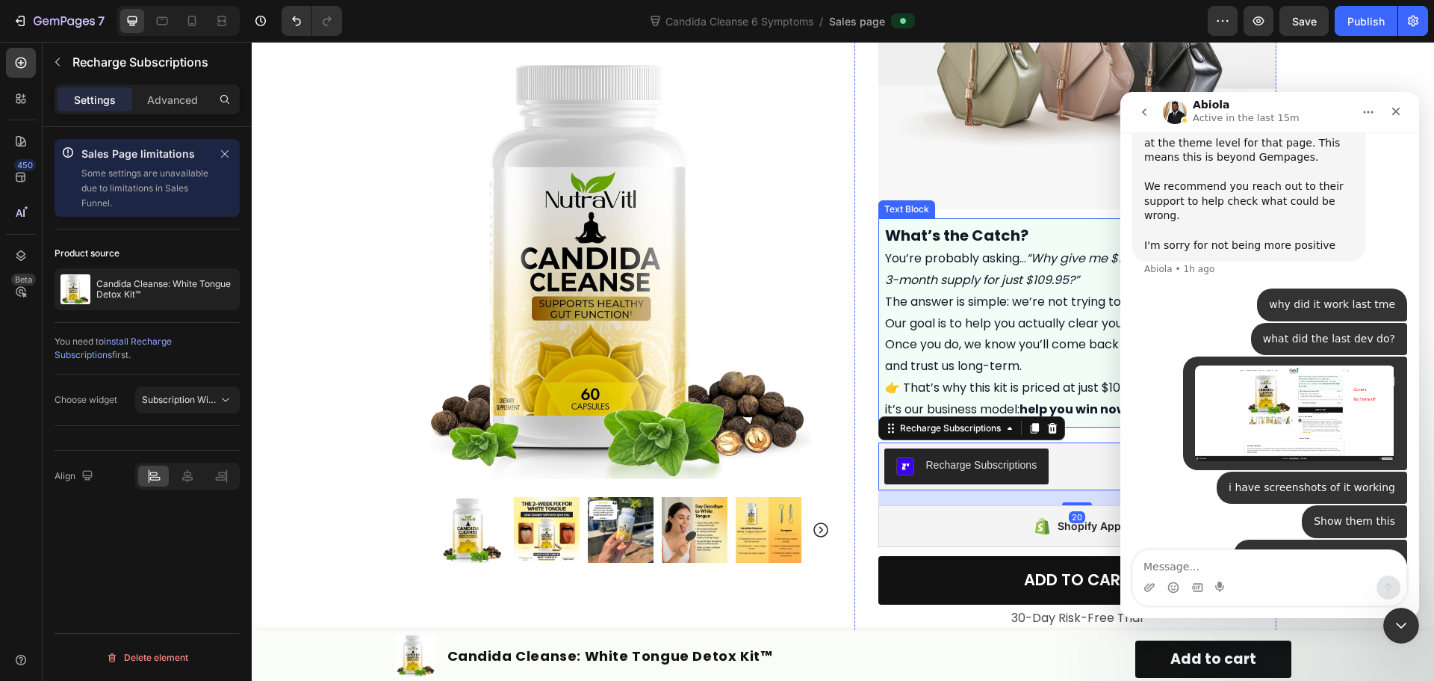
click at [1037, 394] on p "👉 That’s why this kit is priced at just $109.95 — it’s not a gimmick, it’s our …" at bounding box center [1077, 398] width 385 height 43
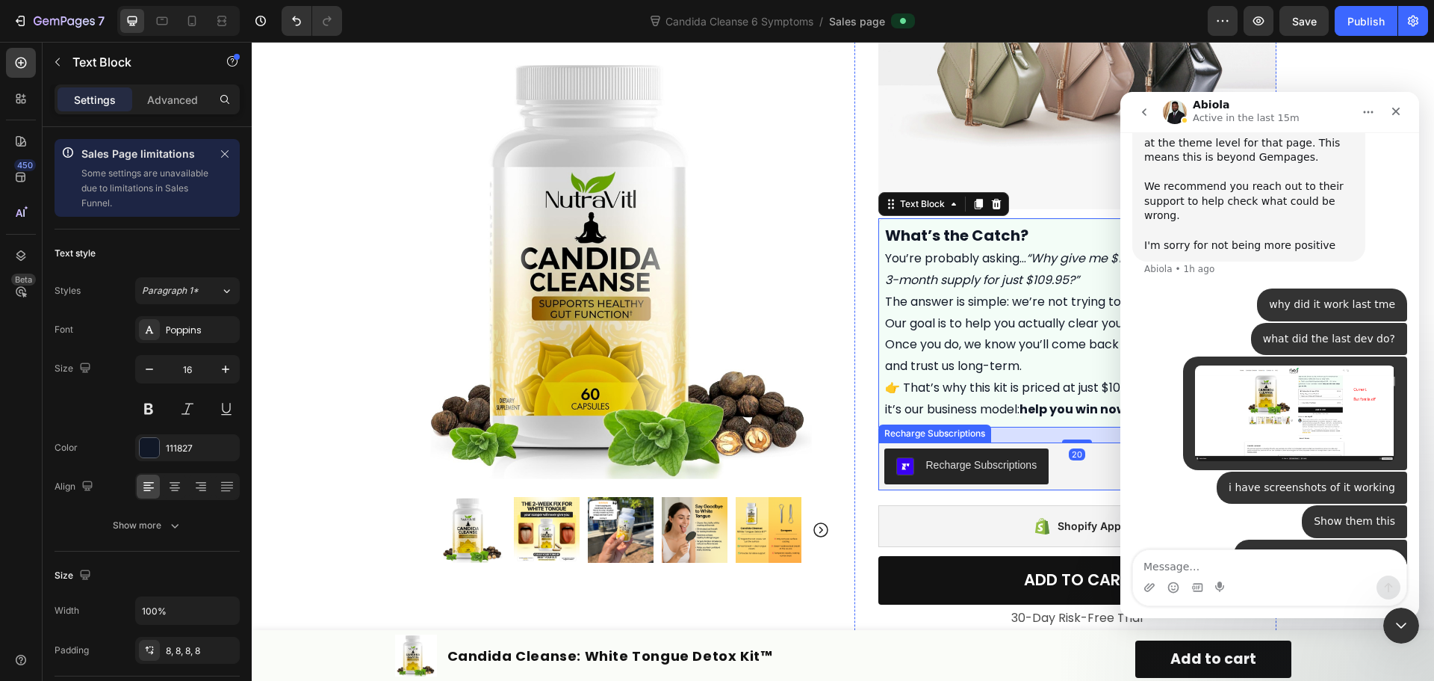
click at [1067, 484] on div "Recharge Subscriptions" at bounding box center [1078, 466] width 386 height 36
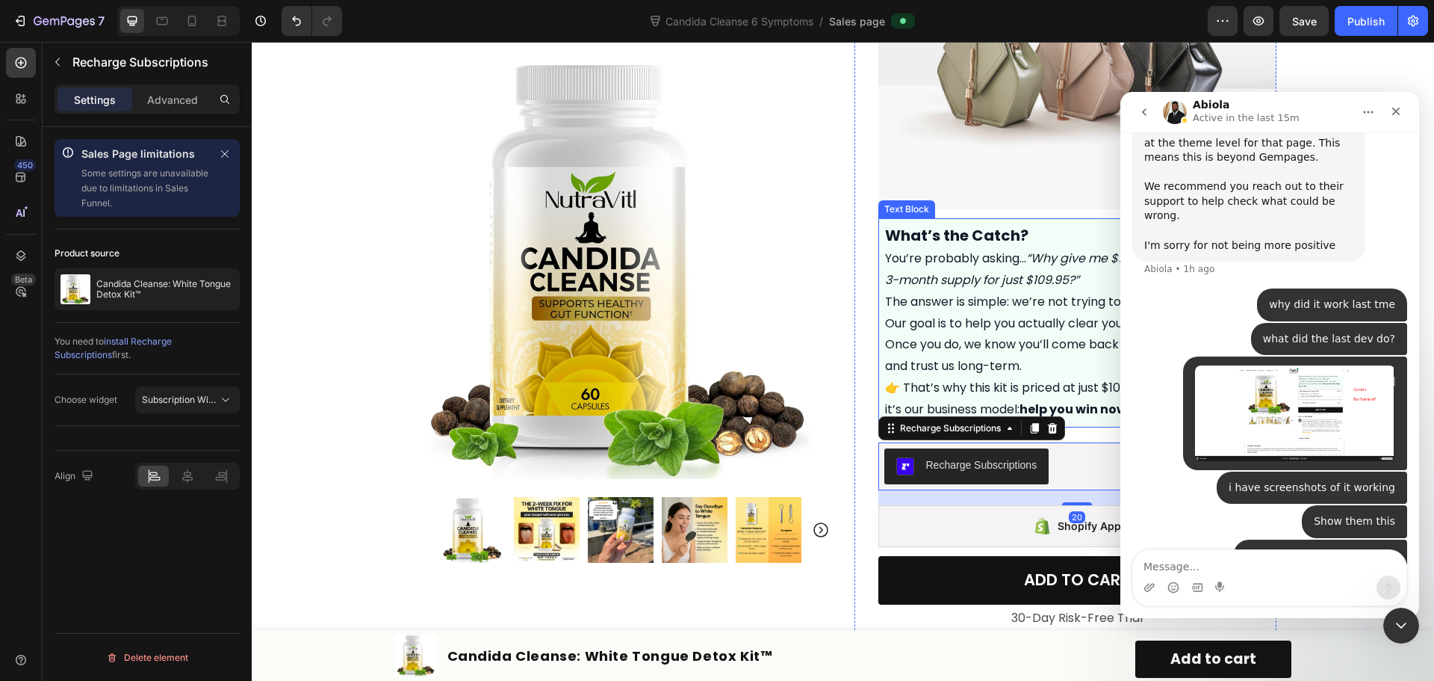
click at [998, 360] on p "The answer is simple: we’re not trying to profit on your first order. Our goal …" at bounding box center [1077, 334] width 385 height 86
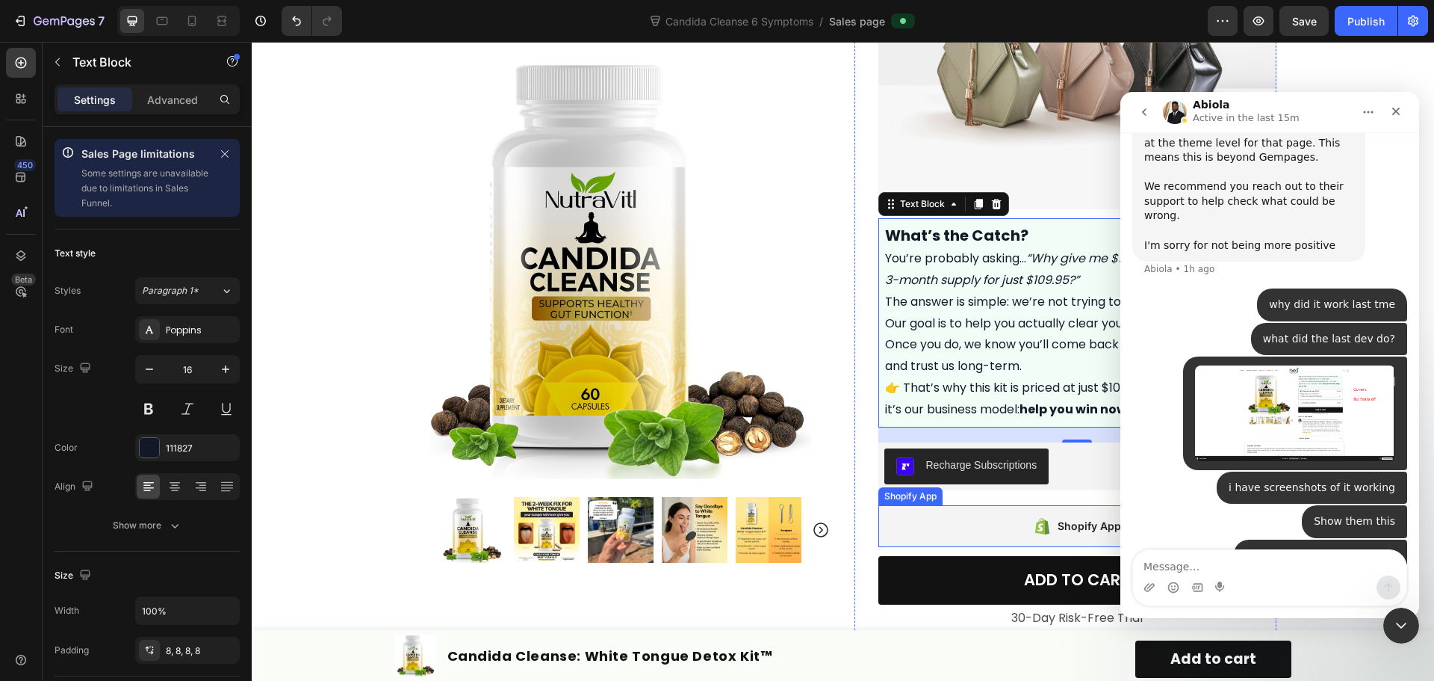
click at [928, 542] on div "Shopify App" at bounding box center [1078, 526] width 398 height 42
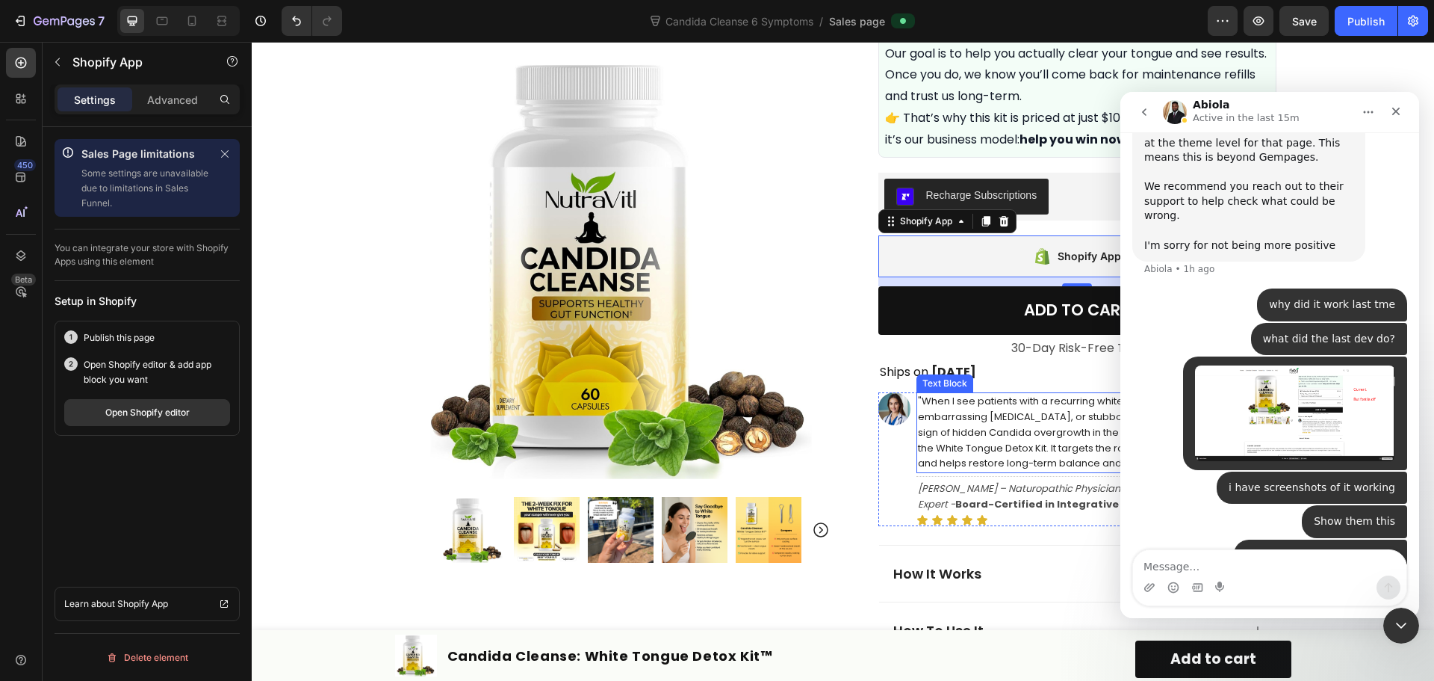
scroll to position [672, 0]
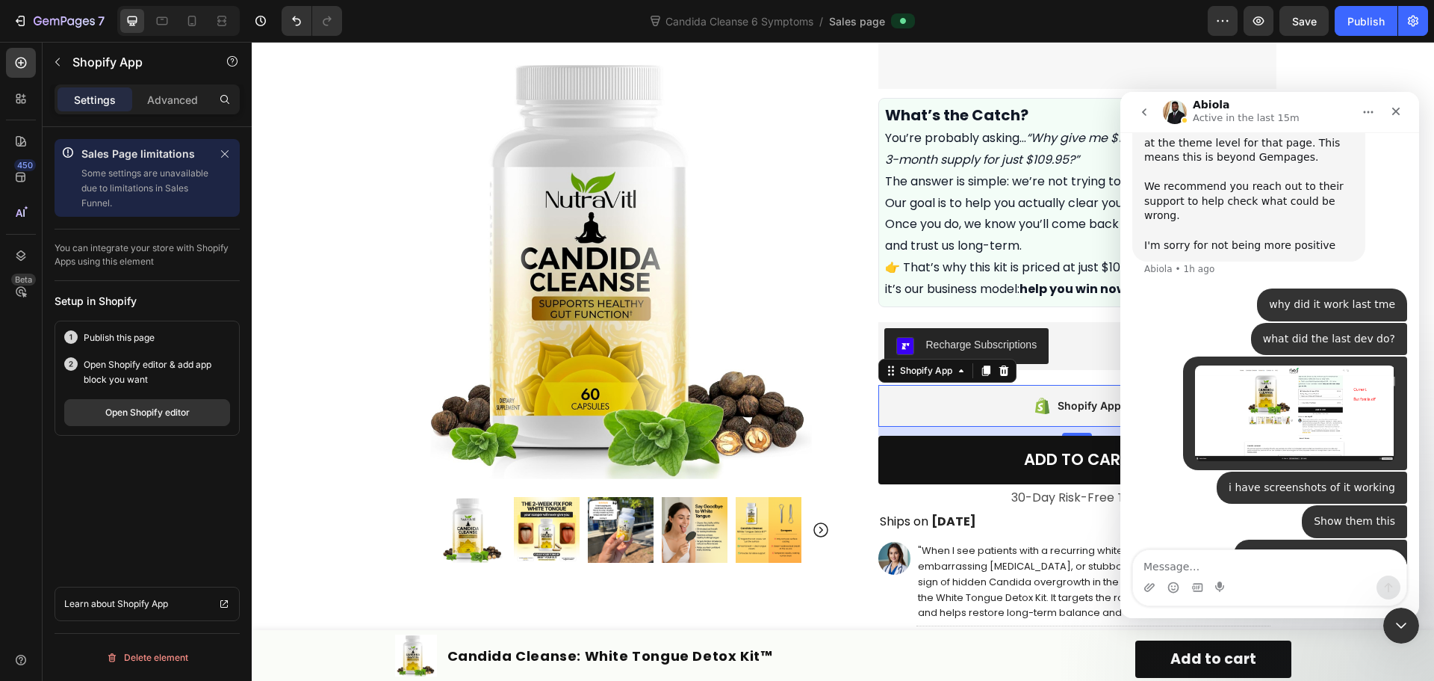
click at [1046, 415] on icon at bounding box center [1042, 406] width 19 height 18
click at [1220, 20] on icon "button" at bounding box center [1222, 20] width 15 height 15
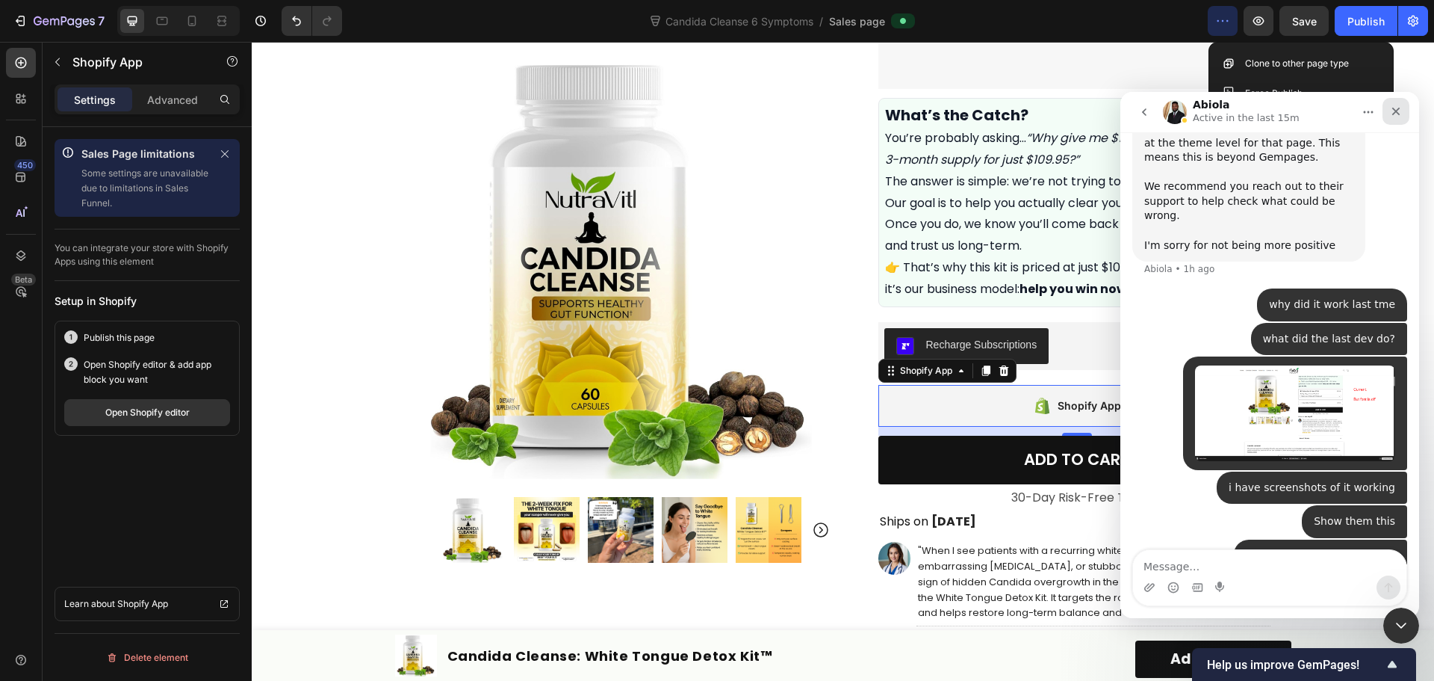
click at [1395, 114] on icon "Close" at bounding box center [1396, 111] width 12 height 12
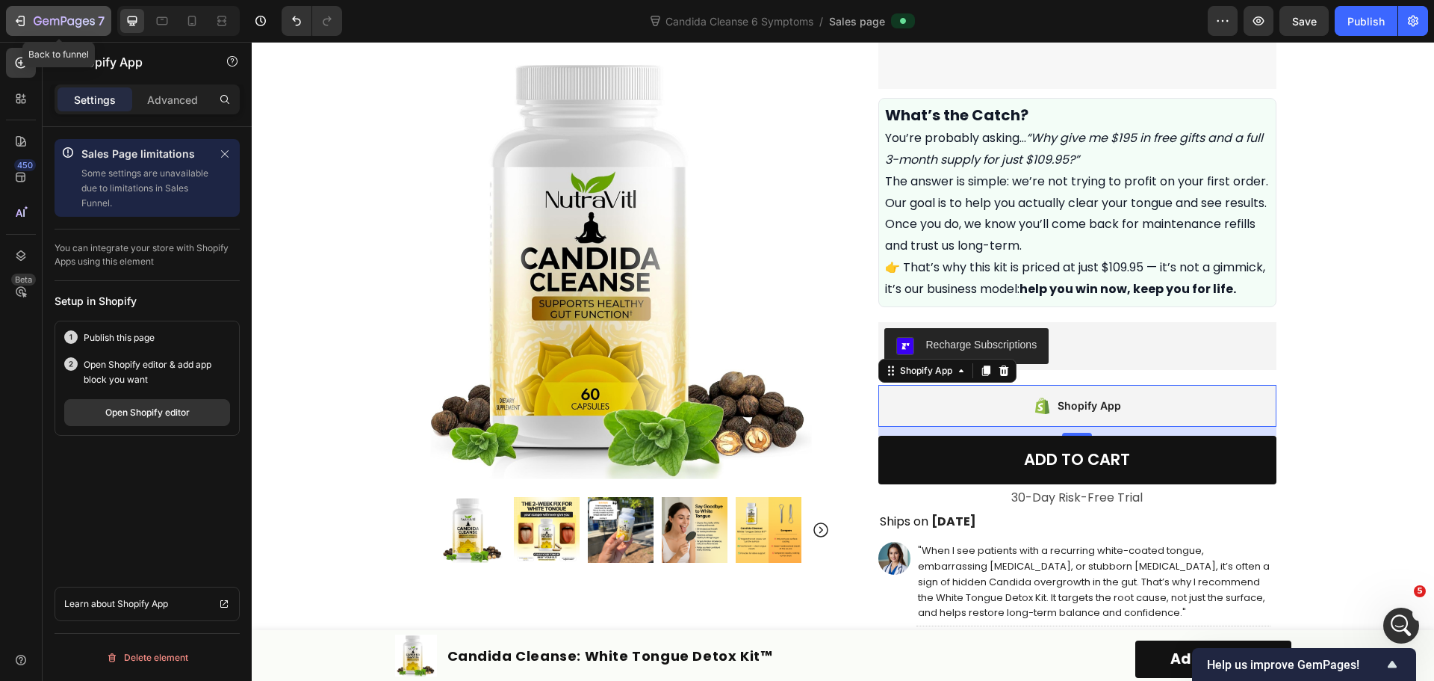
click at [17, 14] on icon "button" at bounding box center [20, 20] width 15 height 15
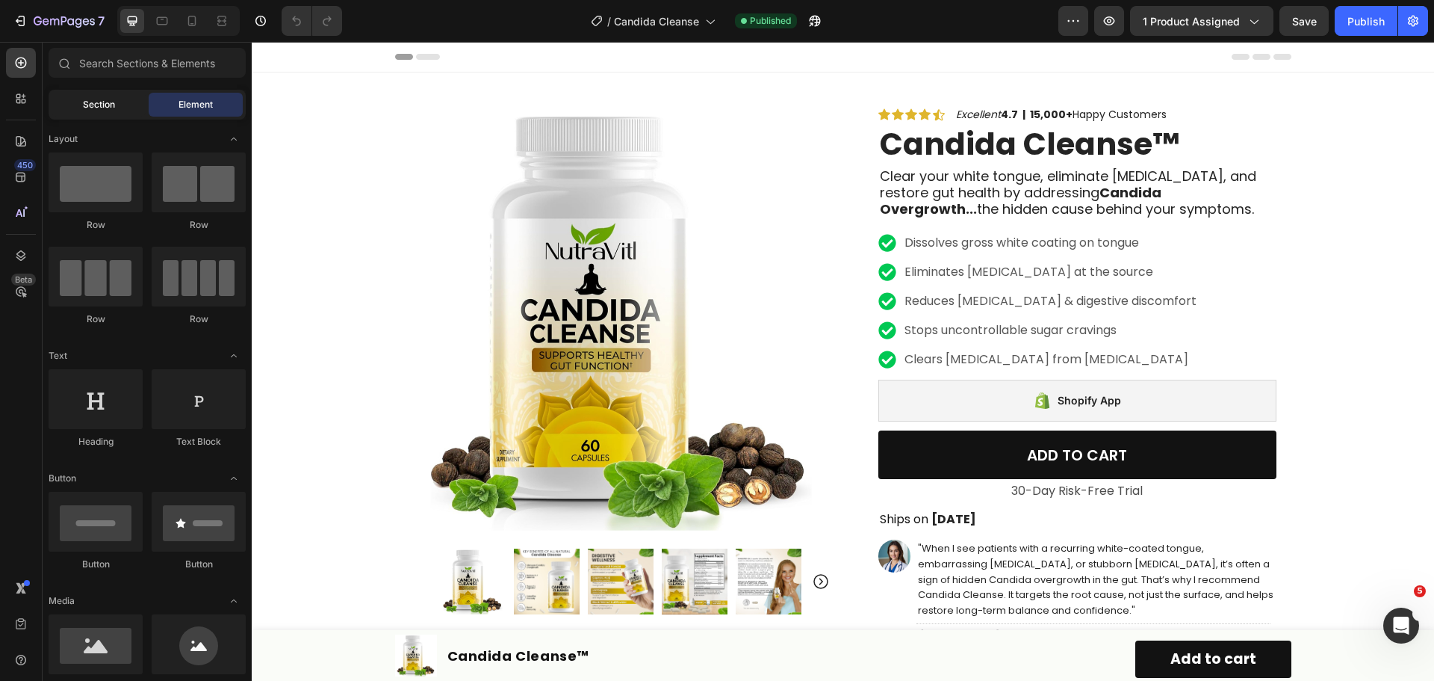
click at [93, 96] on div "Section" at bounding box center [99, 105] width 94 height 24
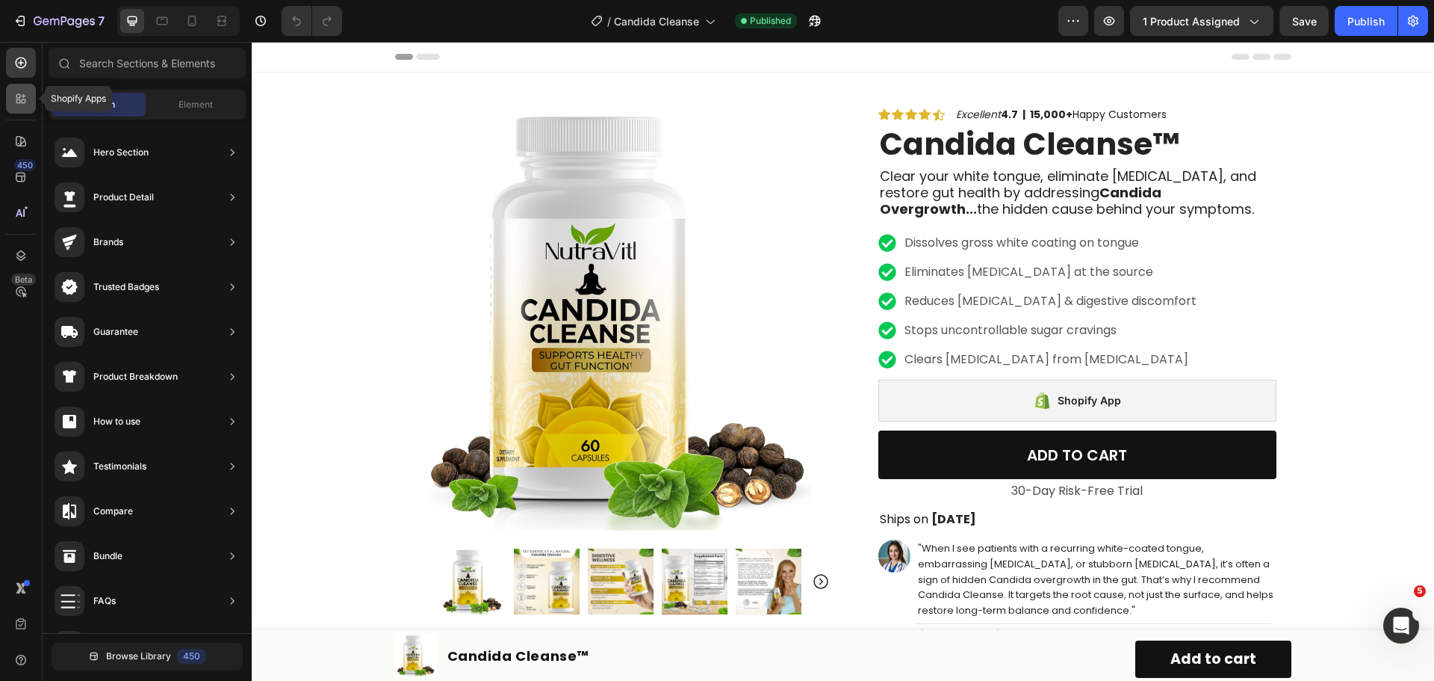
click at [21, 99] on icon at bounding box center [20, 98] width 15 height 15
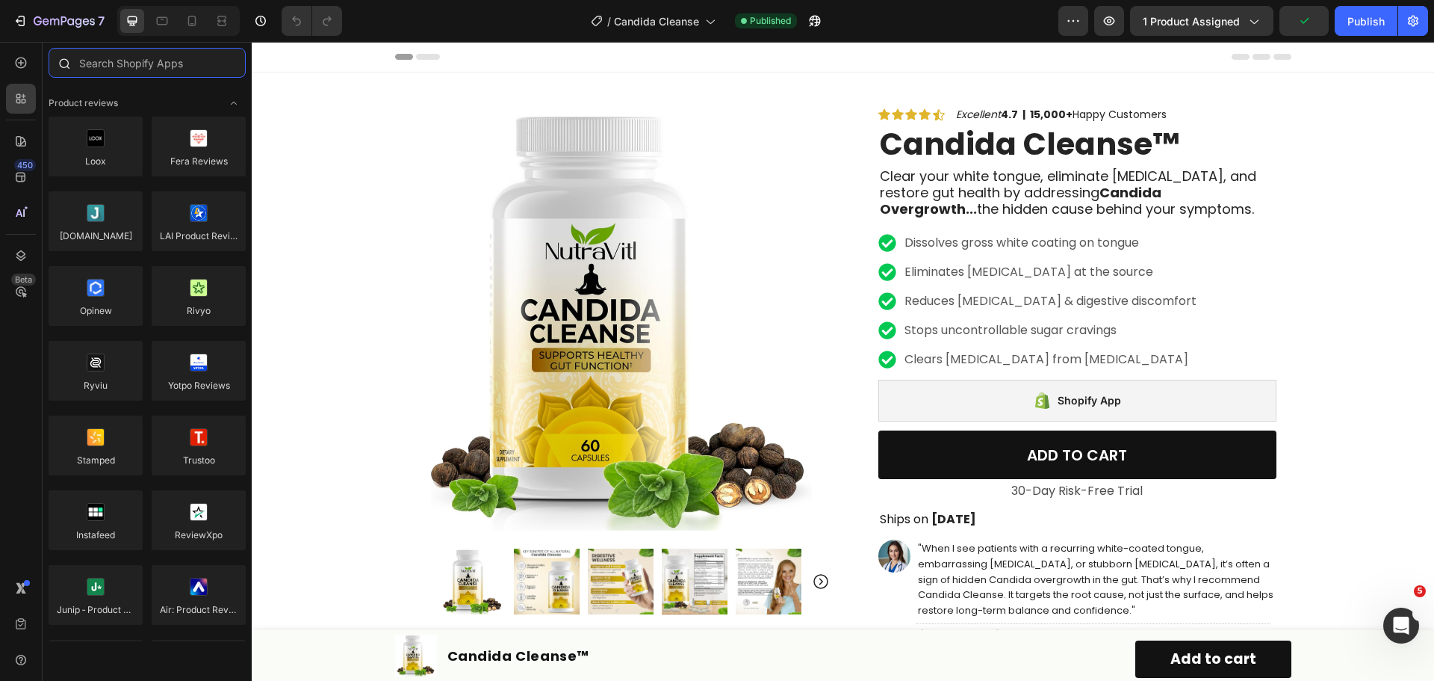
click at [148, 66] on input "text" at bounding box center [147, 63] width 197 height 30
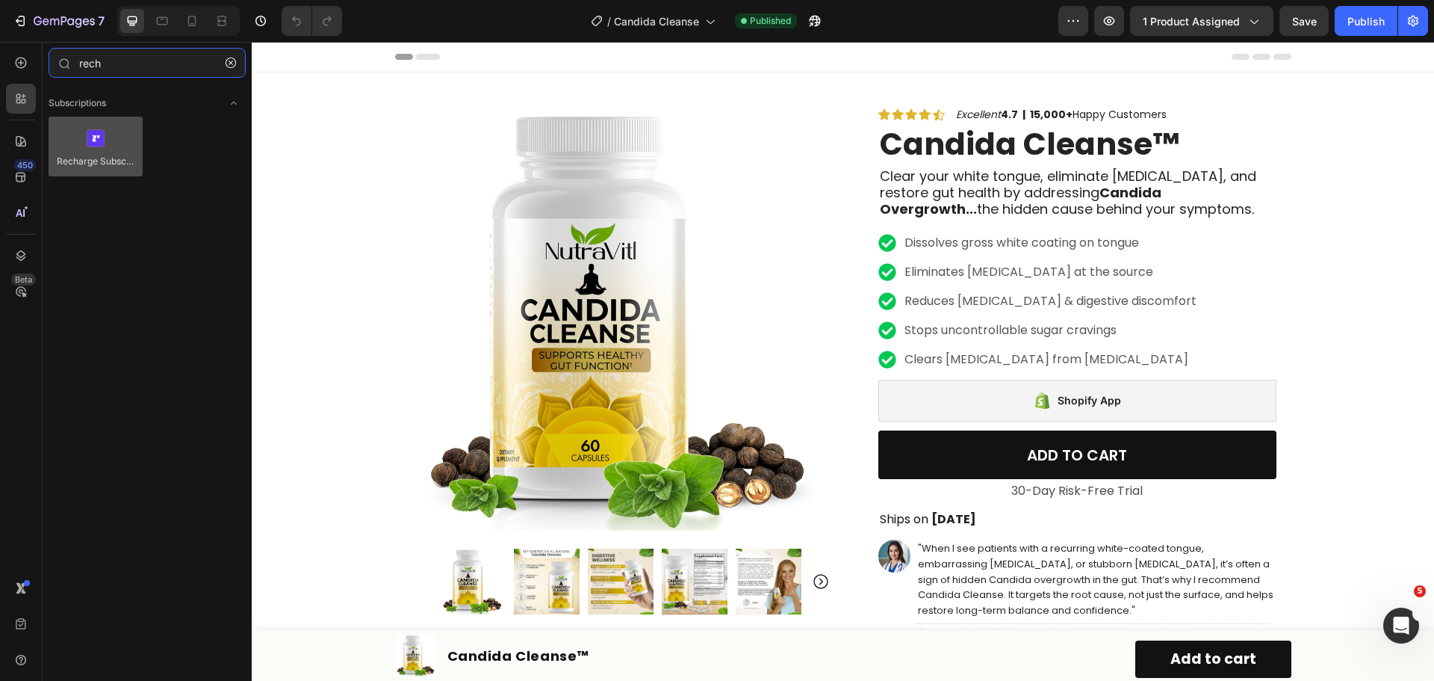
type input "rech"
click at [105, 164] on div at bounding box center [96, 147] width 94 height 60
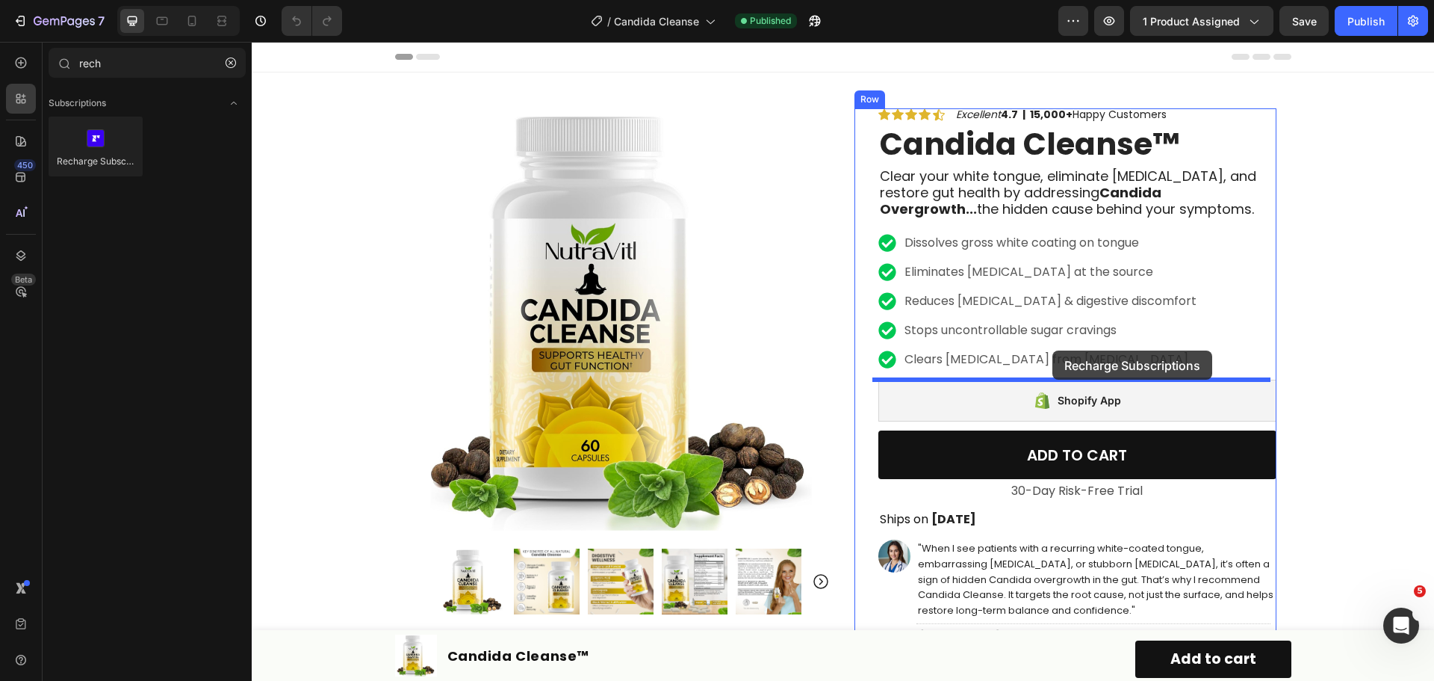
drag, startPoint x: 344, startPoint y: 189, endPoint x: 1053, endPoint y: 350, distance: 727.1
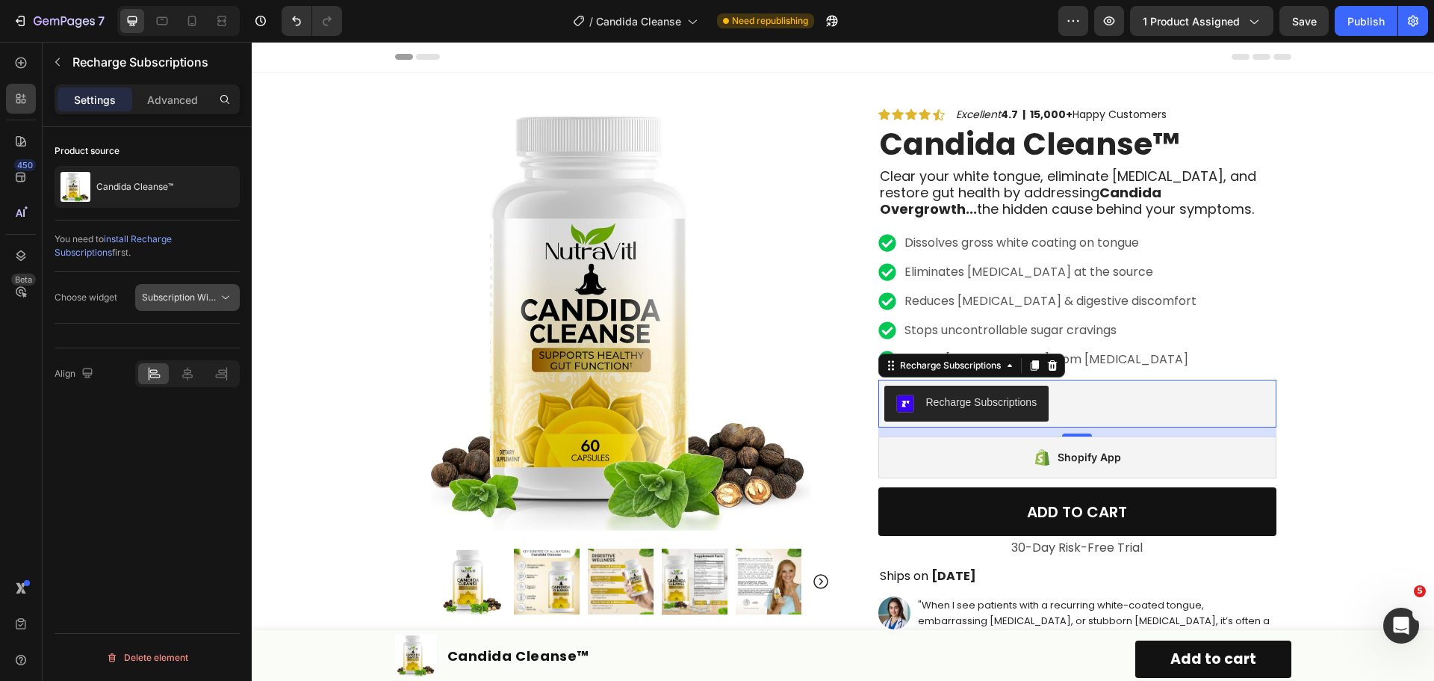
click at [202, 294] on span "Subscription Widget" at bounding box center [184, 296] width 85 height 11
click at [184, 356] on span "Subscription Widget 2.0" at bounding box center [176, 362] width 101 height 13
click at [1389, 13] on button "Publish" at bounding box center [1366, 21] width 63 height 30
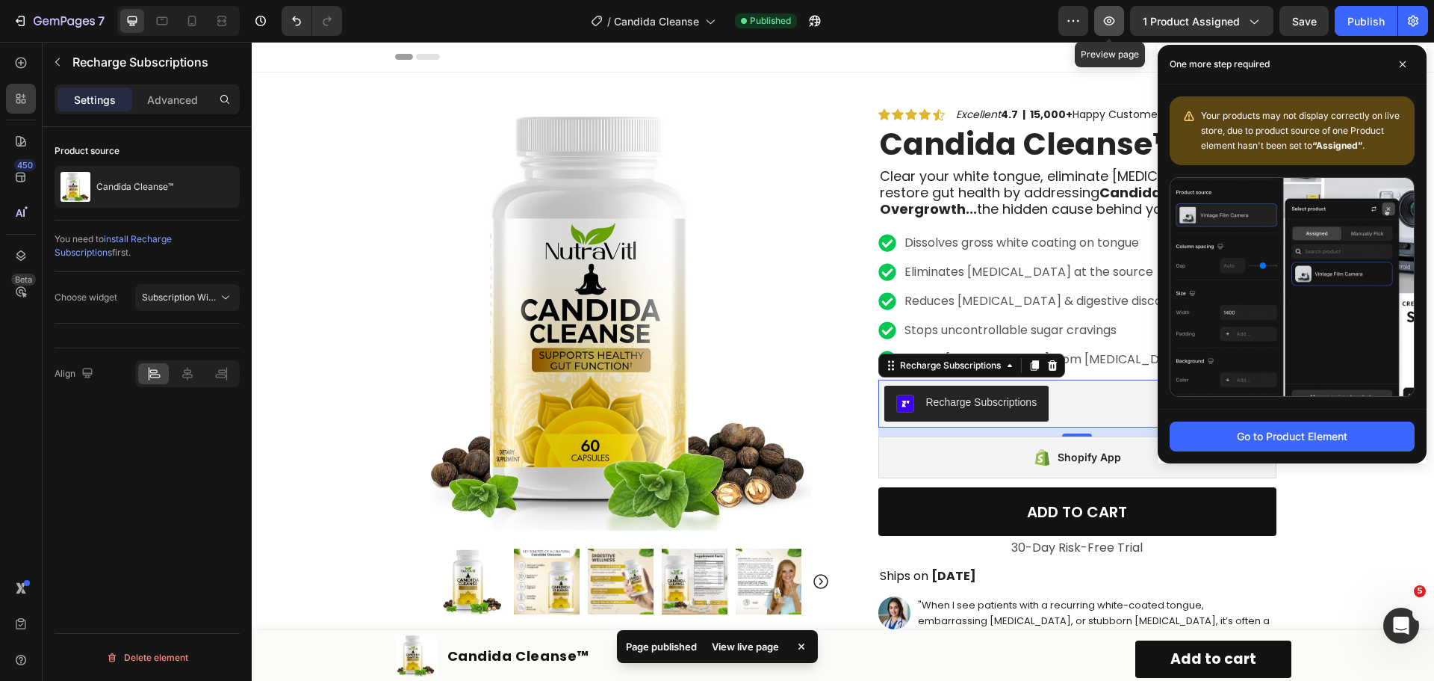
click at [1114, 22] on icon "button" at bounding box center [1109, 20] width 15 height 15
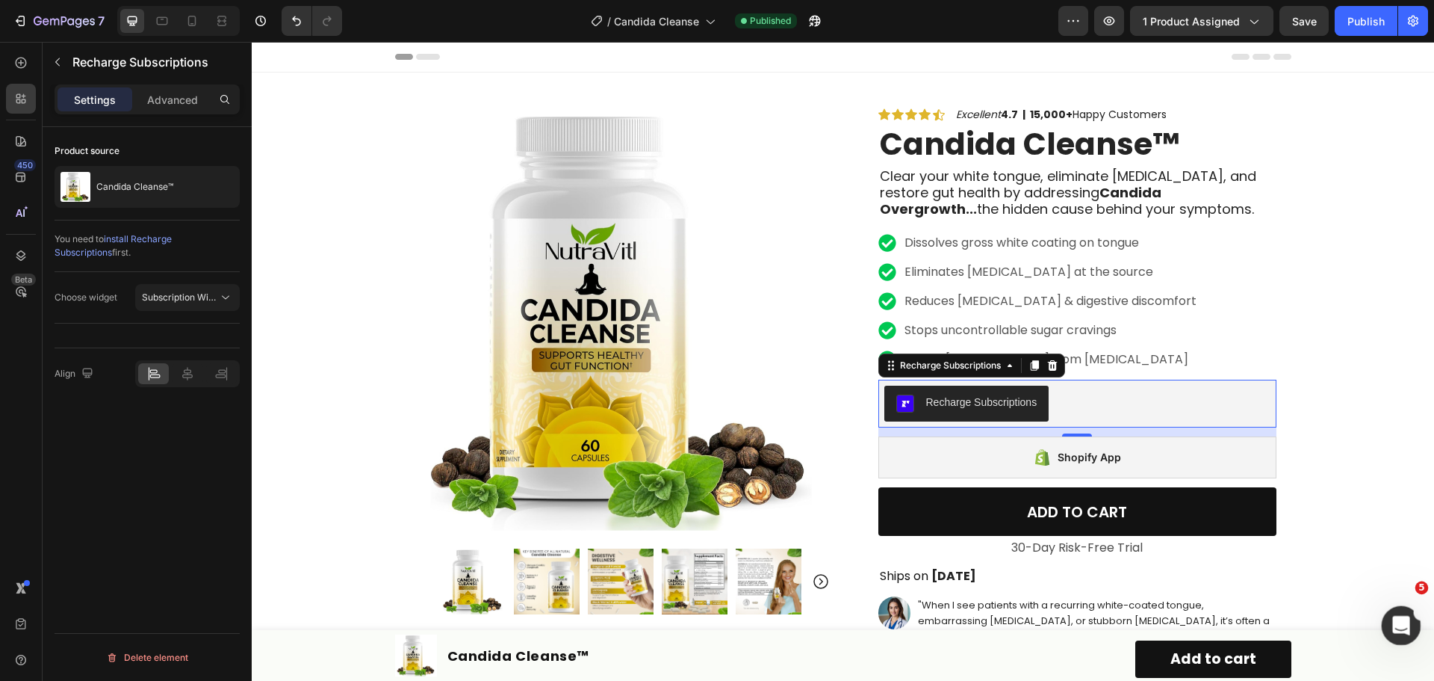
click at [1389, 621] on icon "Open Intercom Messenger" at bounding box center [1399, 623] width 25 height 25
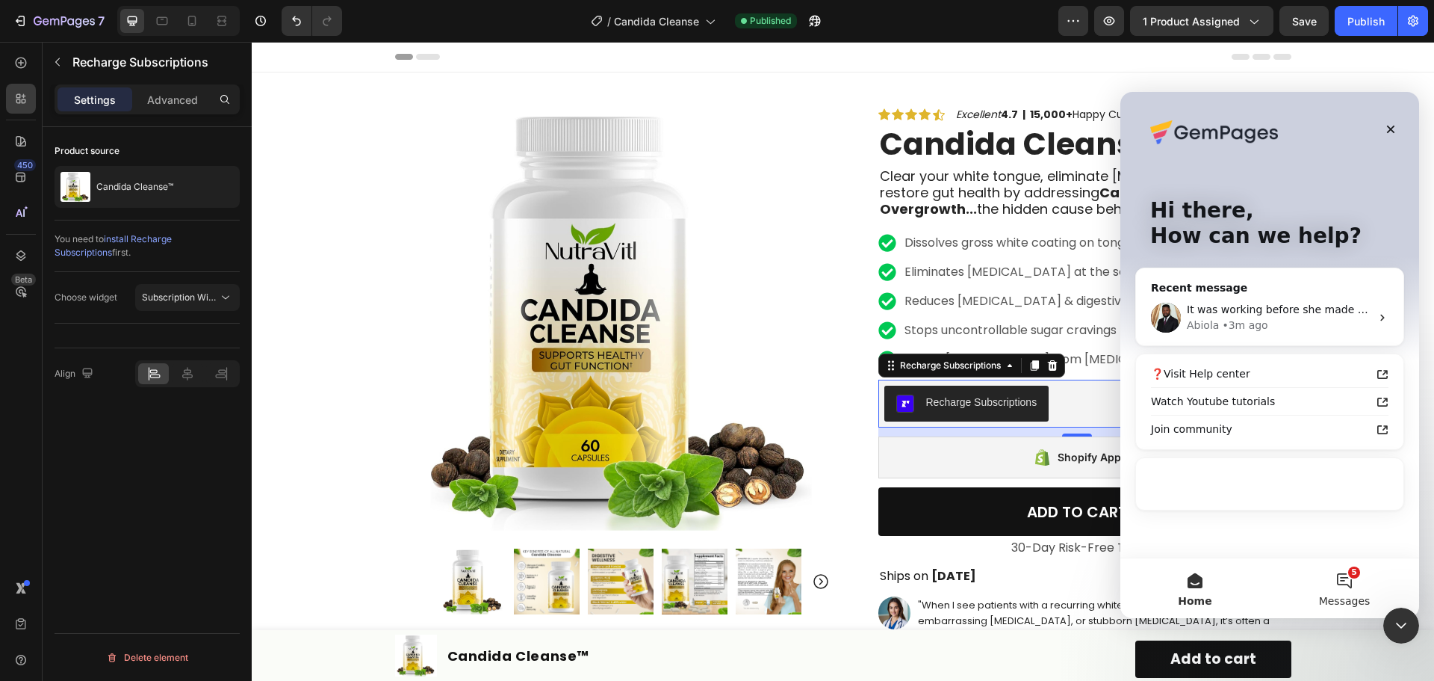
click at [1345, 574] on button "5 Messages" at bounding box center [1344, 588] width 149 height 60
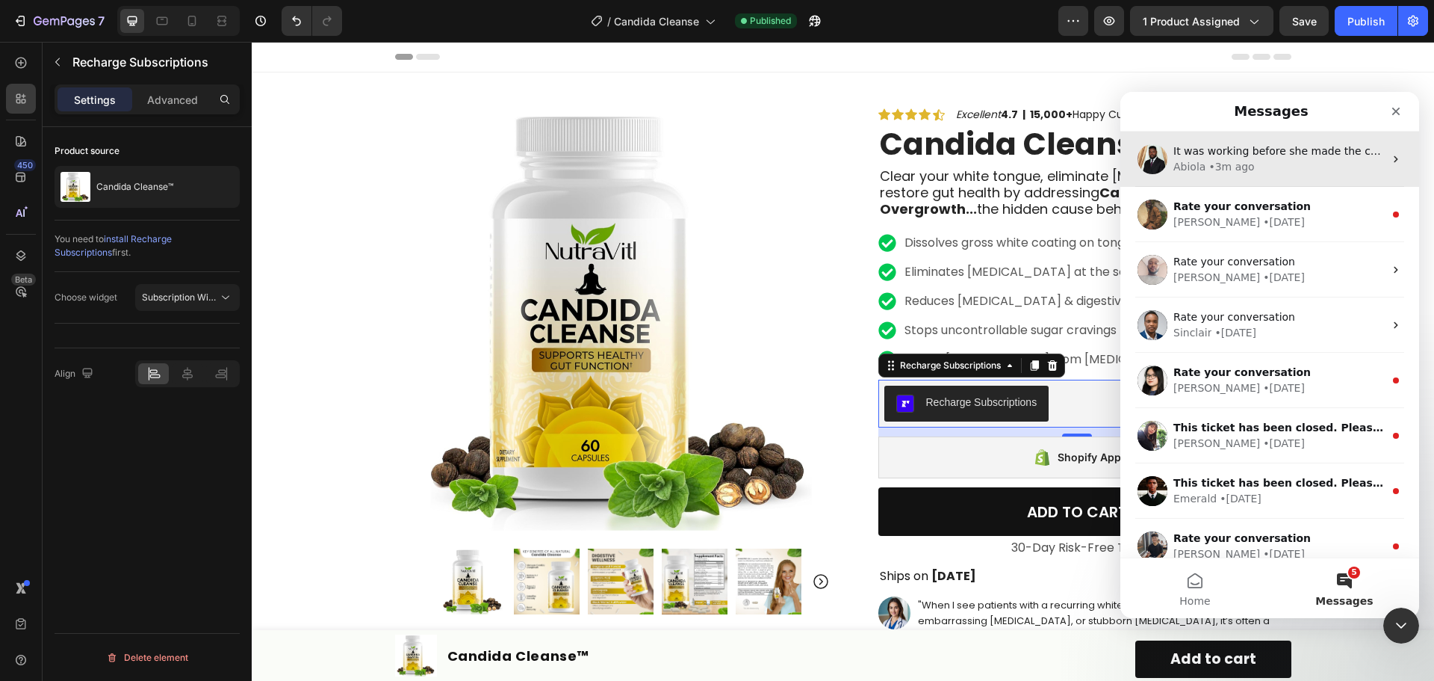
click at [1240, 155] on span "It was working before she made the change so i doubt contacting them will lead …" at bounding box center [1421, 151] width 495 height 12
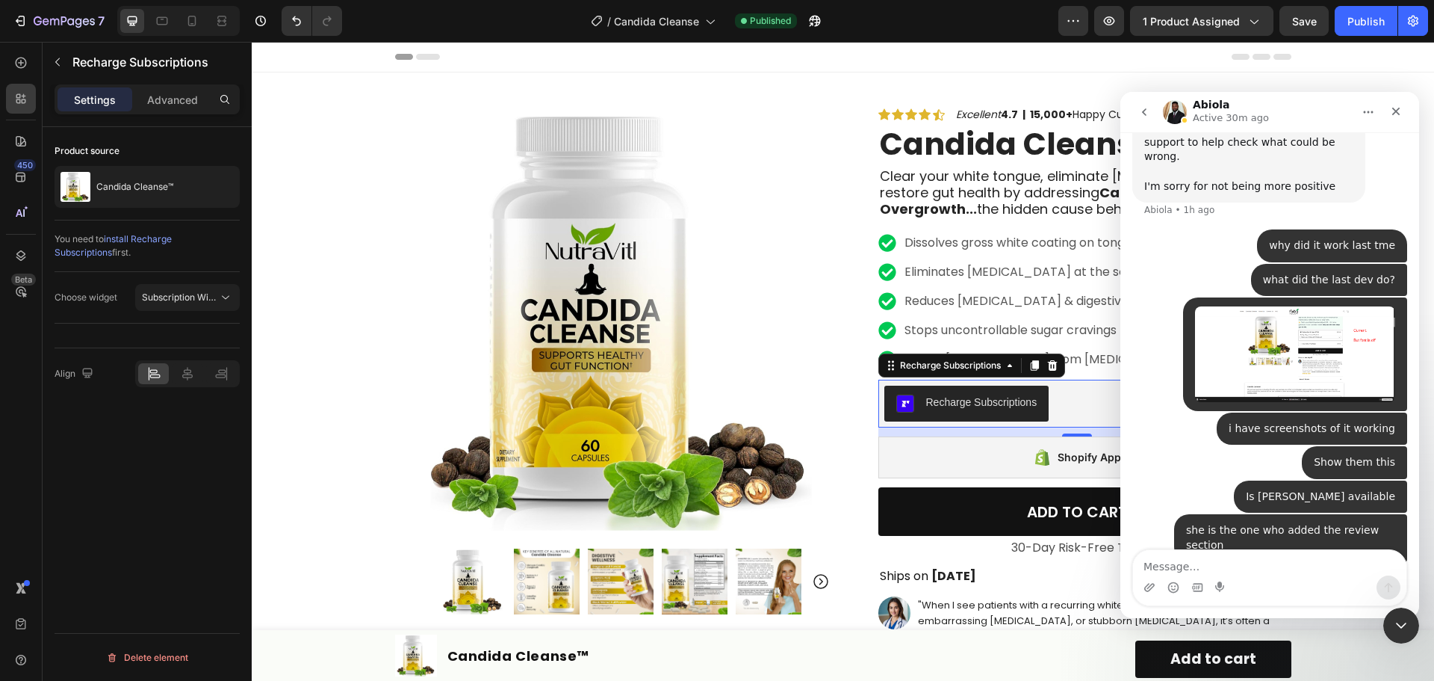
scroll to position [6607, 0]
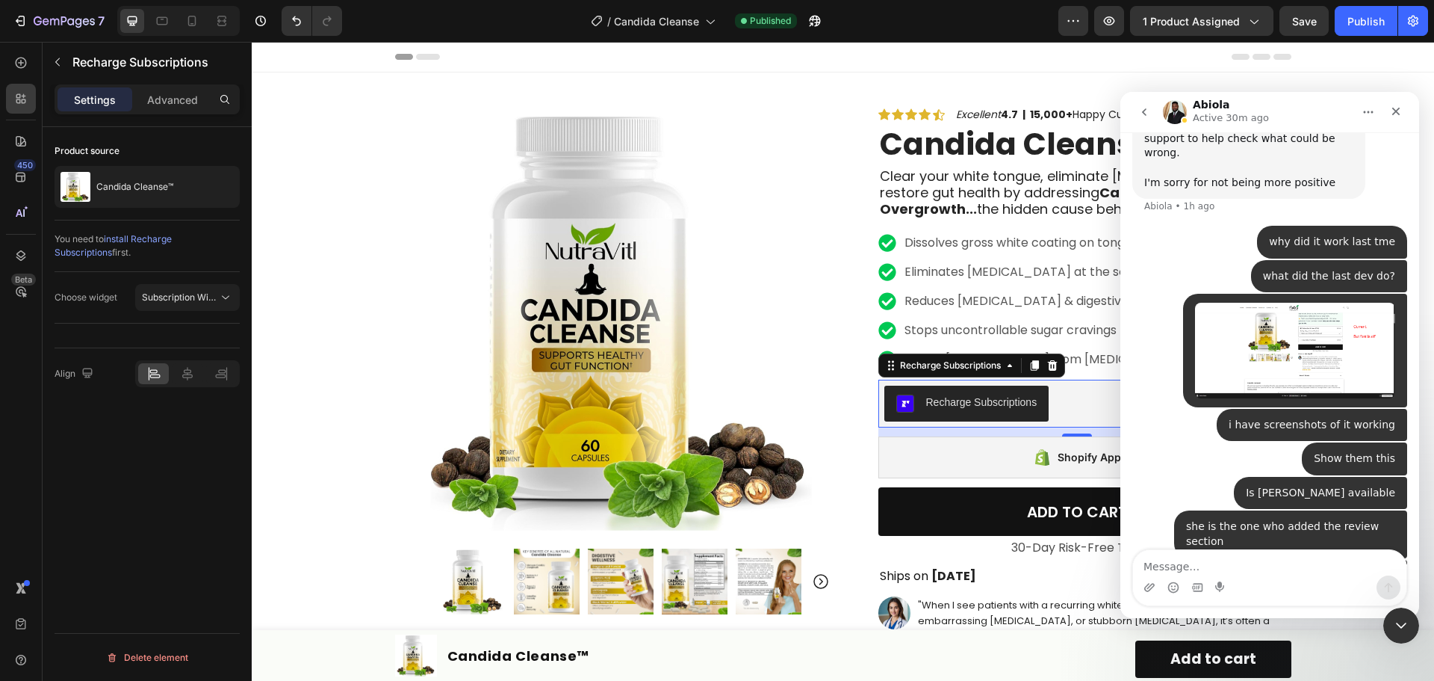
type textarea "https://nutrameadow.com/products/candida-cleanse-60-capsules-includes-oregano-l…"
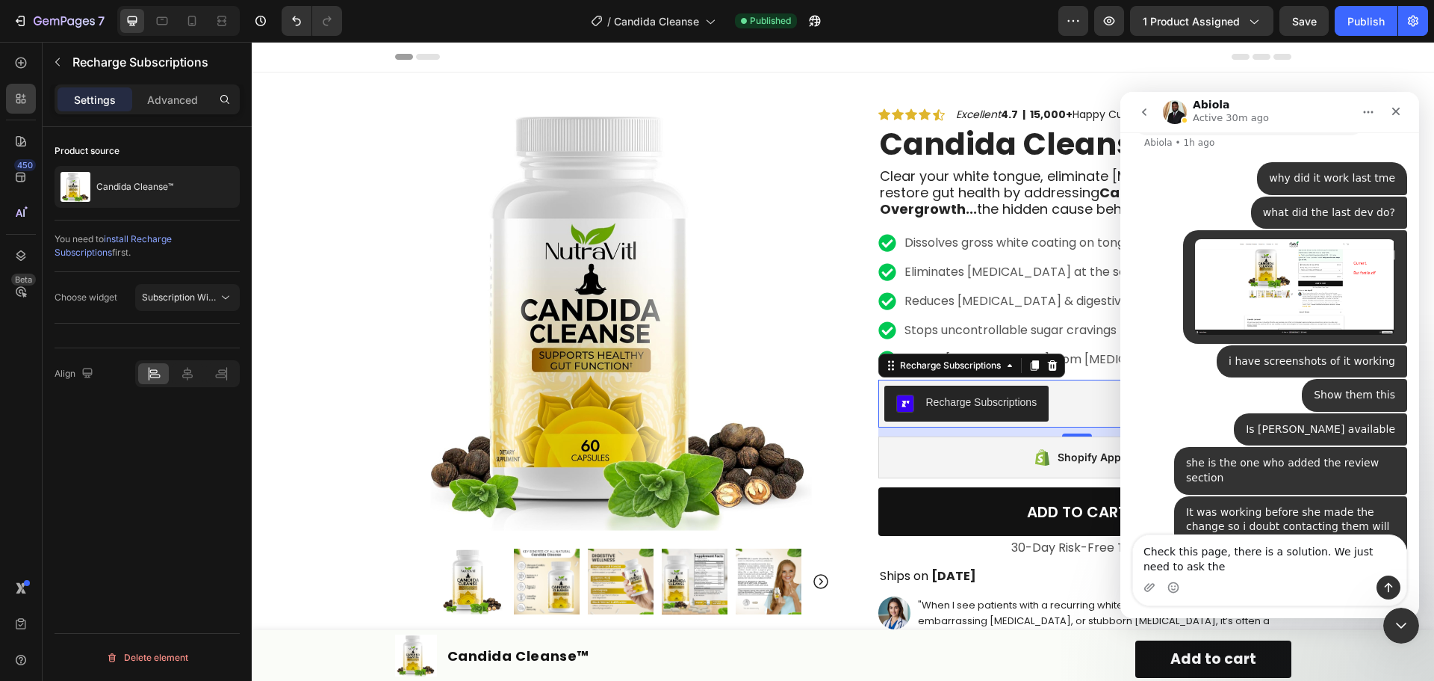
scroll to position [6685, 0]
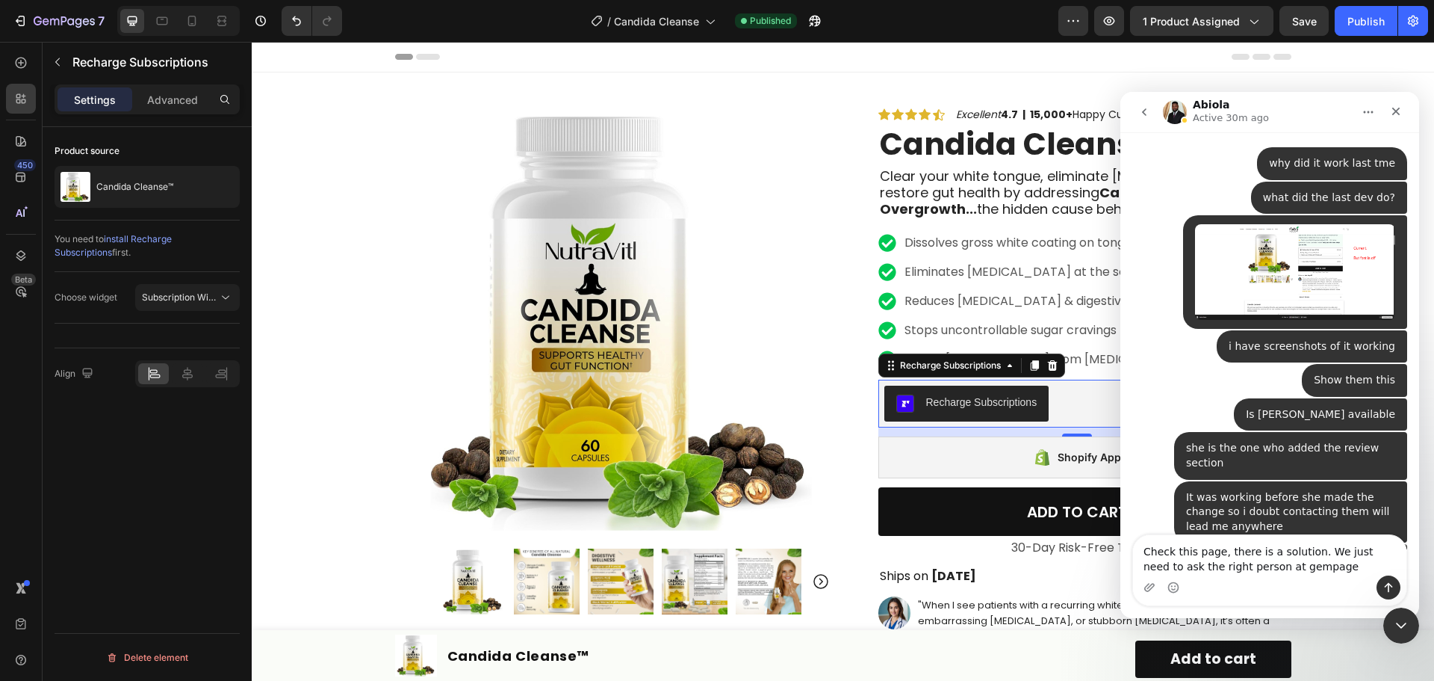
type textarea "Check this page, there is a solution. We just need to ask the right person at g…"
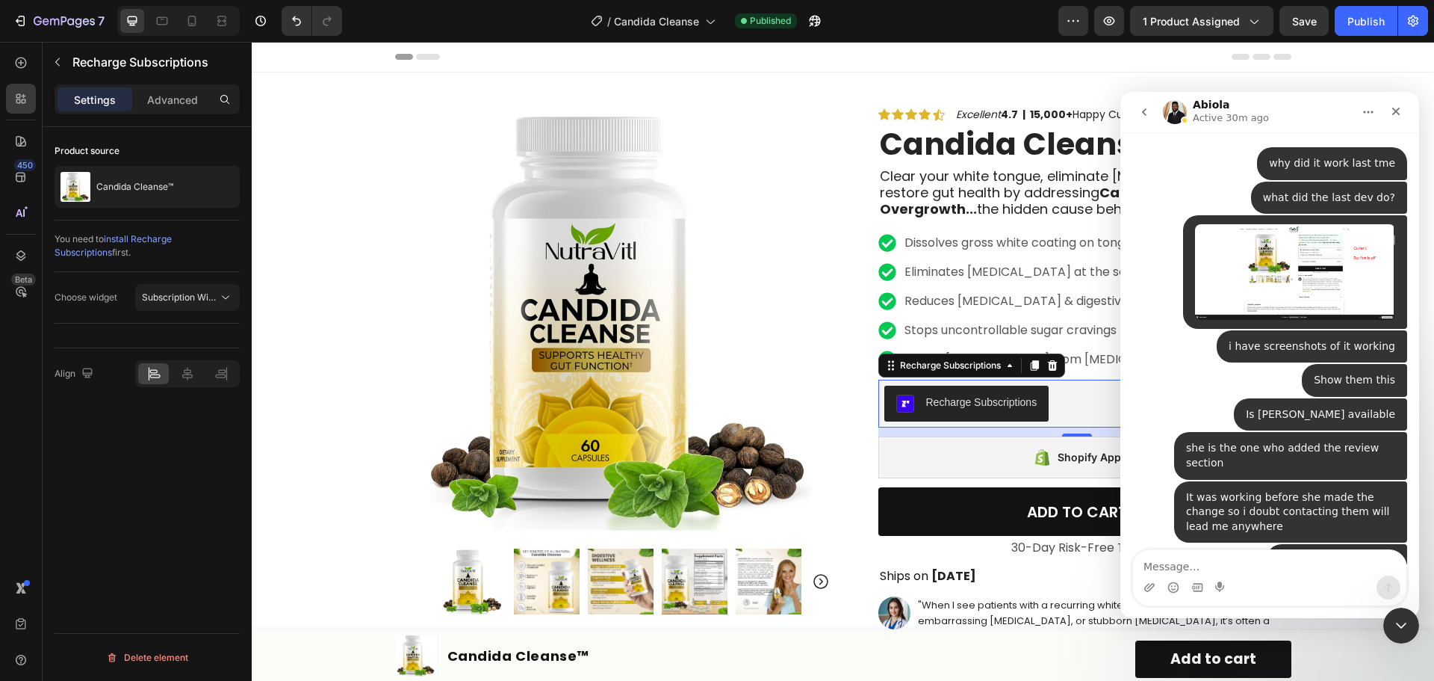
scroll to position [6719, 0]
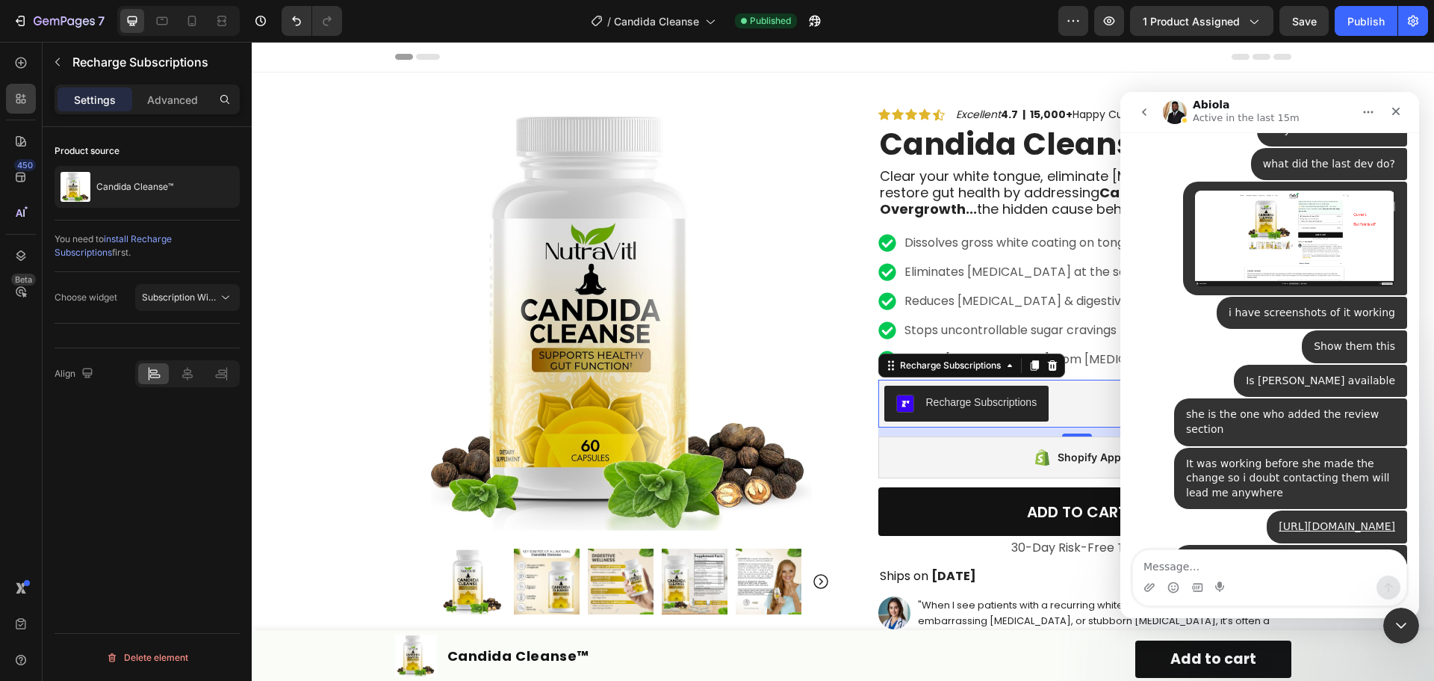
click at [1312, 564] on textarea "Message…" at bounding box center [1269, 562] width 273 height 25
type textarea "this page have recharge"
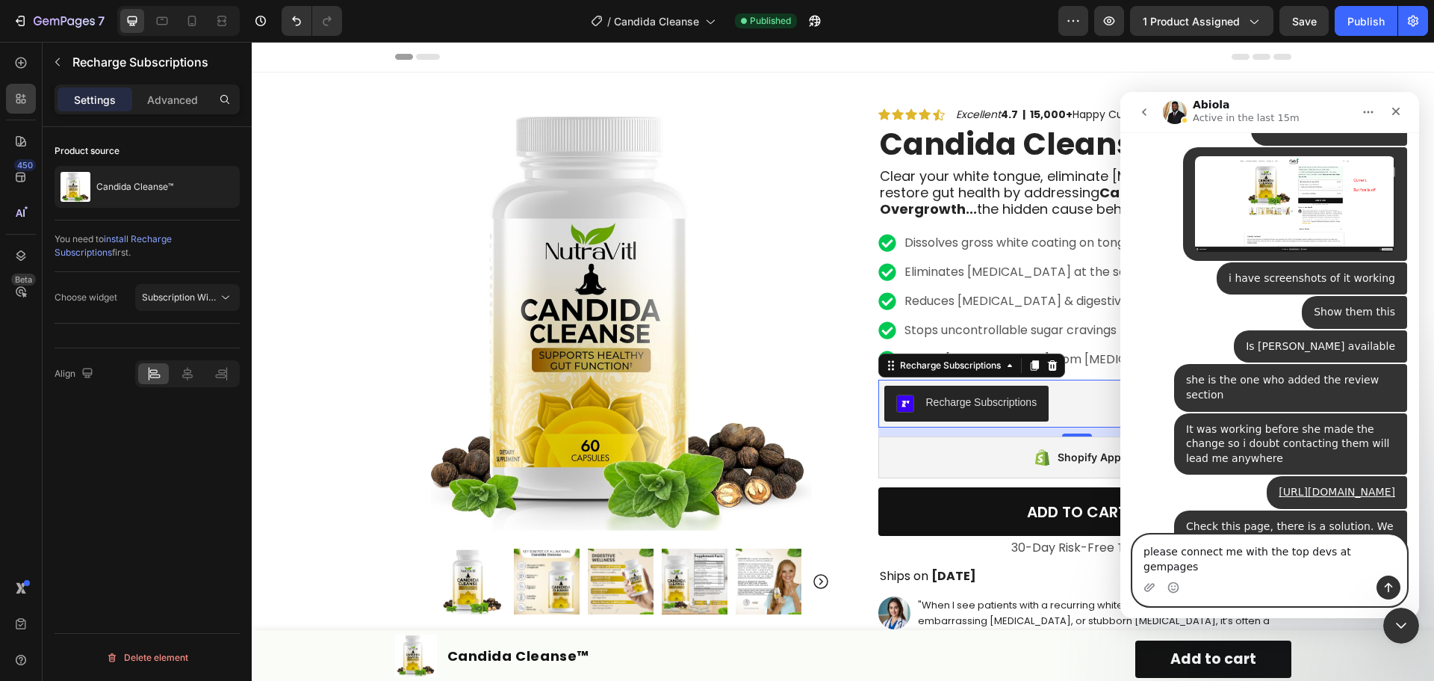
type textarea "please connect me with the top devs at gempages"
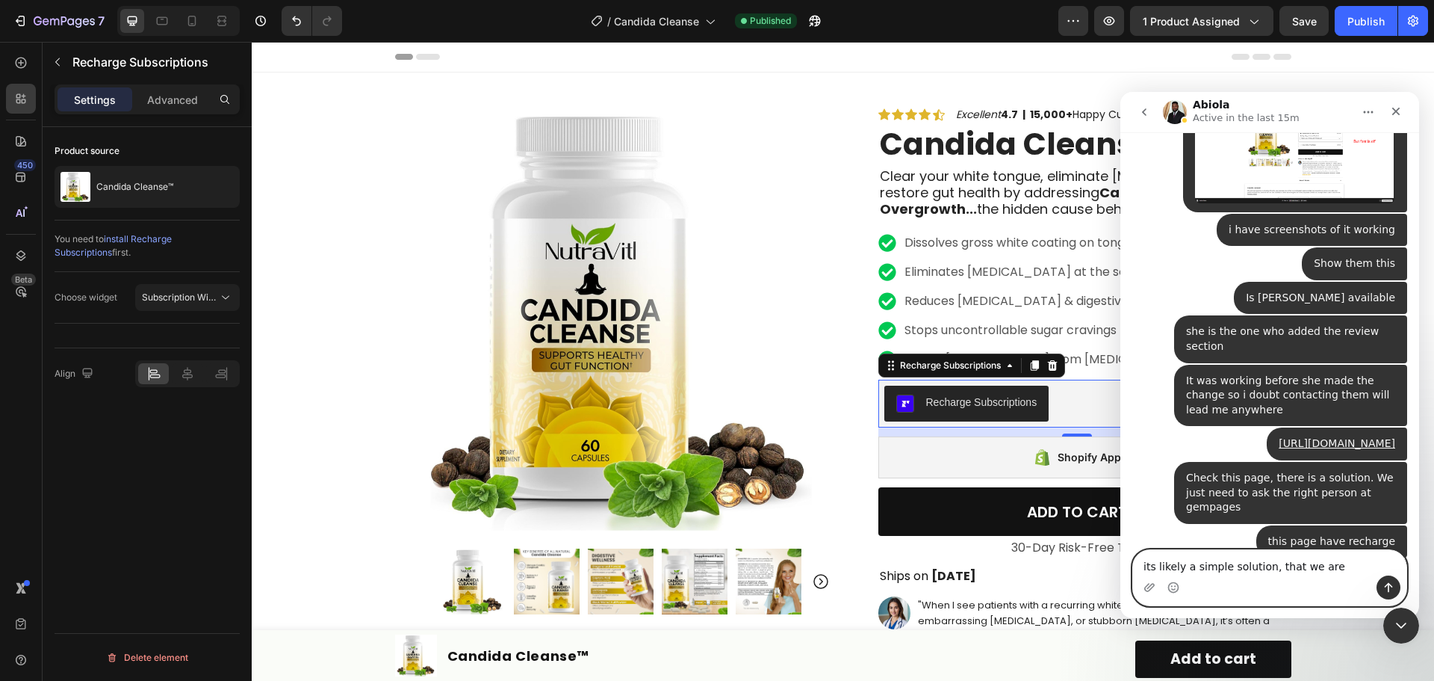
type textarea "its likely a simple solution, that we are overlooking"
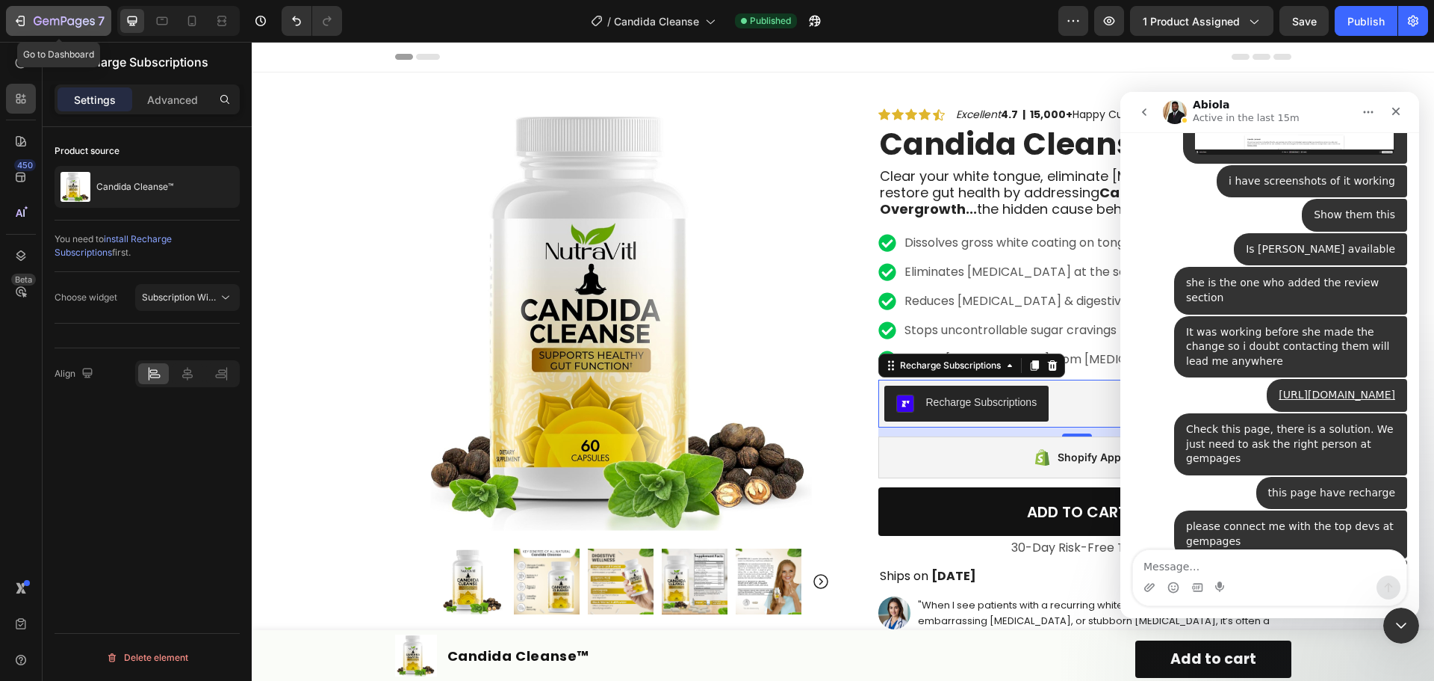
click at [38, 19] on icon "button" at bounding box center [64, 22] width 61 height 13
